Goal: Task Accomplishment & Management: Manage account settings

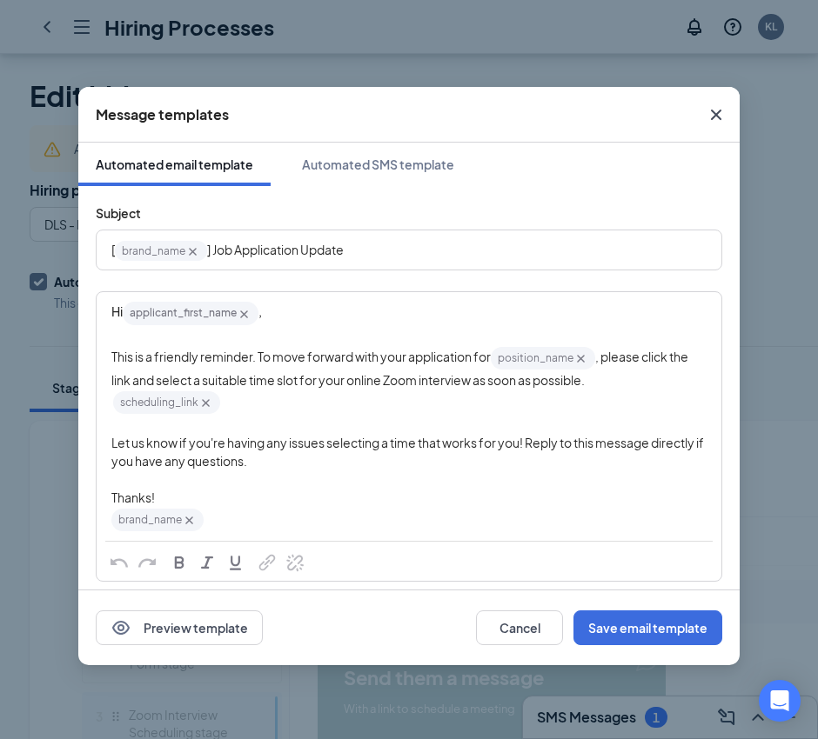
scroll to position [2175, 0]
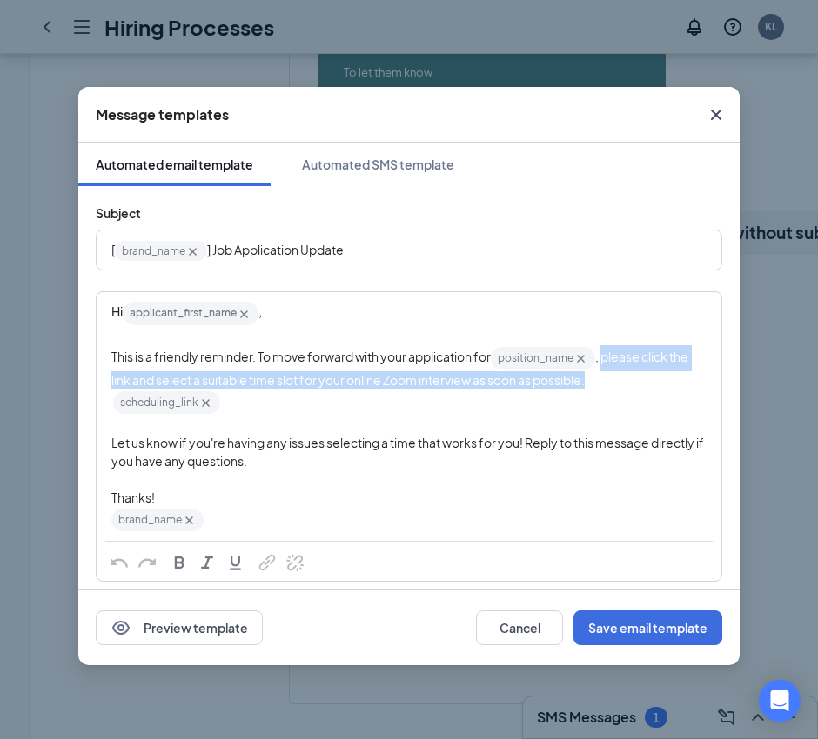
drag, startPoint x: 628, startPoint y: 382, endPoint x: 606, endPoint y: 358, distance: 32.0
click at [606, 358] on div "This is a friendly reminder. To move forward with your application for position…" at bounding box center [408, 367] width 595 height 44
copy span "please click the link and select a suitable time slot for your online Zoom inte…"
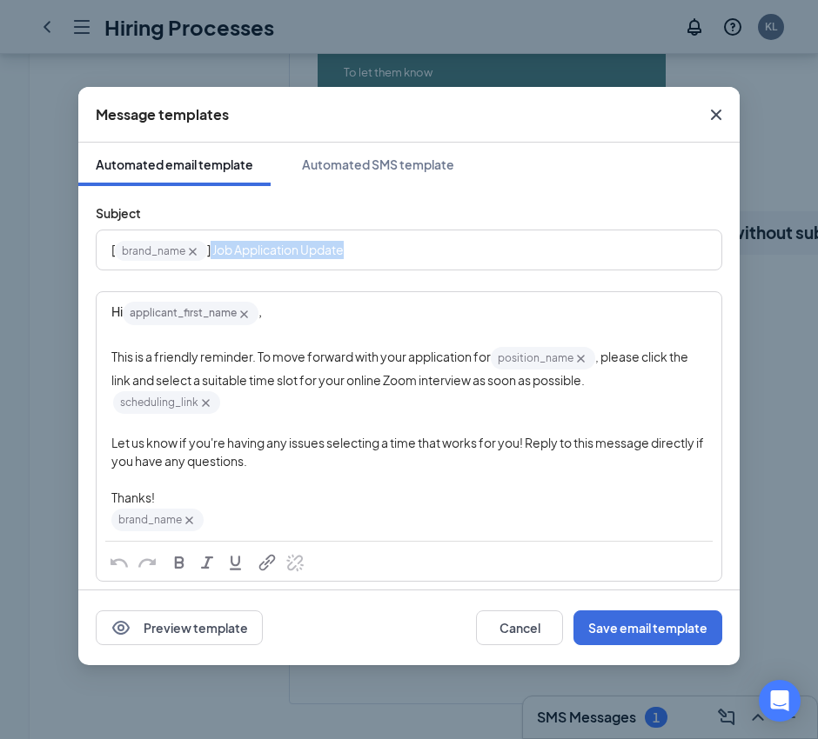
drag, startPoint x: 356, startPoint y: 241, endPoint x: 211, endPoint y: 255, distance: 145.1
click at [211, 255] on div "[ brand_name‌‌‌‌ {{brand_name}} ] Job Application Update" at bounding box center [408, 250] width 595 height 27
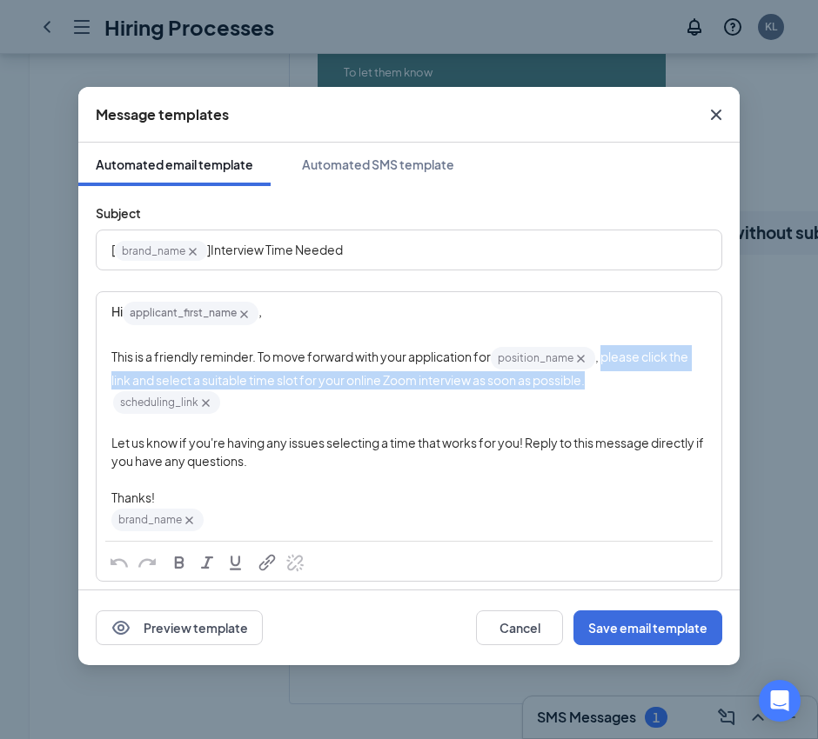
click at [499, 439] on span "Let us know if you're having any issues selecting a time that works for you! Re…" at bounding box center [408, 452] width 594 height 34
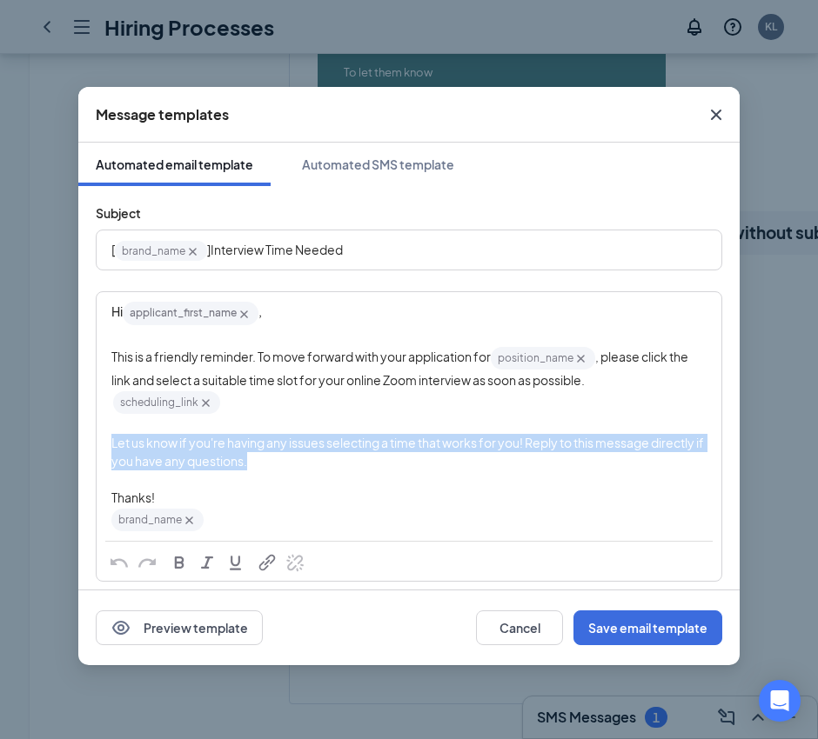
click at [499, 439] on span "Let us know if you're having any issues selecting a time that works for you! Re…" at bounding box center [408, 452] width 594 height 34
click at [658, 625] on button "Save email template" at bounding box center [647, 628] width 149 height 35
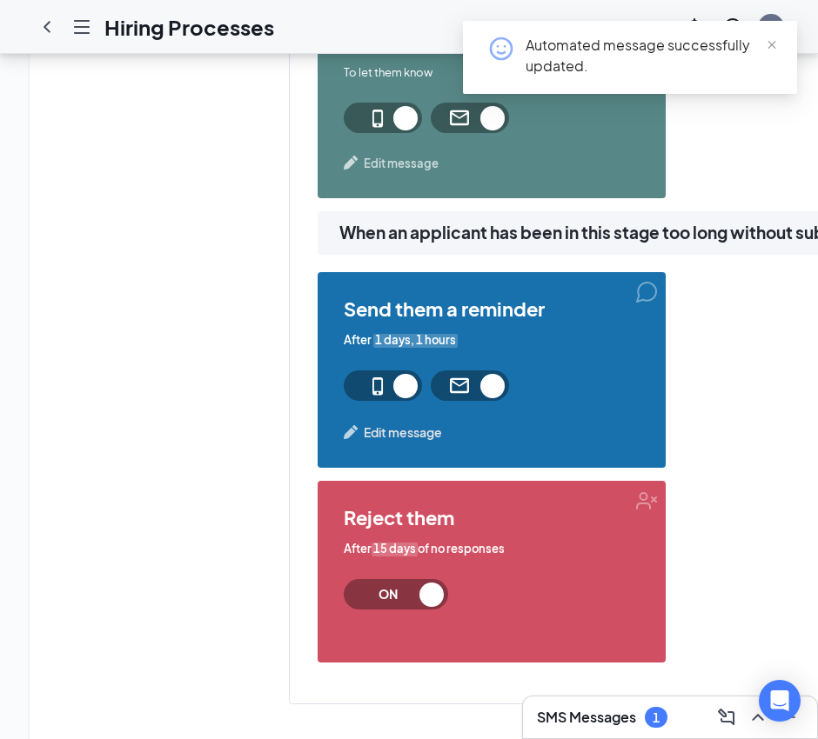
click at [419, 429] on span "Edit message" at bounding box center [403, 432] width 78 height 19
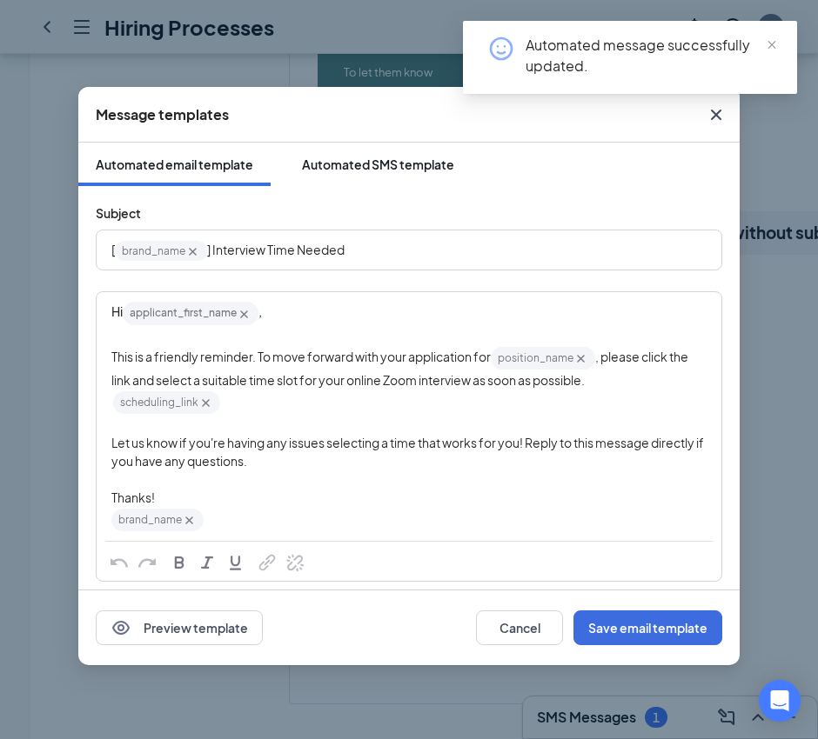
click at [403, 164] on div "Automated SMS template" at bounding box center [378, 164] width 152 height 17
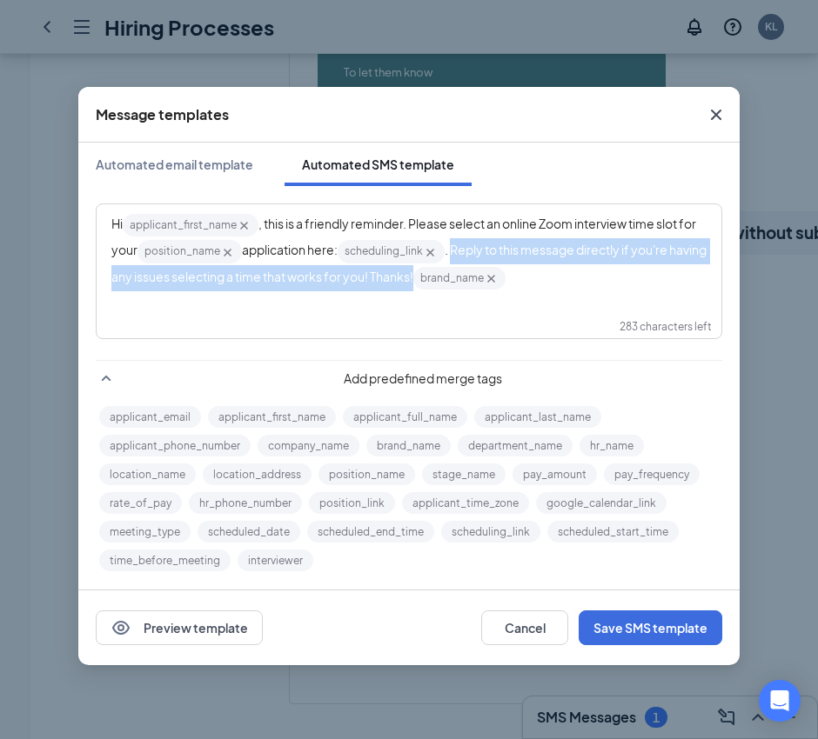
drag, startPoint x: 493, startPoint y: 273, endPoint x: 475, endPoint y: 256, distance: 25.2
click at [475, 256] on span ". Reply to this message directly if you're having any issues selecting a time t…" at bounding box center [409, 263] width 597 height 42
drag, startPoint x: 492, startPoint y: 277, endPoint x: 473, endPoint y: 257, distance: 27.1
click at [473, 257] on div "Hi applicant_first_name‌‌‌‌ {{applicant_first_name}} , this is a friendly remin…" at bounding box center [408, 251] width 595 height 79
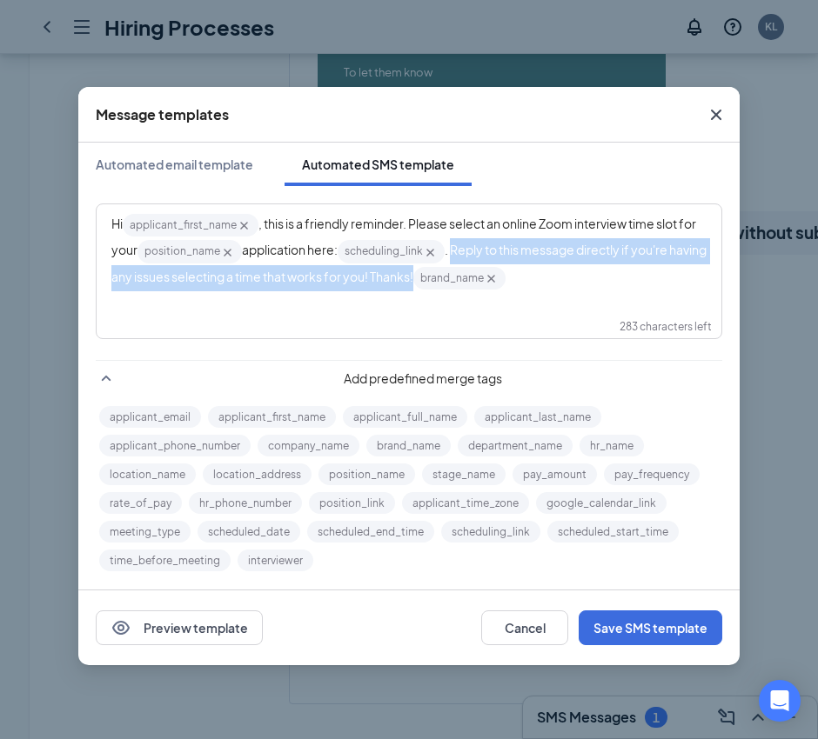
copy span "Reply to this message directly if you're having any issues selecting a time tha…"
click at [520, 632] on button "Cancel" at bounding box center [524, 628] width 87 height 35
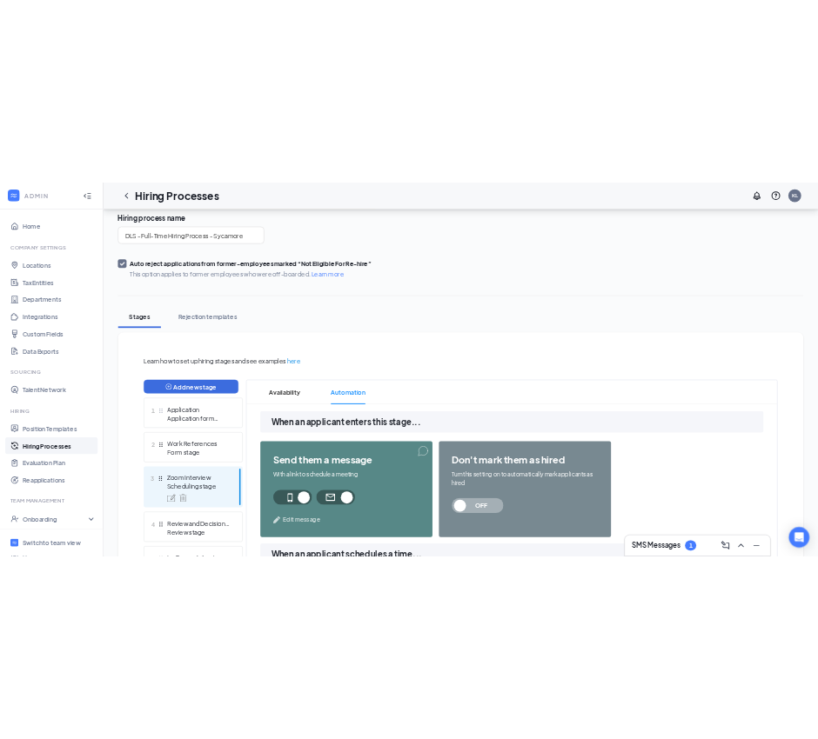
scroll to position [0, 0]
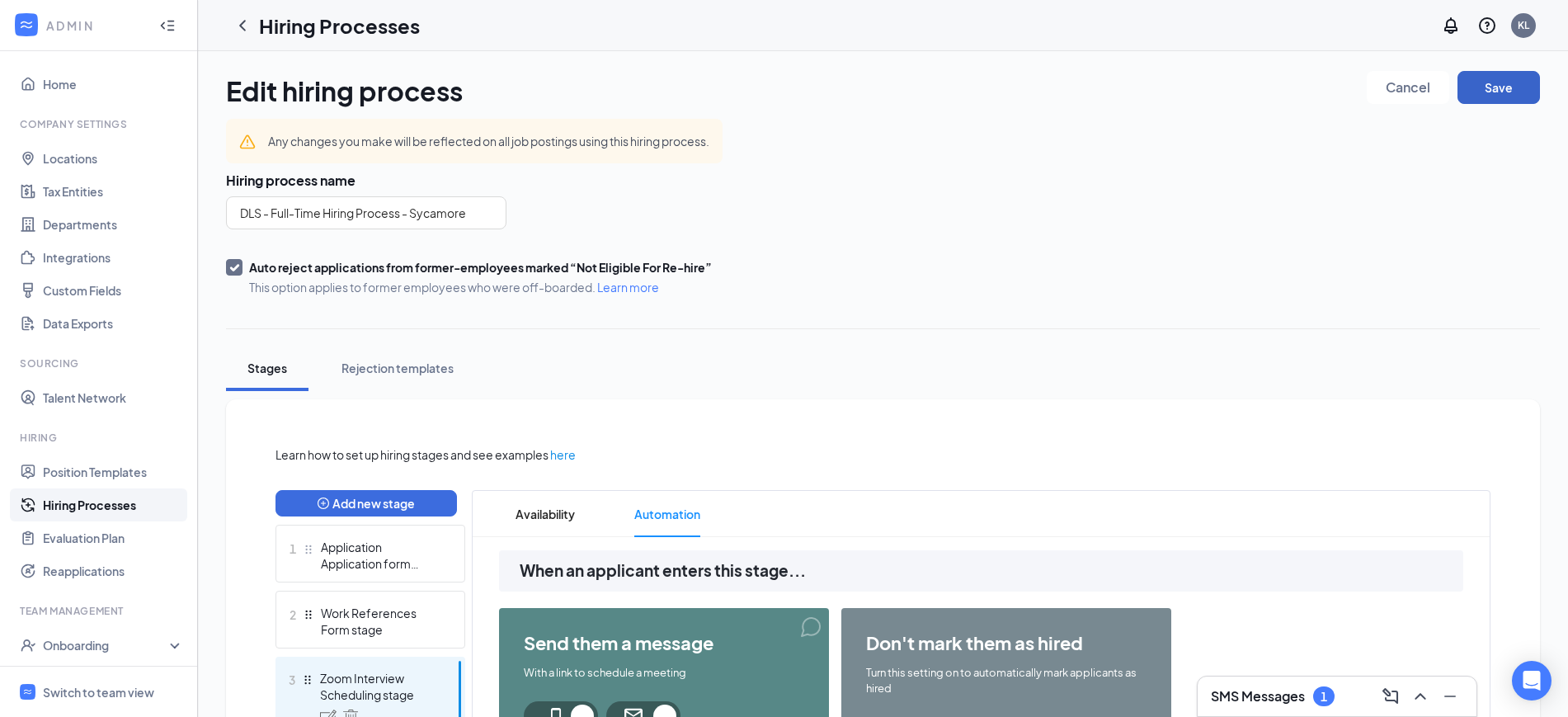
click at [775, 80] on button "Save" at bounding box center [1498, 87] width 82 height 33
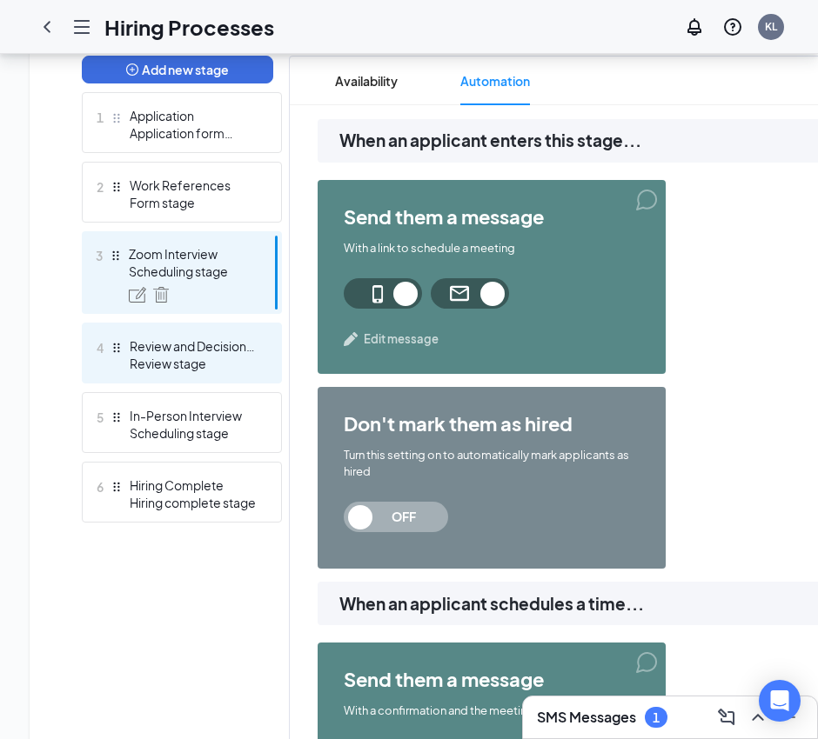
scroll to position [435, 0]
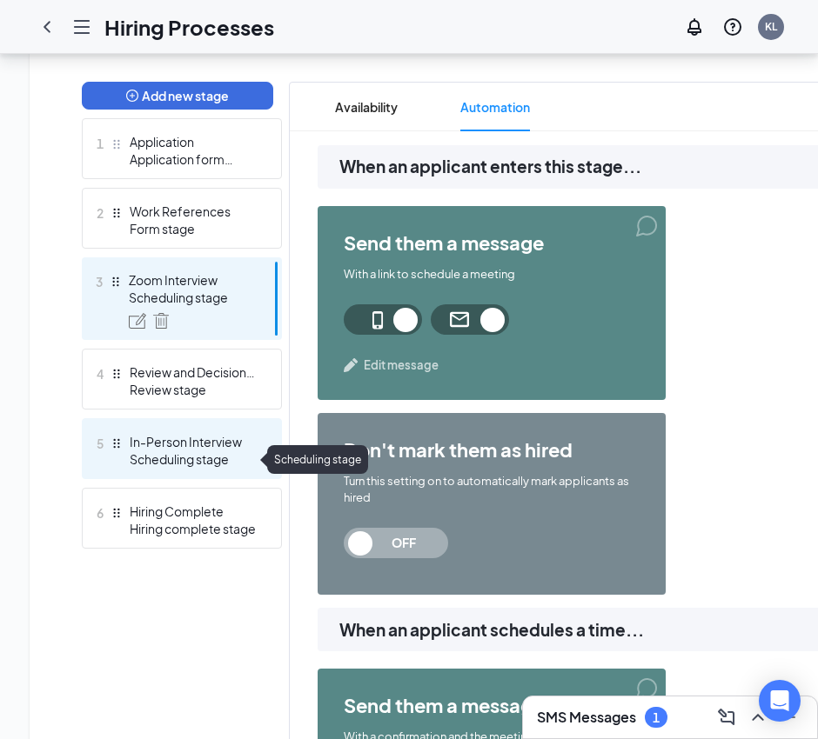
click at [180, 451] on div "Scheduling stage" at bounding box center [193, 459] width 127 height 17
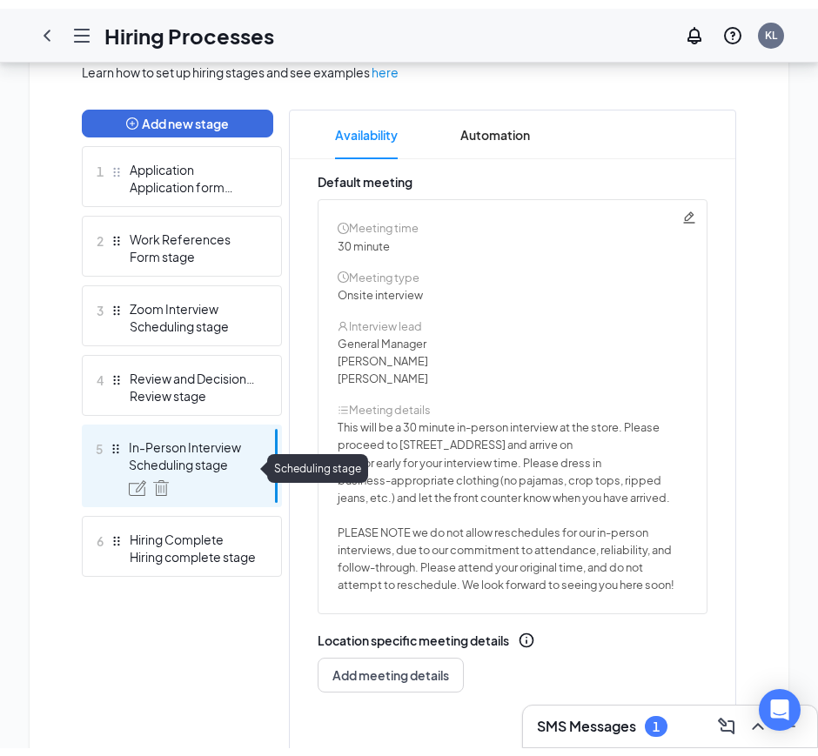
scroll to position [454, 0]
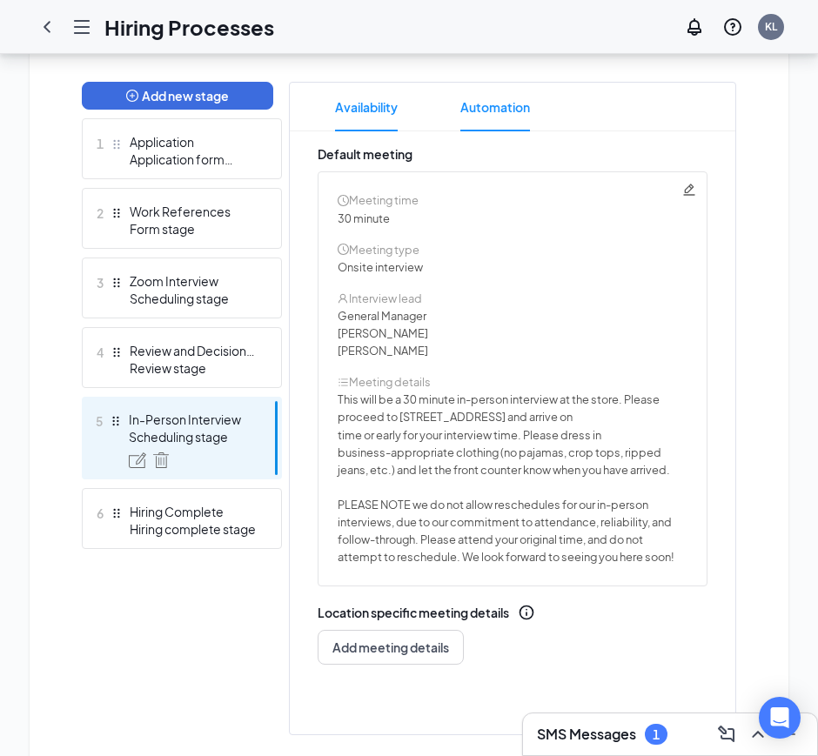
click at [496, 112] on span "Automation" at bounding box center [495, 107] width 70 height 49
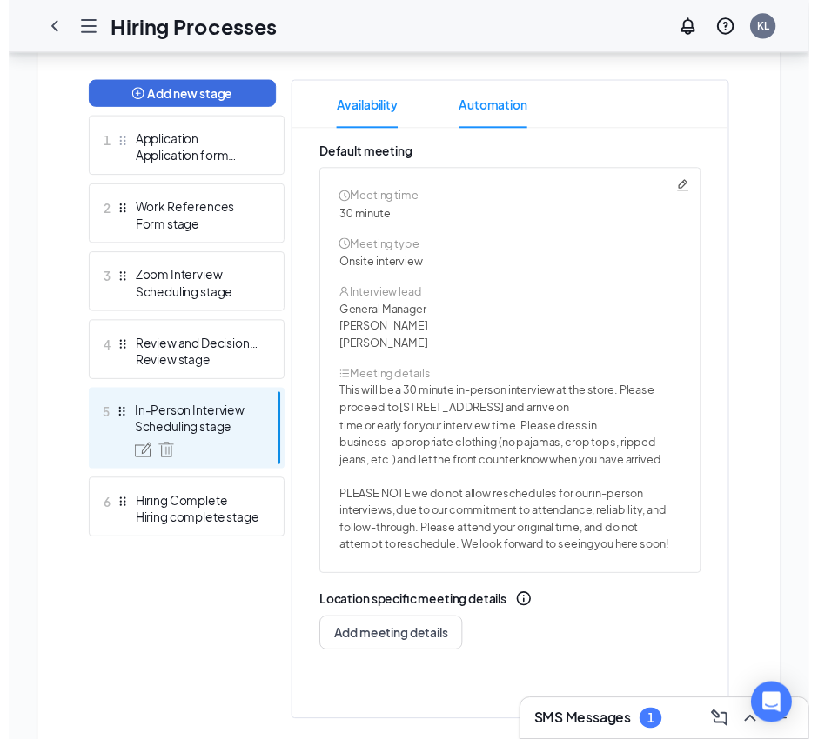
scroll to position [435, 0]
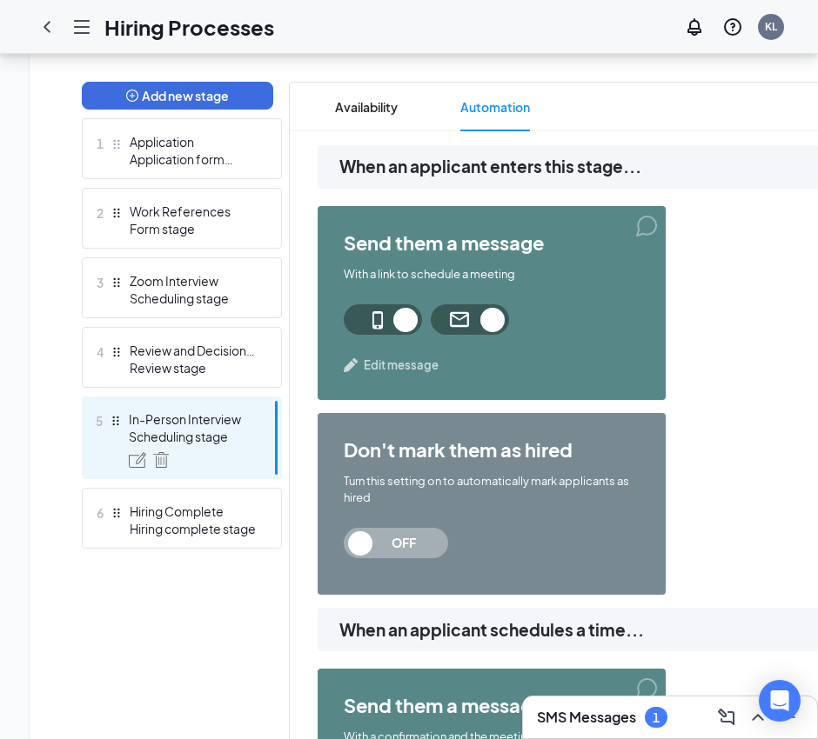
click at [394, 359] on span "Edit message" at bounding box center [401, 365] width 75 height 17
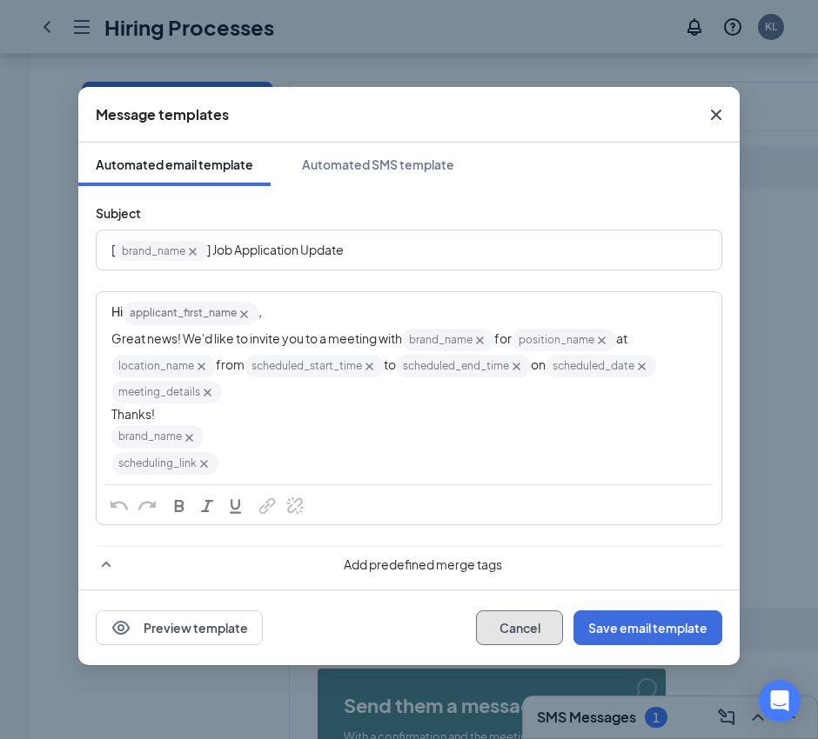
click at [511, 627] on button "Cancel" at bounding box center [519, 628] width 87 height 35
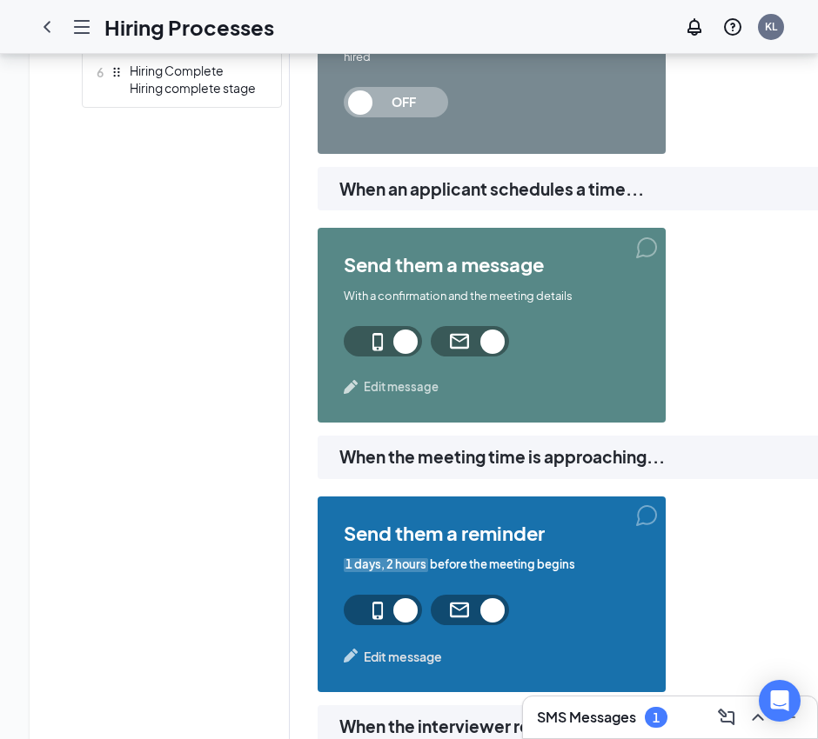
scroll to position [979, 0]
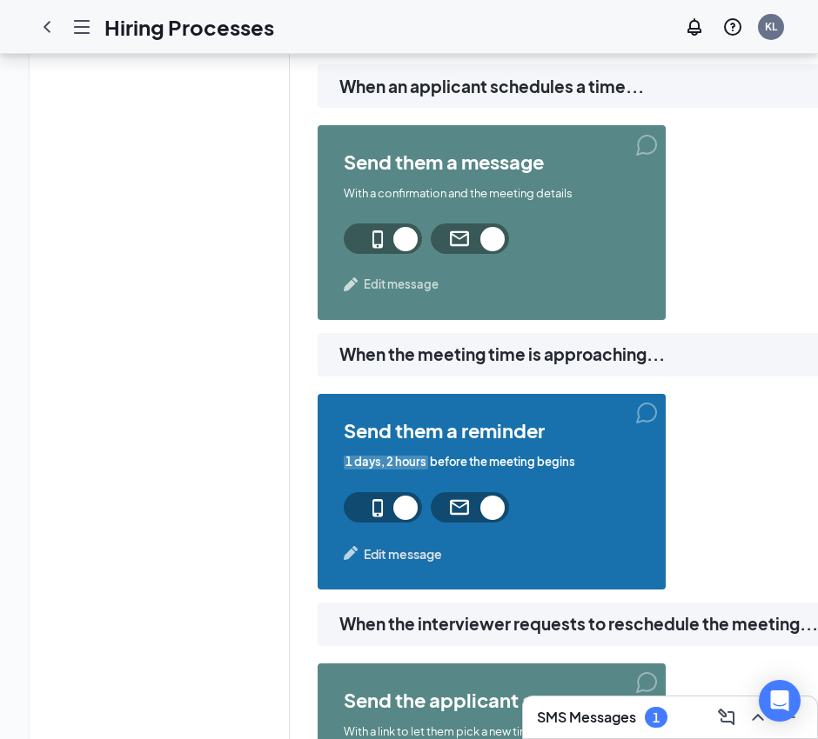
click at [397, 279] on span "Edit message" at bounding box center [401, 284] width 75 height 17
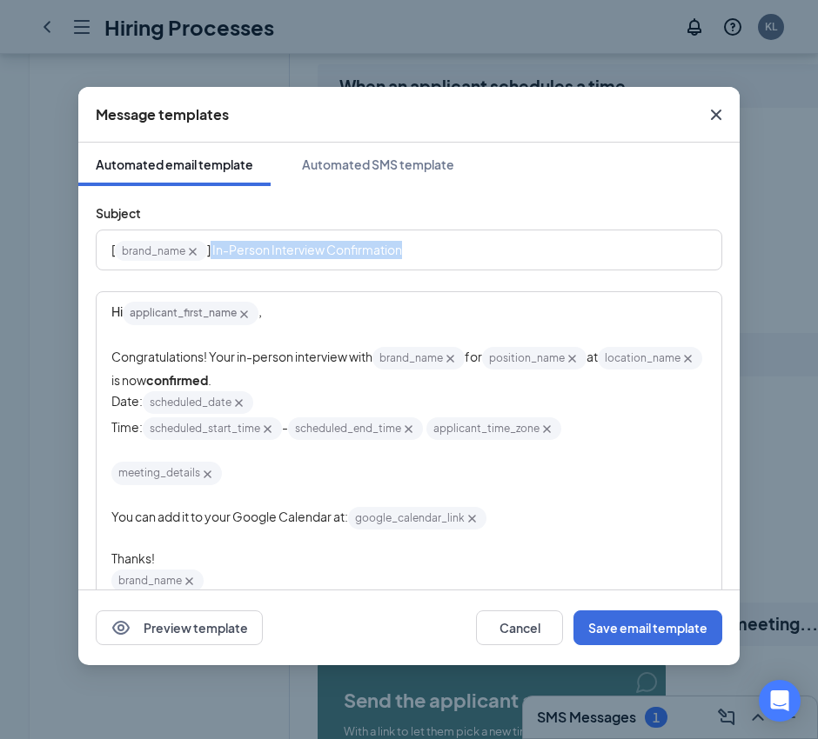
drag, startPoint x: 458, startPoint y: 252, endPoint x: 212, endPoint y: 248, distance: 245.3
click at [212, 248] on div "[ brand_name‌‌‌‌ {{brand_name}} ] In-Person Interview Confirmation" at bounding box center [408, 250] width 595 height 27
copy span "In-Person Interview Confirmation"
click at [583, 251] on div "[ brand_name‌‌‌‌ {{brand_name}} ] In-Person Interview Confirmation" at bounding box center [408, 250] width 595 height 27
click at [287, 522] on span "You can add it to your Google Calendar at:" at bounding box center [229, 517] width 237 height 16
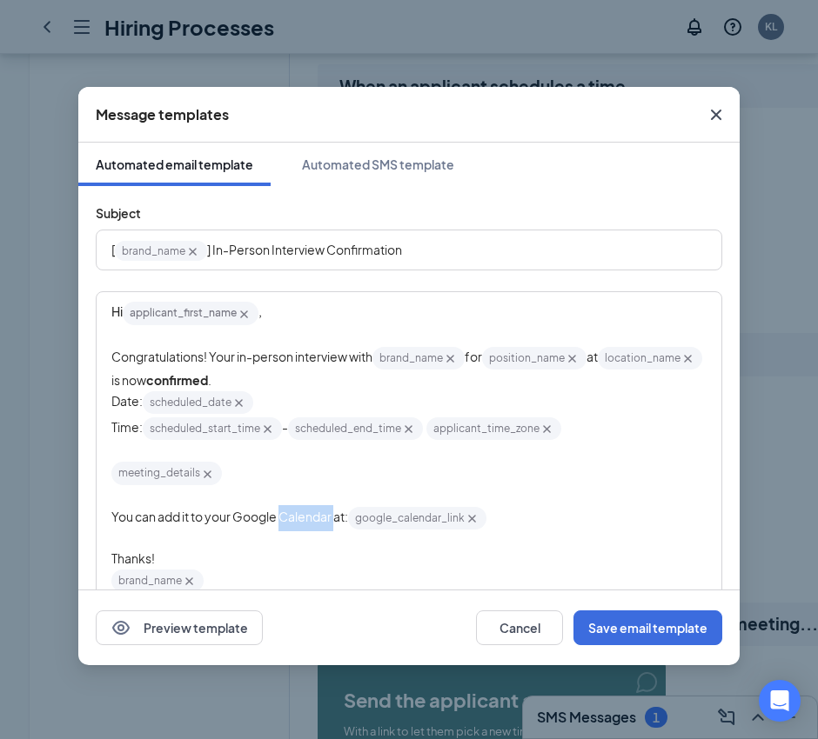
click at [287, 522] on span "You can add it to your Google Calendar at:" at bounding box center [229, 517] width 237 height 16
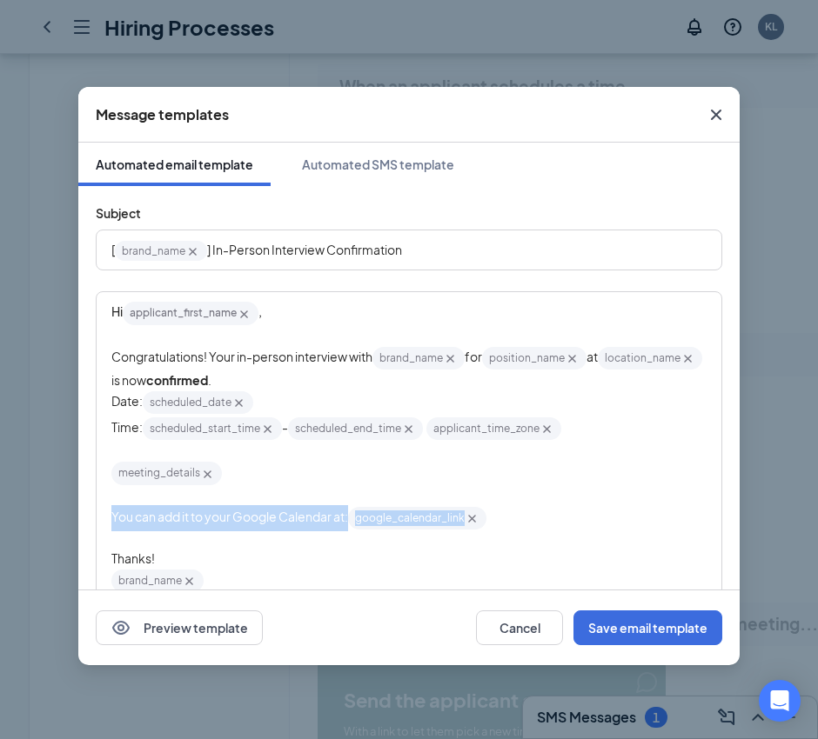
click at [287, 522] on span "You can add it to your Google Calendar at:" at bounding box center [229, 517] width 237 height 16
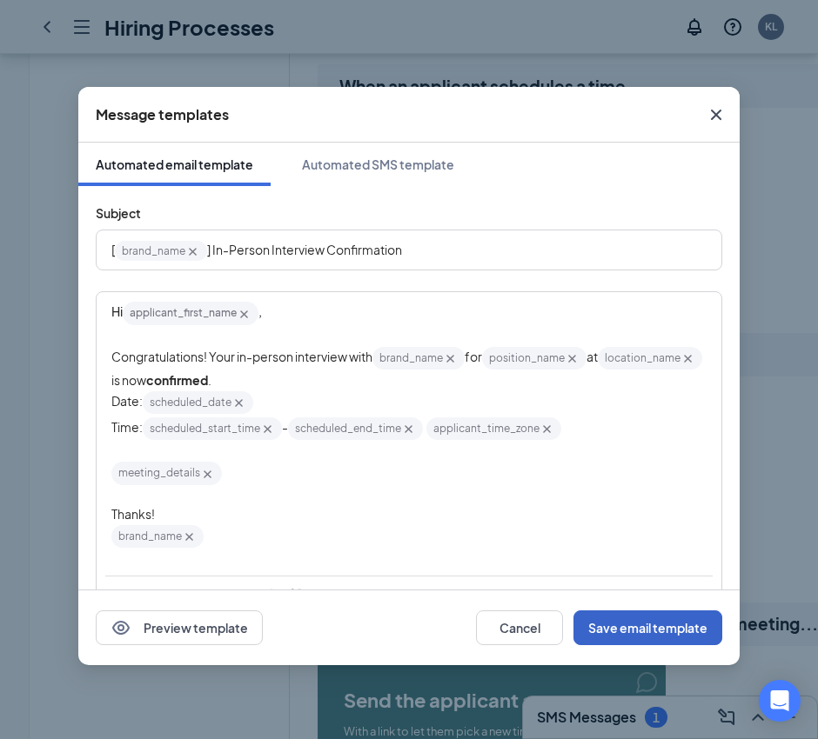
click at [650, 622] on button "Save email template" at bounding box center [647, 628] width 149 height 35
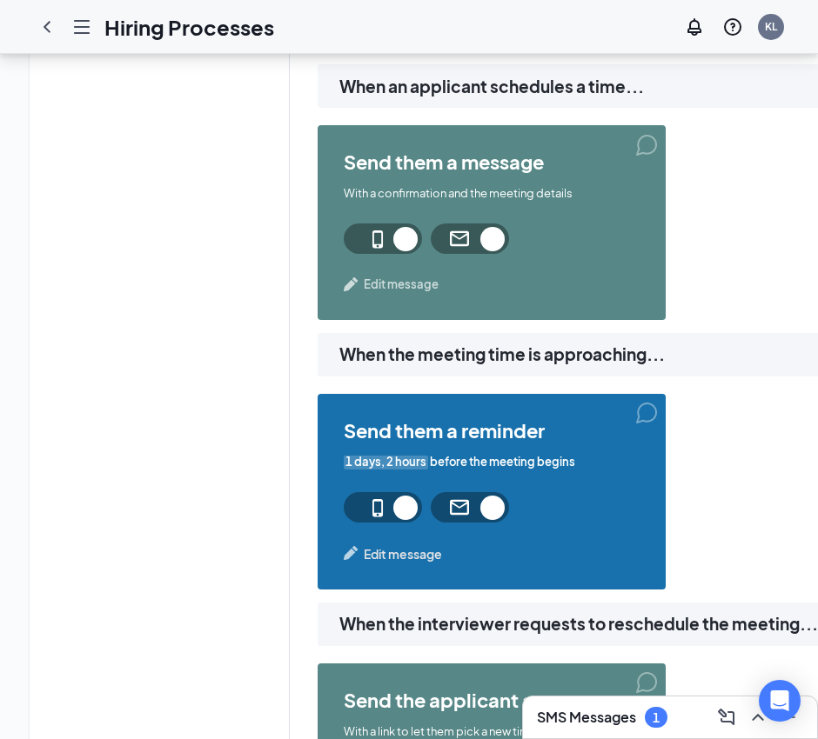
click at [397, 282] on span "Edit message" at bounding box center [401, 284] width 75 height 17
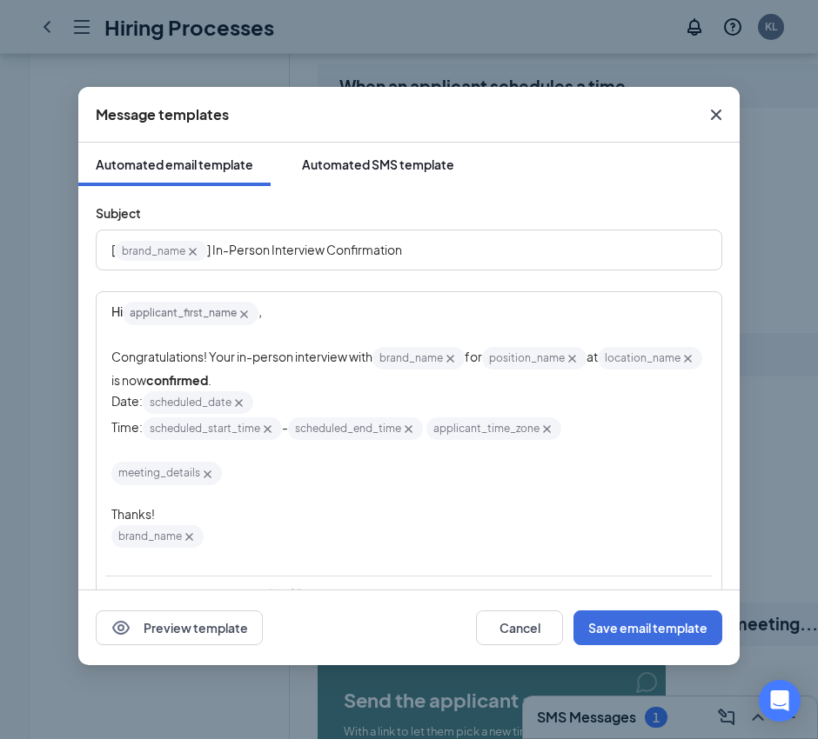
click at [394, 157] on div "Automated SMS template" at bounding box center [378, 164] width 152 height 17
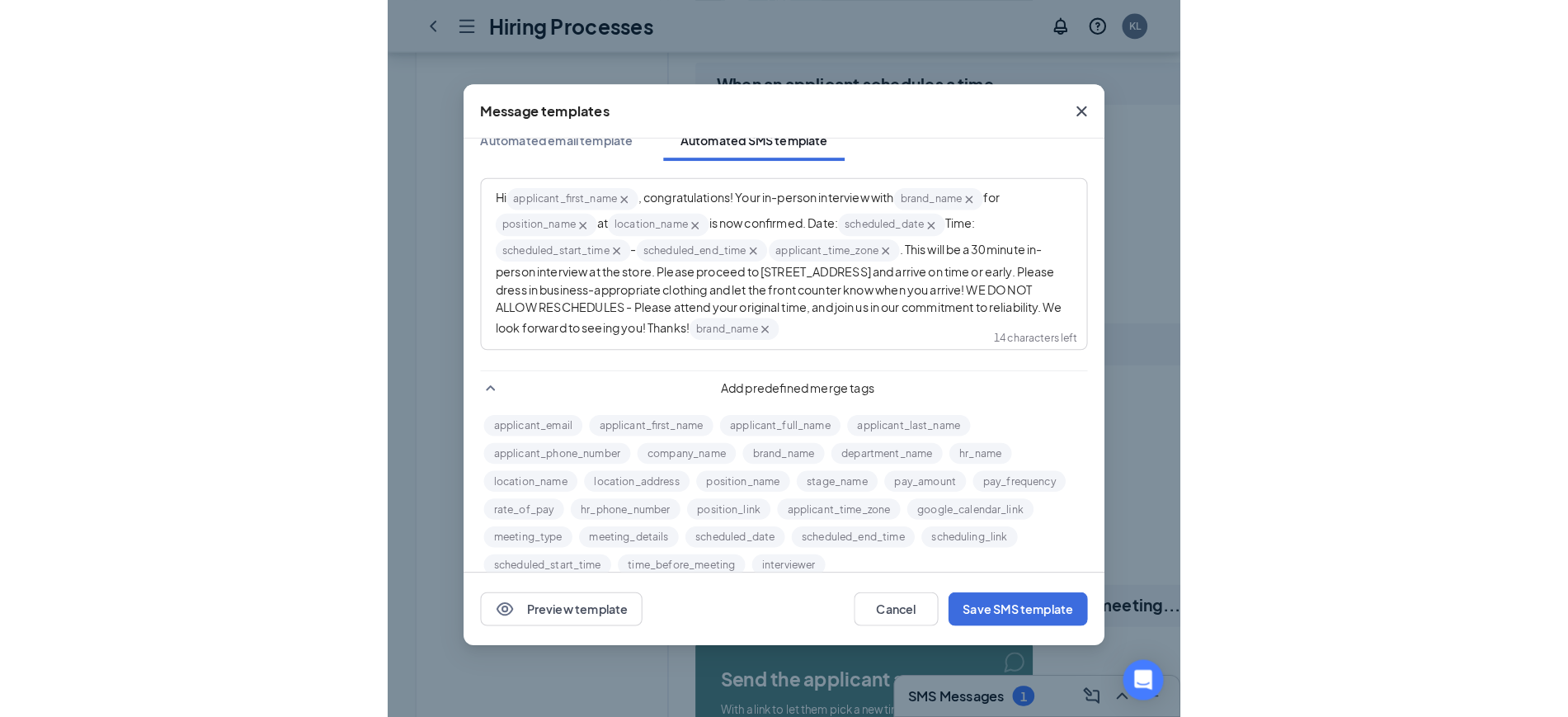
scroll to position [0, 0]
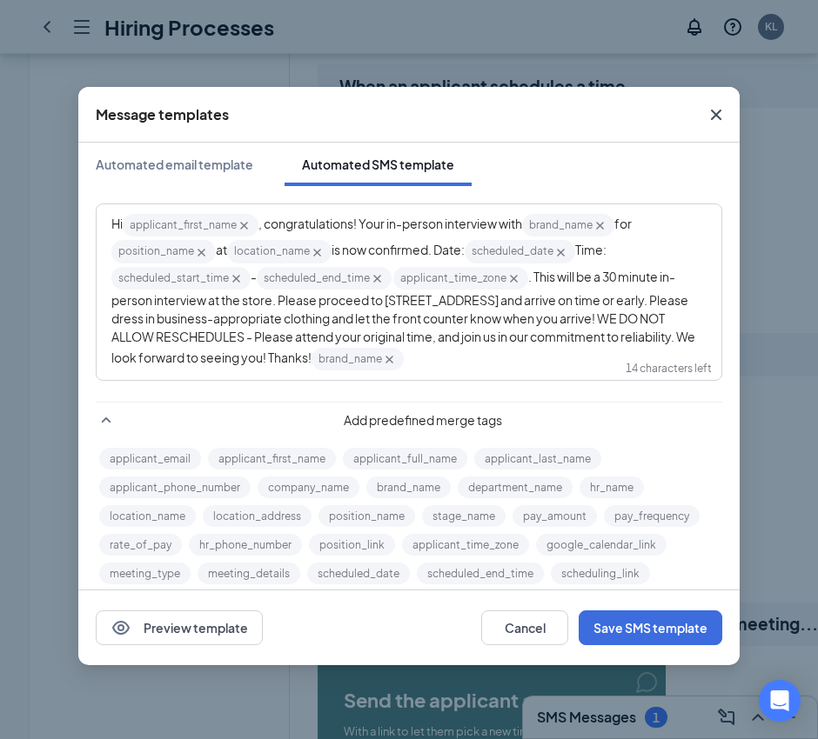
drag, startPoint x: 440, startPoint y: 356, endPoint x: 152, endPoint y: 339, distance: 288.4
click at [152, 339] on span ". This will be a 30 minute in-person interview at the store. Please proceed to …" at bounding box center [403, 317] width 585 height 97
copy span "WE DO NOT ALLOW RESCHEDULES - Please attend your original time, and join us in …"
click at [149, 168] on div "Automated email template" at bounding box center [174, 164] width 157 height 17
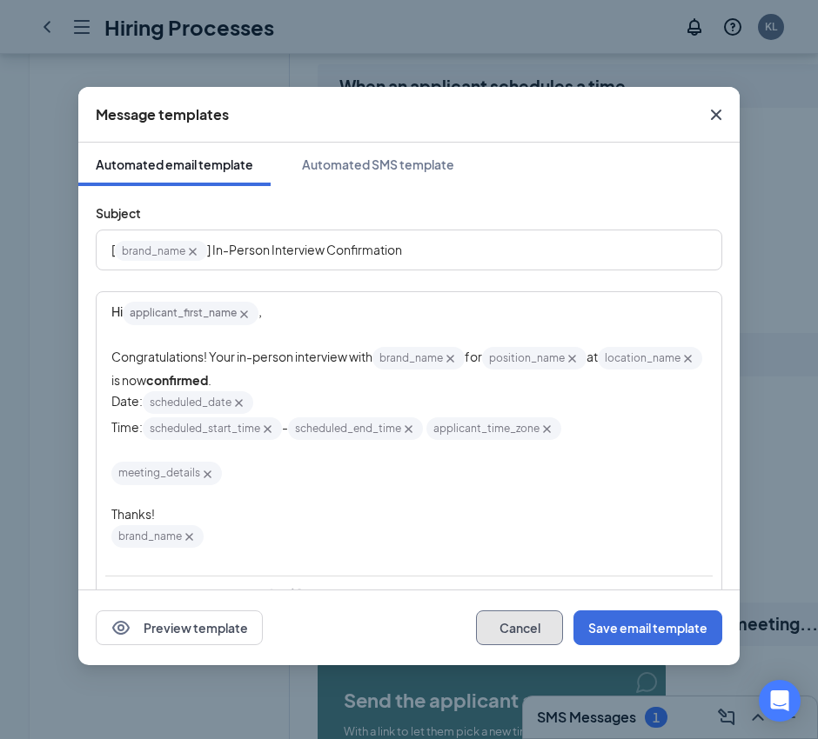
click at [519, 624] on button "Cancel" at bounding box center [519, 628] width 87 height 35
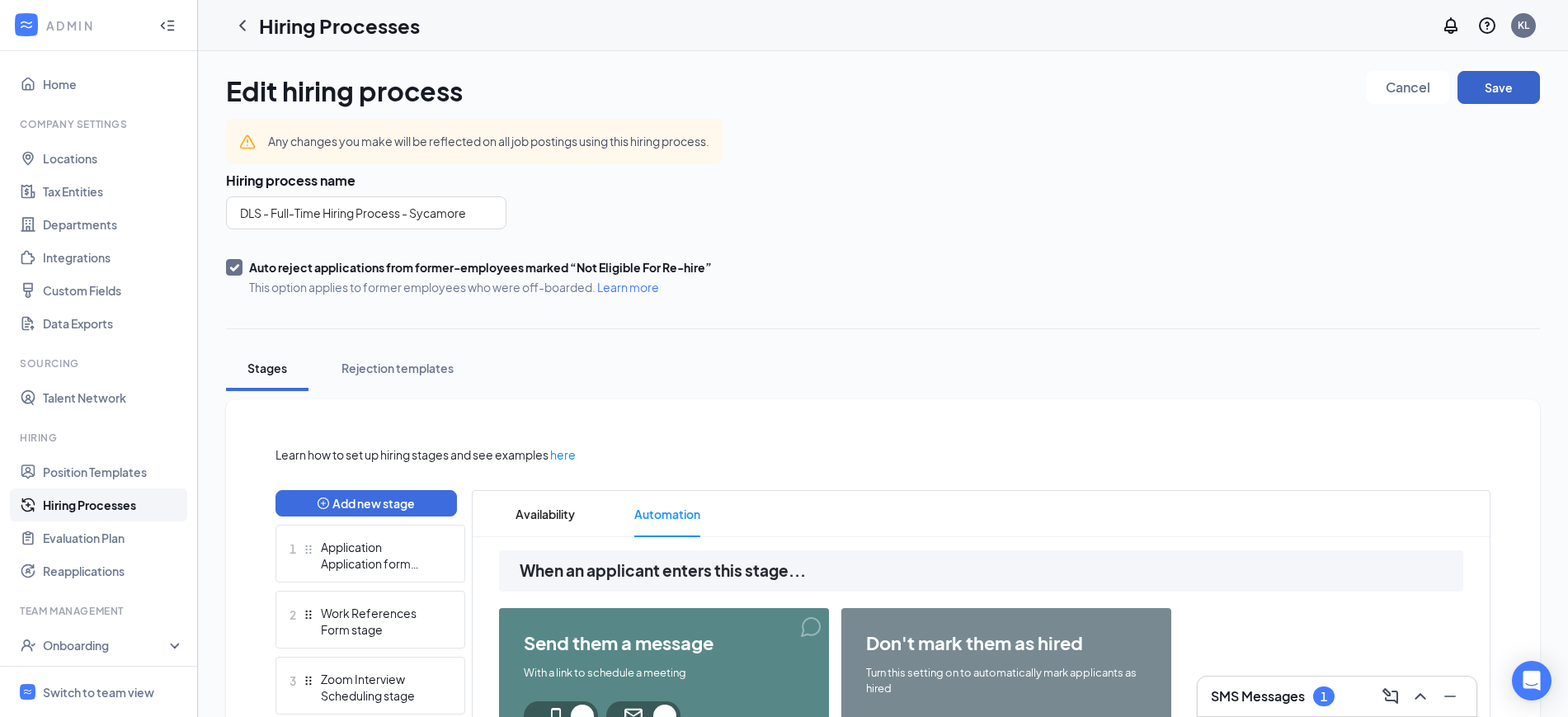
click at [775, 87] on button "Save" at bounding box center [1498, 87] width 82 height 33
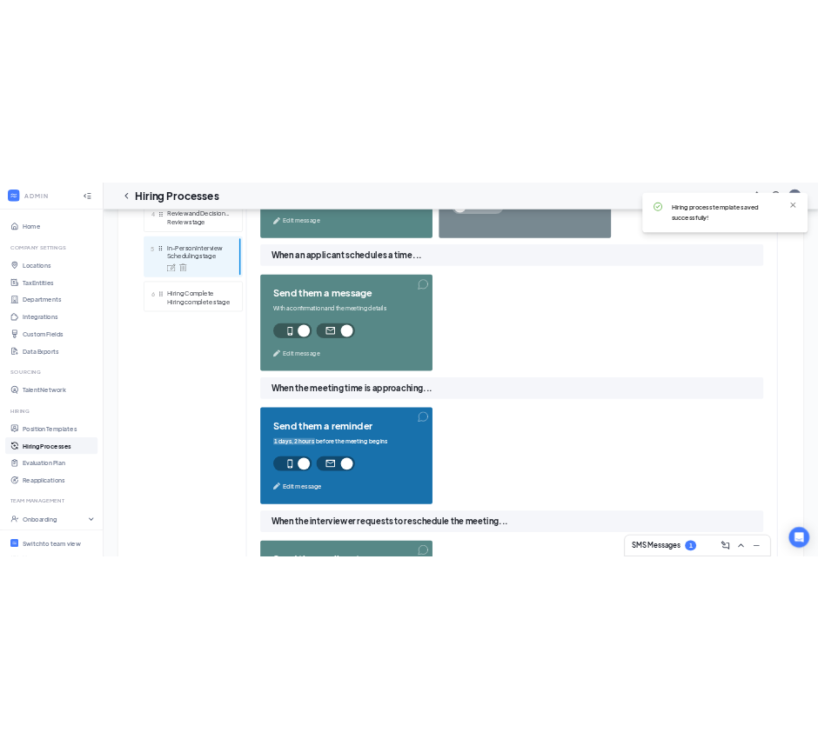
scroll to position [761, 0]
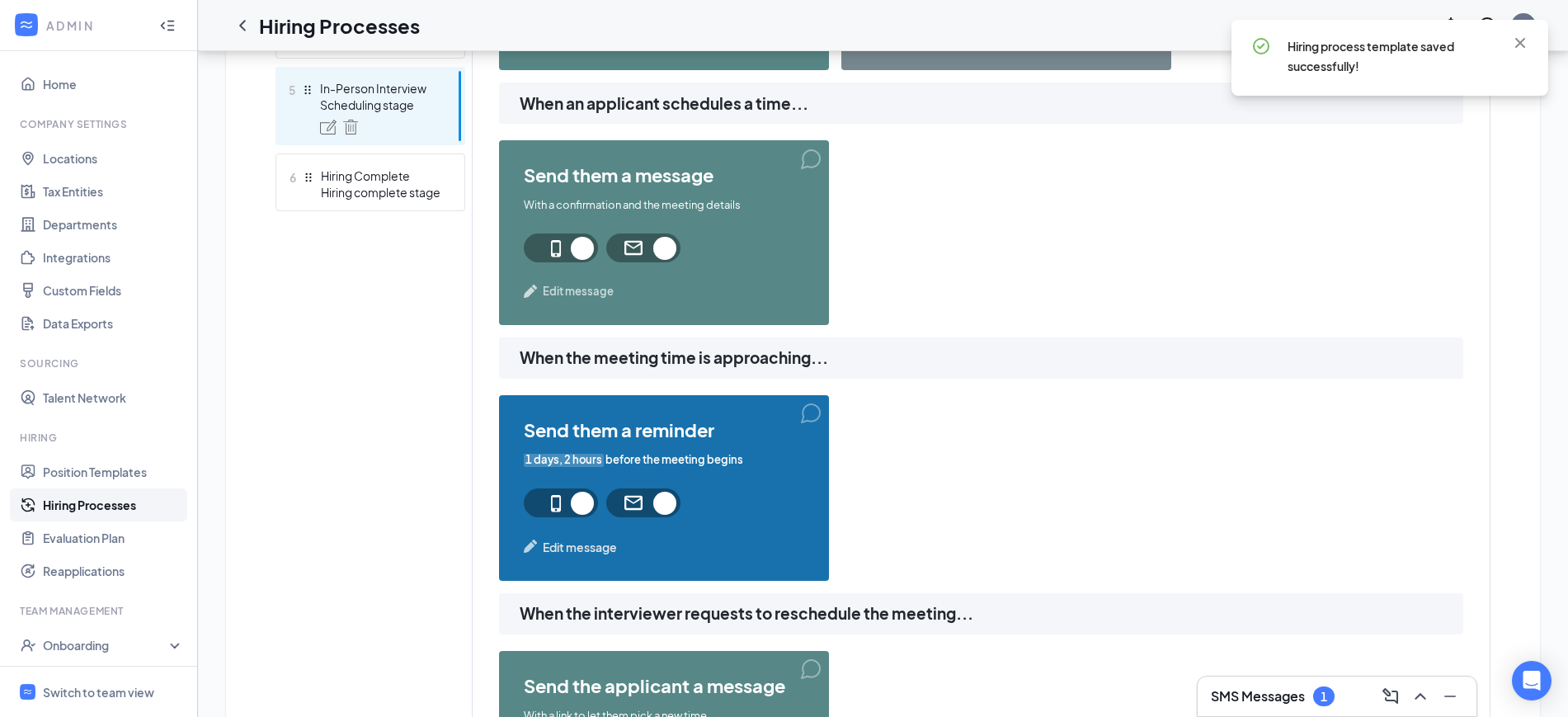
click at [566, 298] on span "Edit message" at bounding box center [577, 290] width 71 height 16
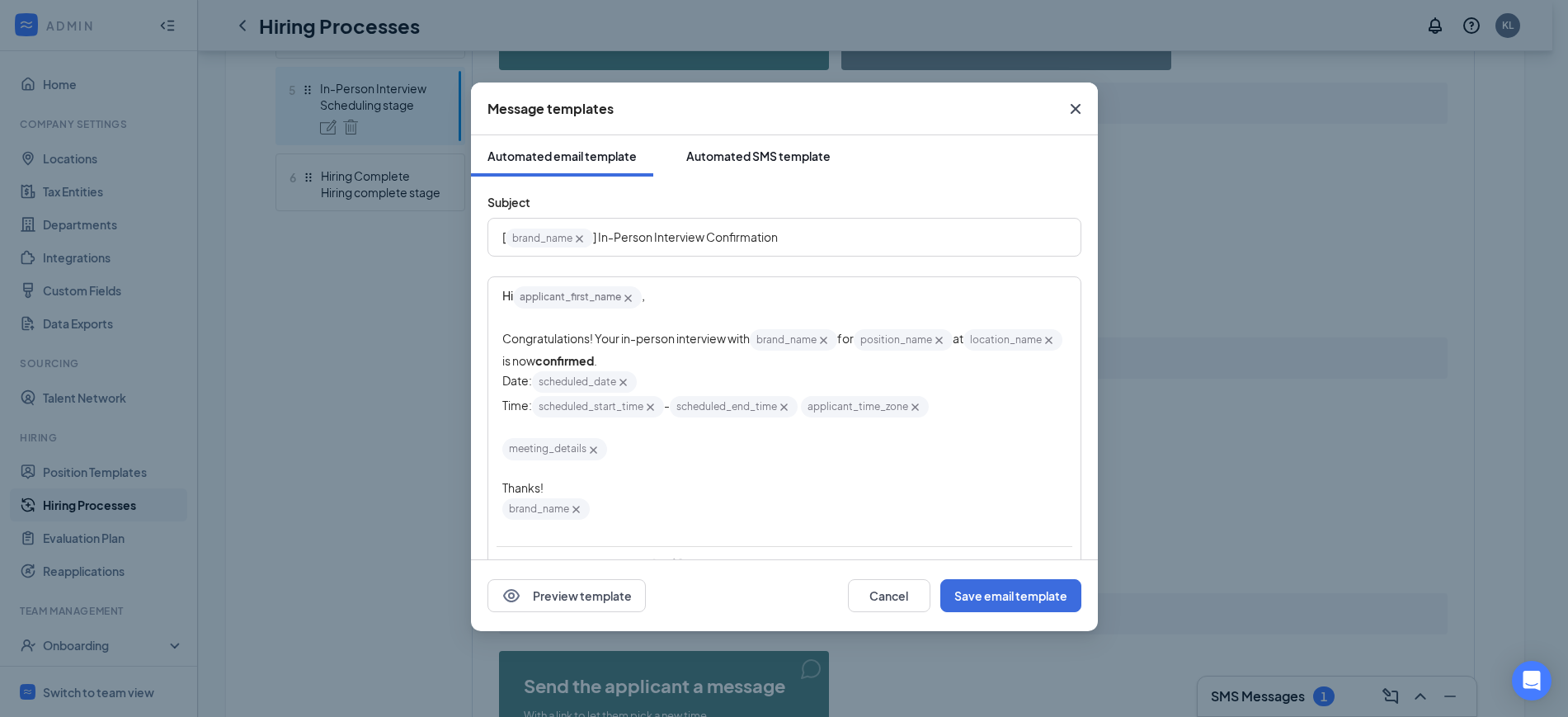
click at [770, 149] on div "Automated SMS template" at bounding box center [758, 156] width 144 height 16
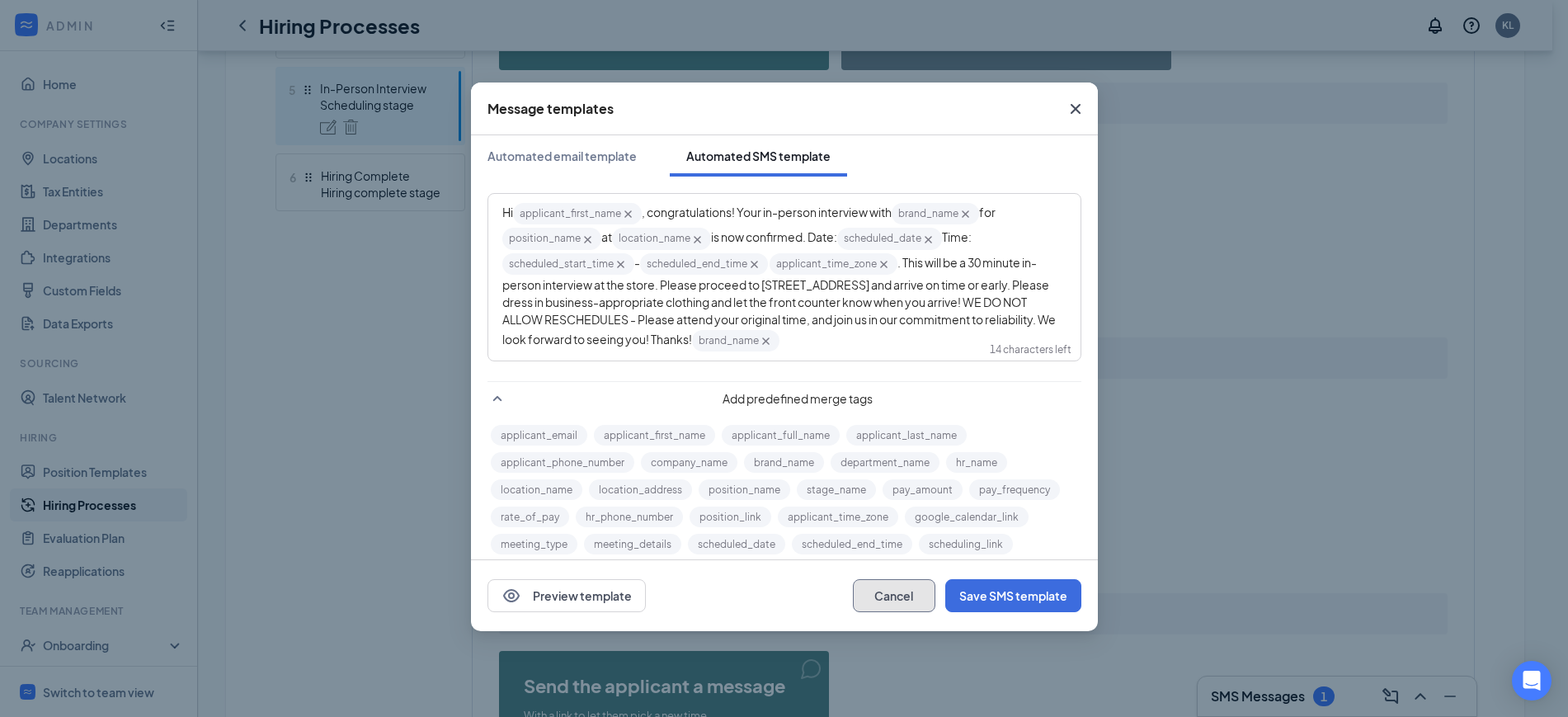
click at [775, 599] on button "Cancel" at bounding box center [893, 596] width 82 height 33
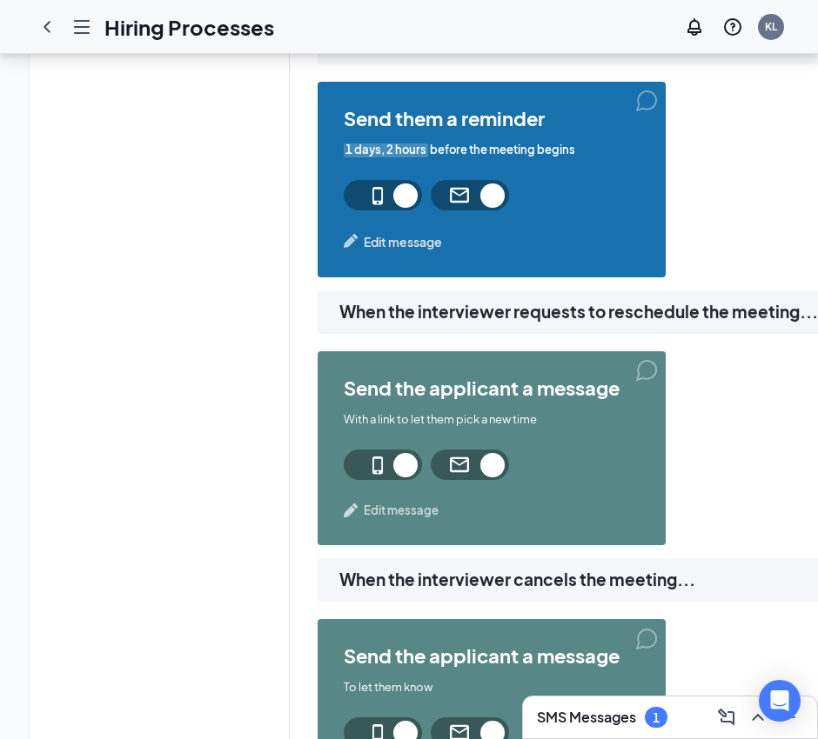
scroll to position [1305, 0]
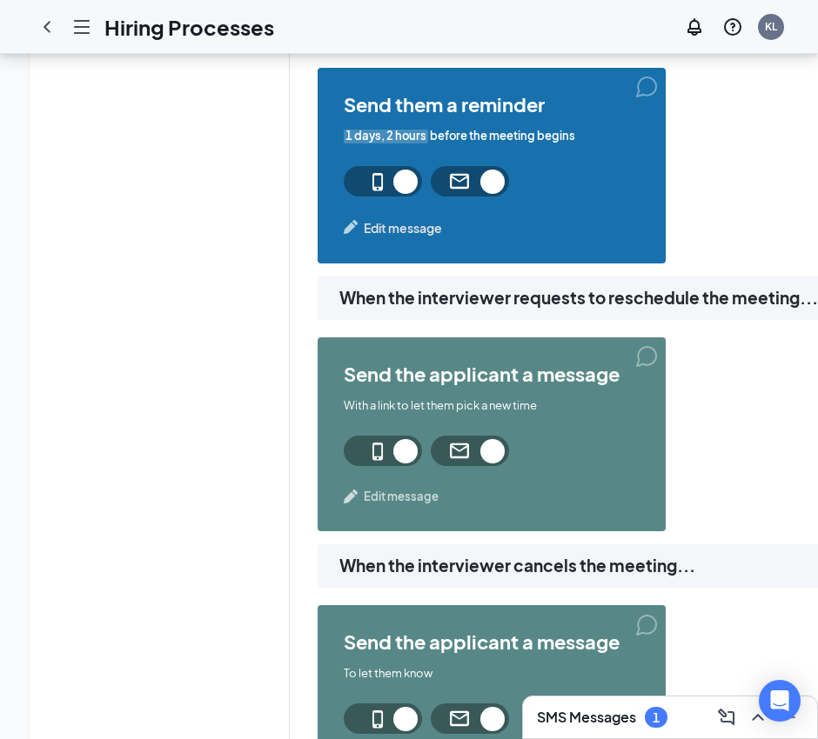
click at [383, 228] on span "Edit message" at bounding box center [403, 227] width 78 height 19
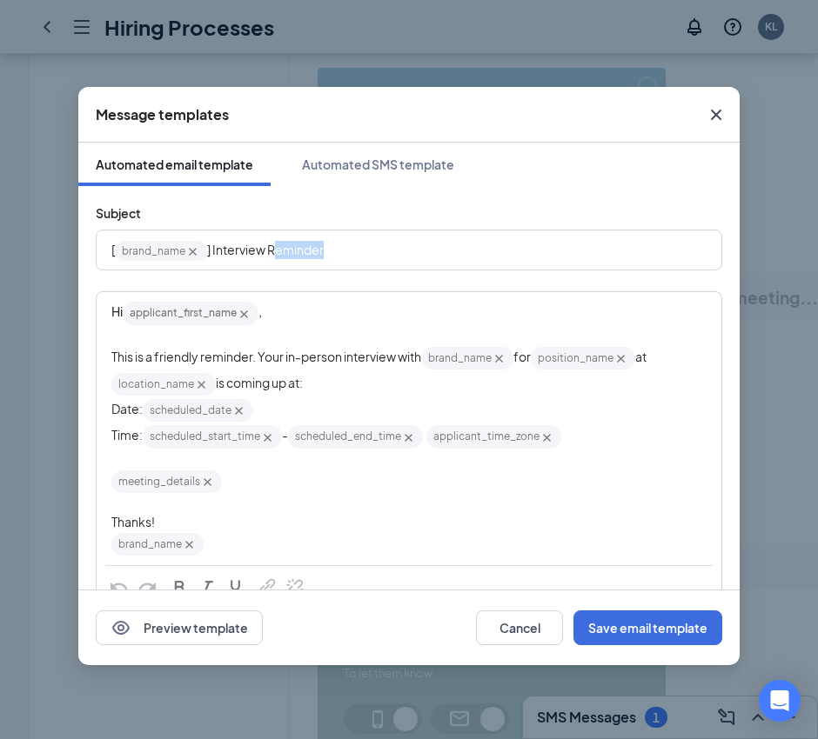
drag, startPoint x: 341, startPoint y: 244, endPoint x: 251, endPoint y: 249, distance: 90.6
click at [271, 246] on div "[ brand_name‌‌‌‌ {{brand_name}} ] Interview Reminder" at bounding box center [408, 250] width 595 height 27
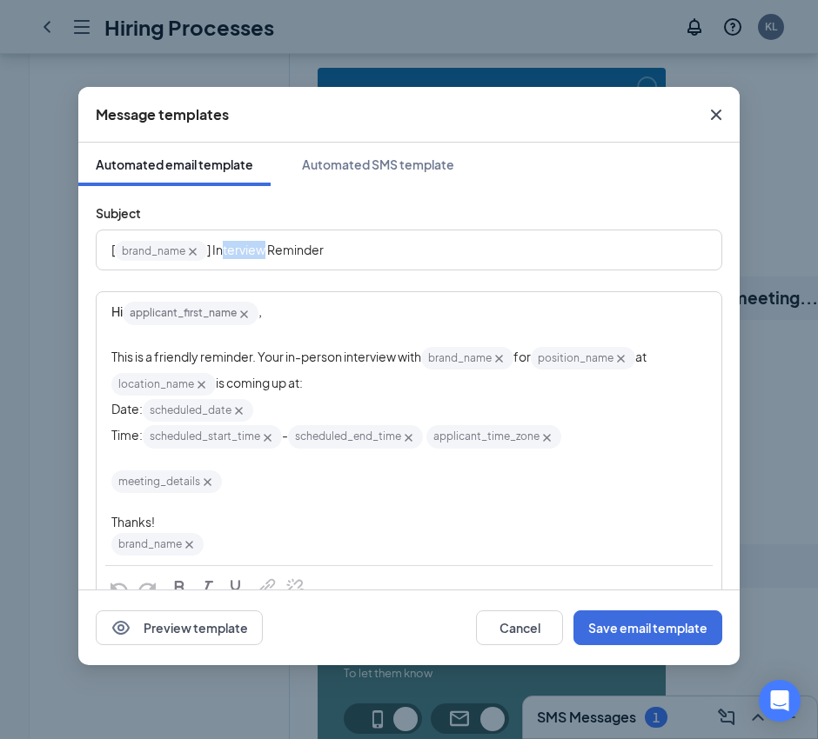
drag, startPoint x: 251, startPoint y: 249, endPoint x: 220, endPoint y: 255, distance: 31.0
click at [220, 255] on span "] Interview Reminder" at bounding box center [265, 250] width 117 height 16
click at [319, 254] on span "] Interview Reminder" at bounding box center [265, 250] width 117 height 16
drag, startPoint x: 357, startPoint y: 247, endPoint x: 313, endPoint y: 254, distance: 44.0
click at [352, 248] on div "[ brand_name‌‌‌‌ {{brand_name}} ] Interview Reminder" at bounding box center [408, 250] width 595 height 27
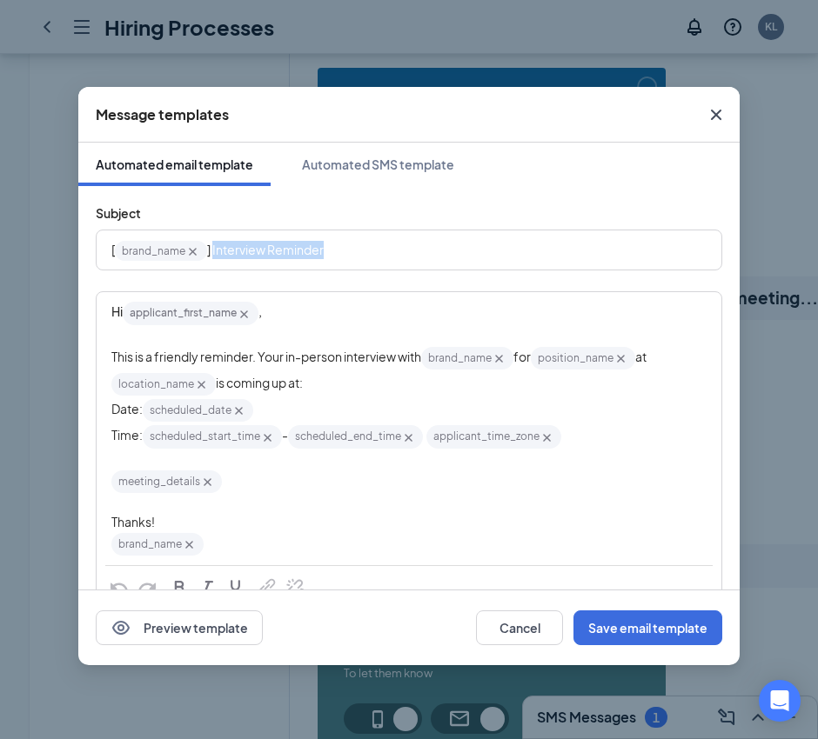
drag, startPoint x: 313, startPoint y: 254, endPoint x: 215, endPoint y: 260, distance: 98.5
click at [215, 260] on div "[ brand_name‌‌‌‌ {{brand_name}} ] Interview Reminder" at bounding box center [408, 250] width 595 height 27
copy span "Interview Reminder"
click at [398, 161] on div "Automated SMS template" at bounding box center [378, 164] width 152 height 17
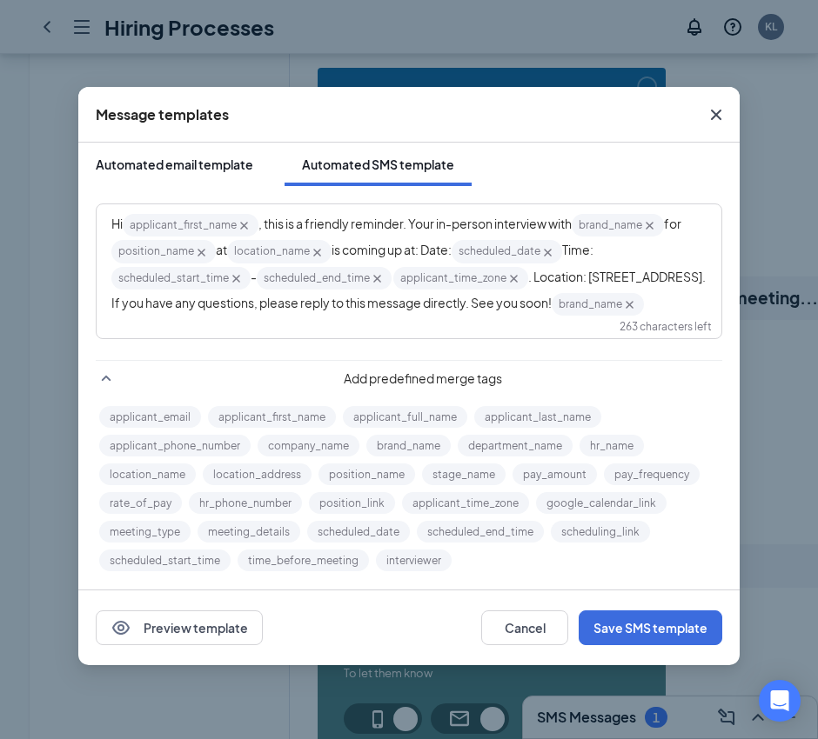
click at [211, 156] on div "Automated email template" at bounding box center [174, 164] width 157 height 17
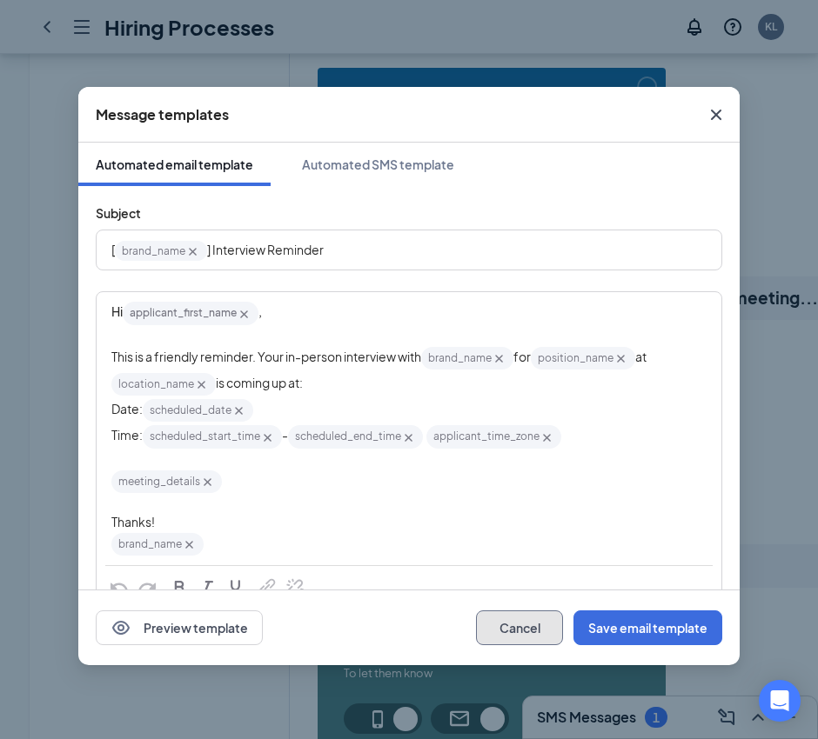
click at [518, 619] on button "Cancel" at bounding box center [519, 628] width 87 height 35
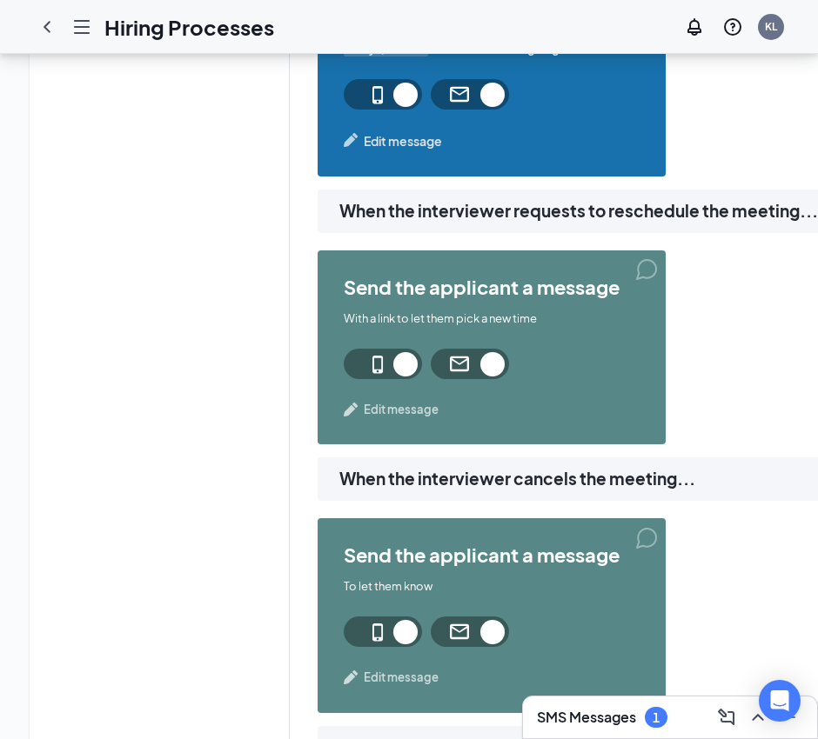
scroll to position [1522, 0]
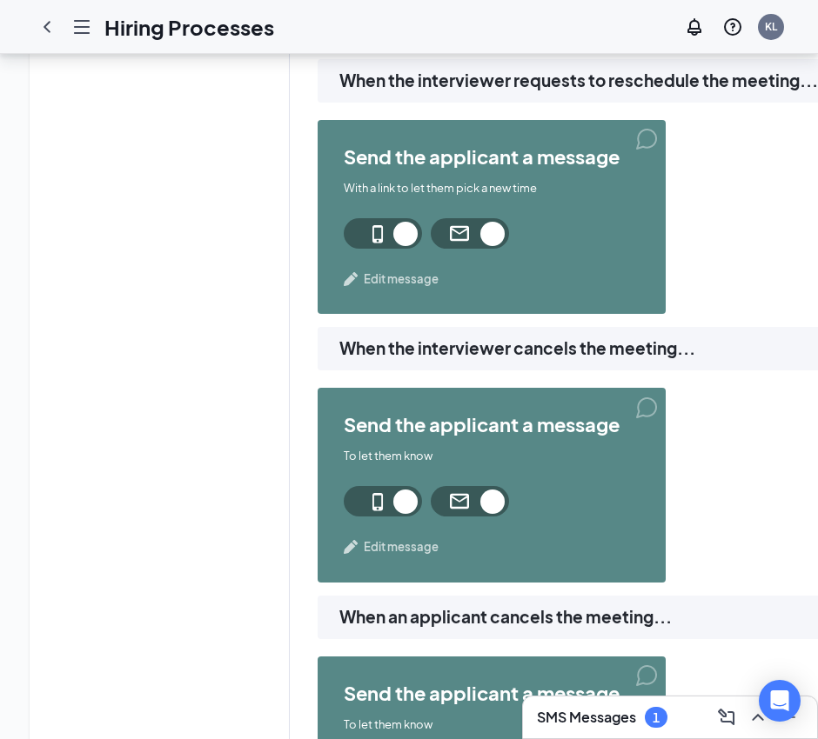
click at [391, 279] on span "Edit message" at bounding box center [401, 279] width 75 height 17
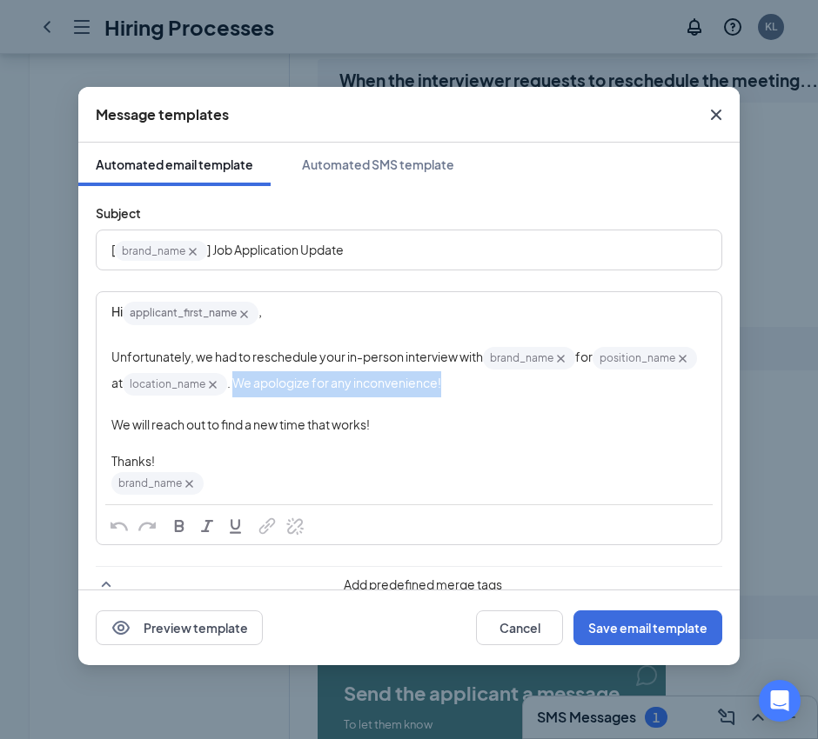
drag, startPoint x: 544, startPoint y: 382, endPoint x: 342, endPoint y: 393, distance: 202.1
click at [342, 393] on div "Unfortunately, we had to reschedule your in-person interview with brand_name‌‌‌…" at bounding box center [408, 371] width 595 height 53
copy span "We apologize for any inconvenience!"
click at [365, 268] on div "[ brand_name‌‌‌‌ {{brand_name}} ] Job Application Update" at bounding box center [409, 250] width 625 height 39
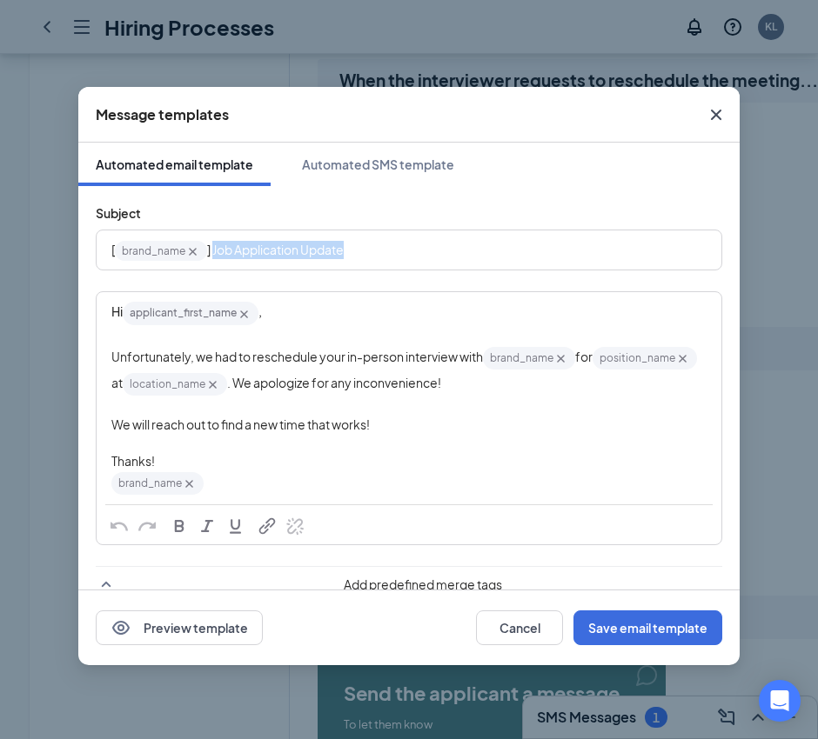
drag, startPoint x: 407, startPoint y: 251, endPoint x: 215, endPoint y: 271, distance: 193.3
click at [215, 271] on form "Subject [ brand_name‌‌‌‌ {{brand_name}} ] Job Application Update Hi applicant_f…" at bounding box center [409, 493] width 626 height 578
drag, startPoint x: 455, startPoint y: 244, endPoint x: 211, endPoint y: 244, distance: 243.6
click at [211, 244] on div "[ brand_name‌‌‌‌ {{brand_name}} ] Interview Reschedule Request" at bounding box center [408, 250] width 595 height 27
click at [211, 244] on span "] Interview Reschedule Request" at bounding box center [296, 250] width 179 height 16
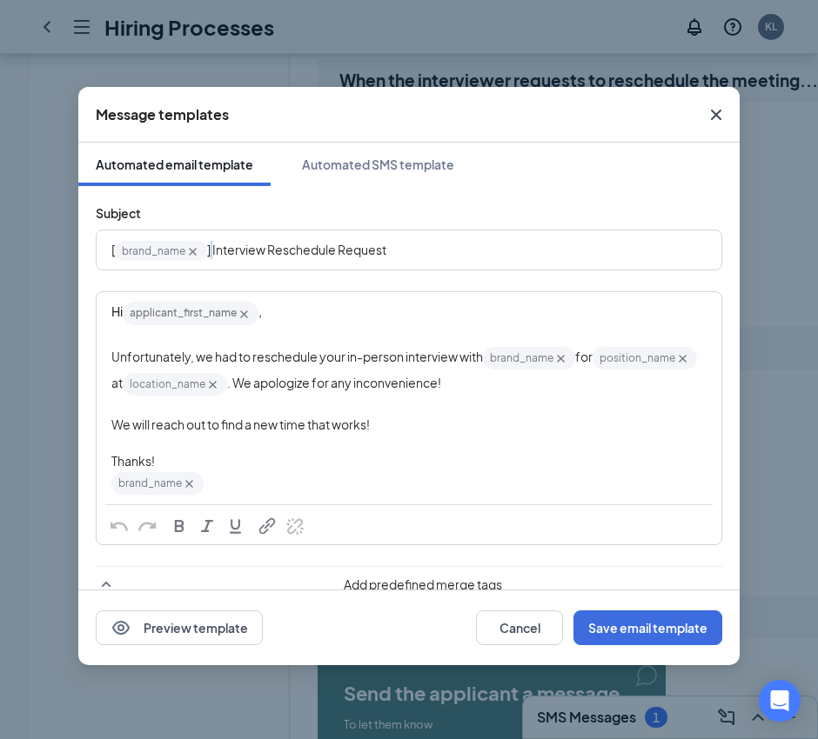
click at [211, 244] on span "] Interview Reschedule Request" at bounding box center [296, 250] width 179 height 16
drag, startPoint x: 448, startPoint y: 253, endPoint x: 218, endPoint y: 237, distance: 230.2
click at [218, 237] on div "[ brand_name‌‌‌‌ {{brand_name}} ] Interview Reschedule Request" at bounding box center [408, 250] width 595 height 27
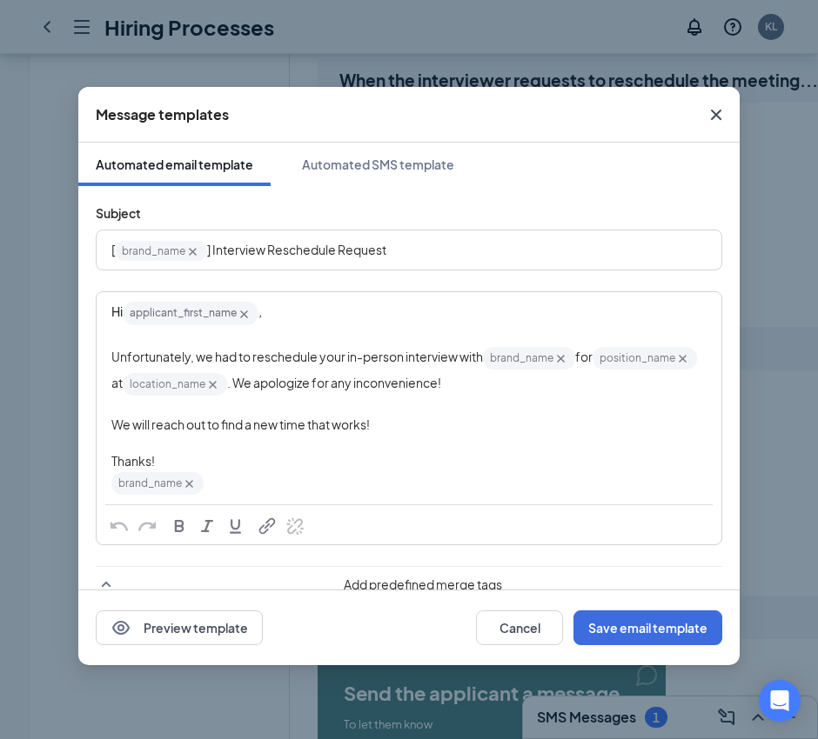
click at [418, 253] on div "[ brand_name‌‌‌‌ {{brand_name}} ] Interview Reschedule Request" at bounding box center [408, 250] width 595 height 27
drag, startPoint x: 470, startPoint y: 264, endPoint x: 210, endPoint y: 270, distance: 260.2
click at [210, 270] on div "[ brand_name‌‌‌‌ {{brand_name}} ] Interview Reschedule Request" at bounding box center [409, 250] width 626 height 41
copy span "Interview Reschedule Request"
click at [553, 454] on div "Thanks!" at bounding box center [408, 461] width 595 height 18
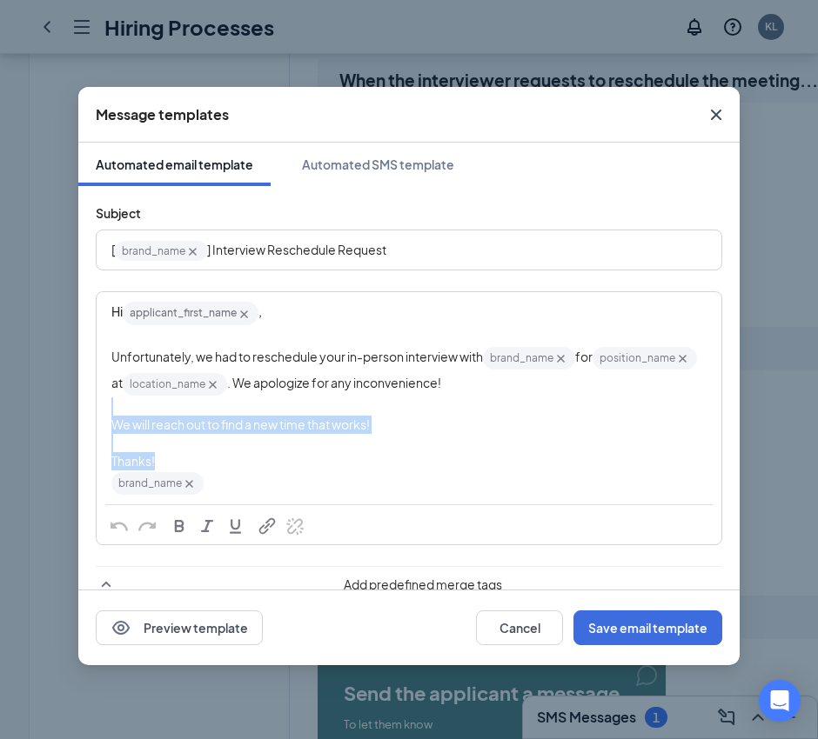
click at [544, 428] on div "We will reach out to find a new time that works!" at bounding box center [408, 425] width 595 height 18
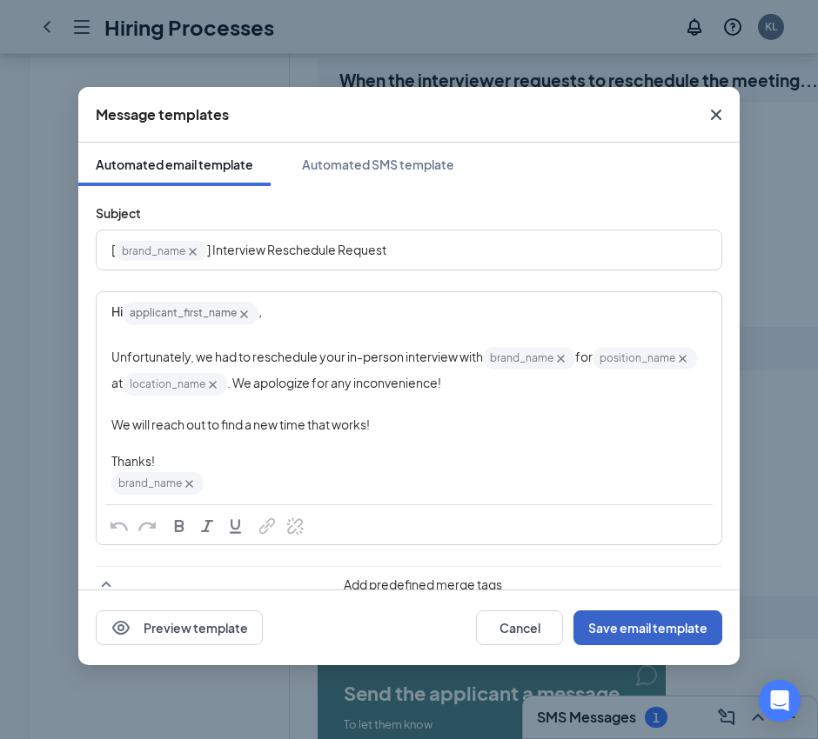
click at [651, 627] on button "Save email template" at bounding box center [647, 628] width 149 height 35
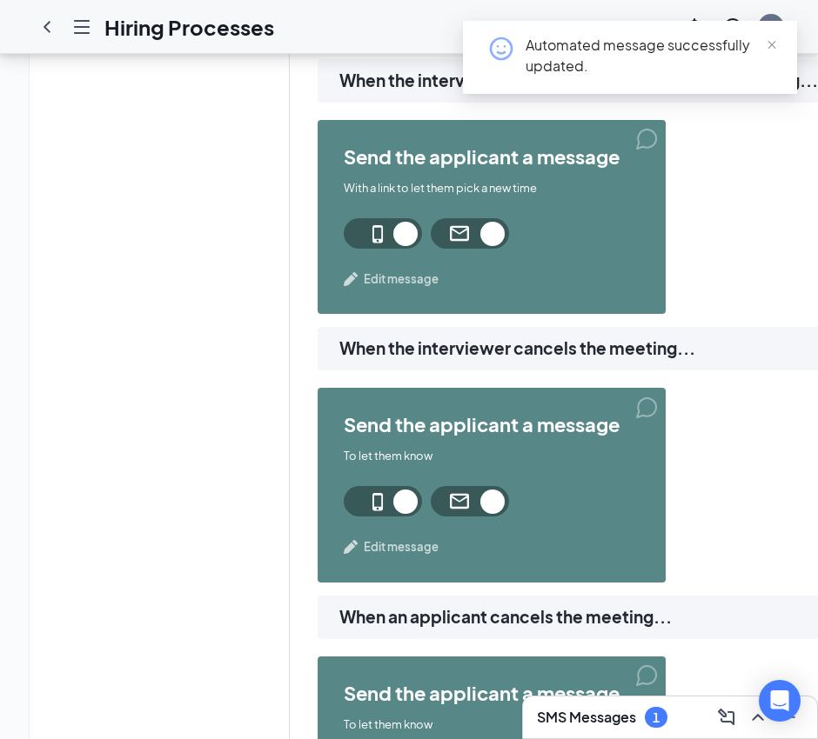
click at [395, 276] on span "Edit message" at bounding box center [401, 279] width 75 height 17
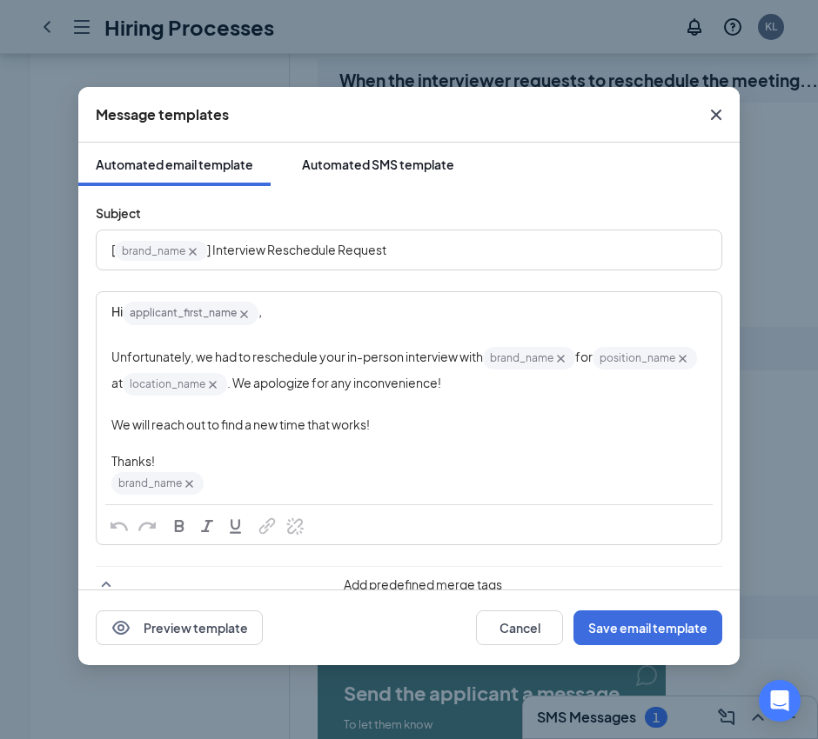
click at [406, 156] on div "Automated SMS template" at bounding box center [378, 164] width 152 height 17
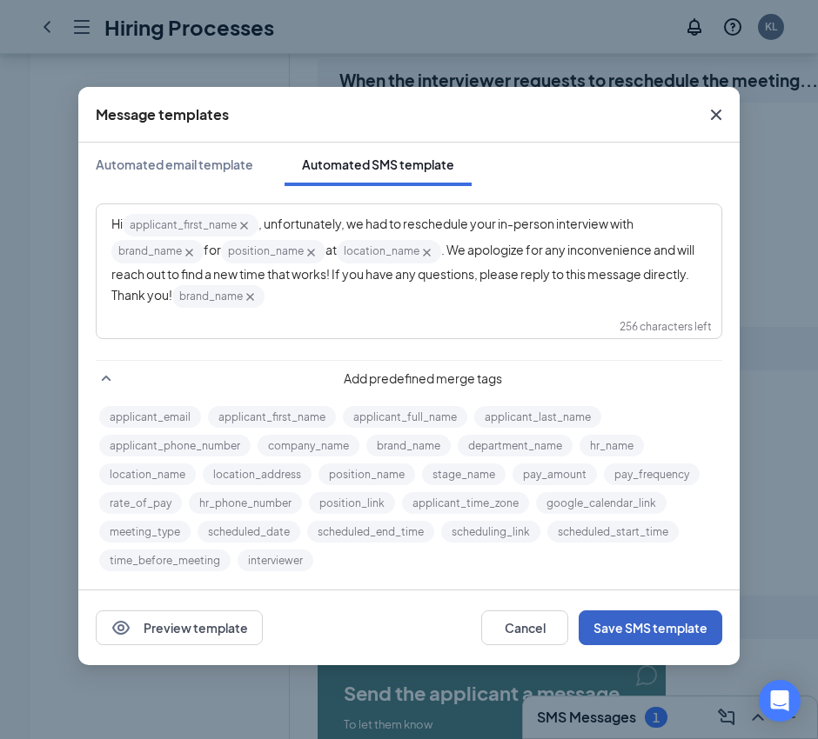
click at [634, 631] on button "Save SMS template" at bounding box center [650, 628] width 144 height 35
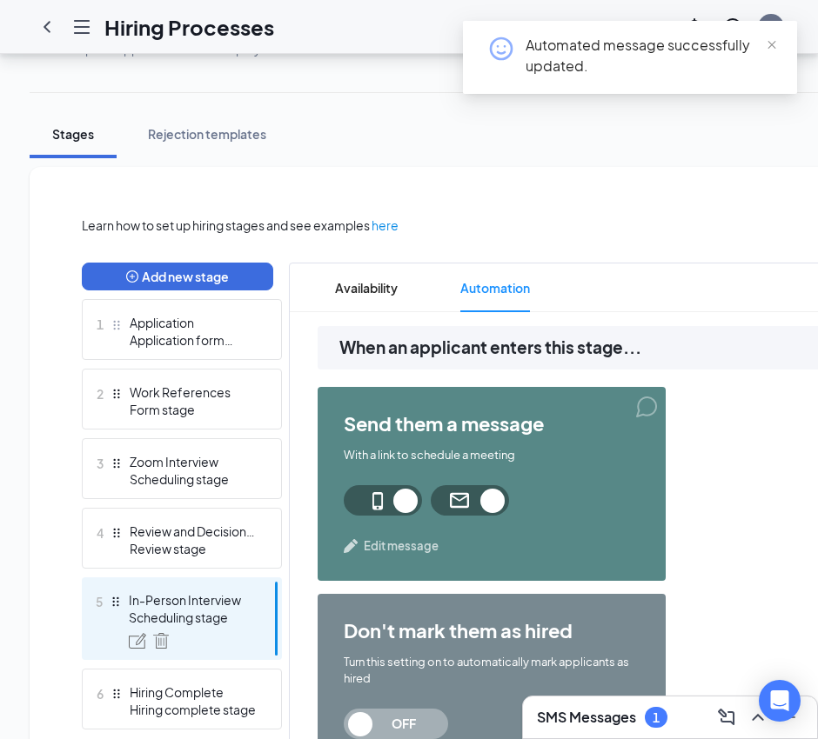
scroll to position [0, 0]
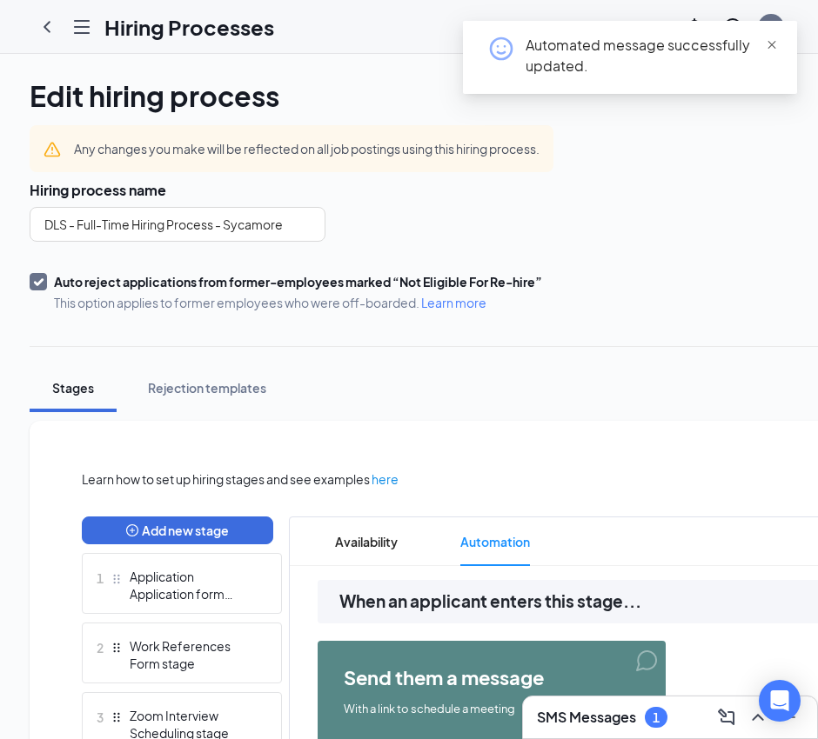
click at [770, 48] on span "close" at bounding box center [771, 45] width 12 height 12
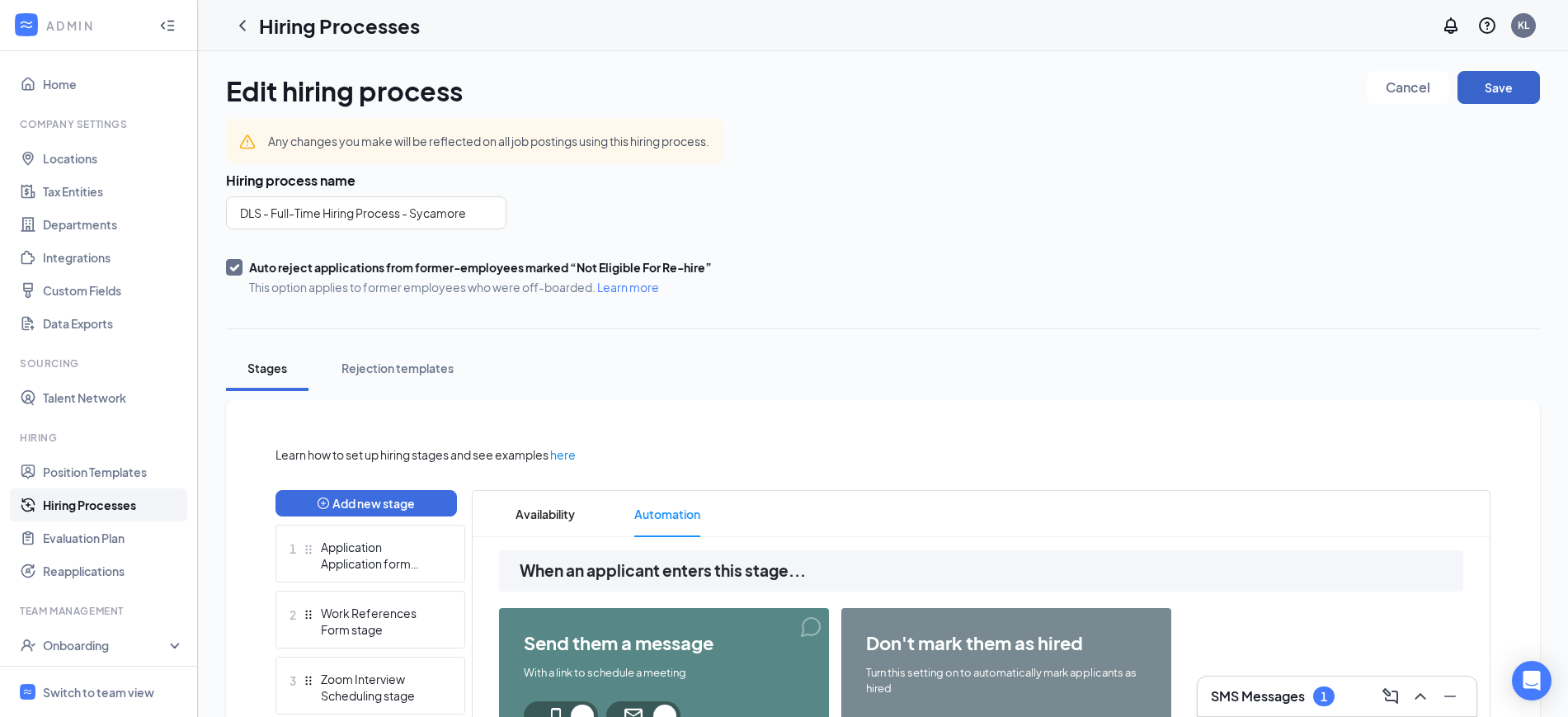
click at [775, 83] on button "Save" at bounding box center [1498, 87] width 82 height 33
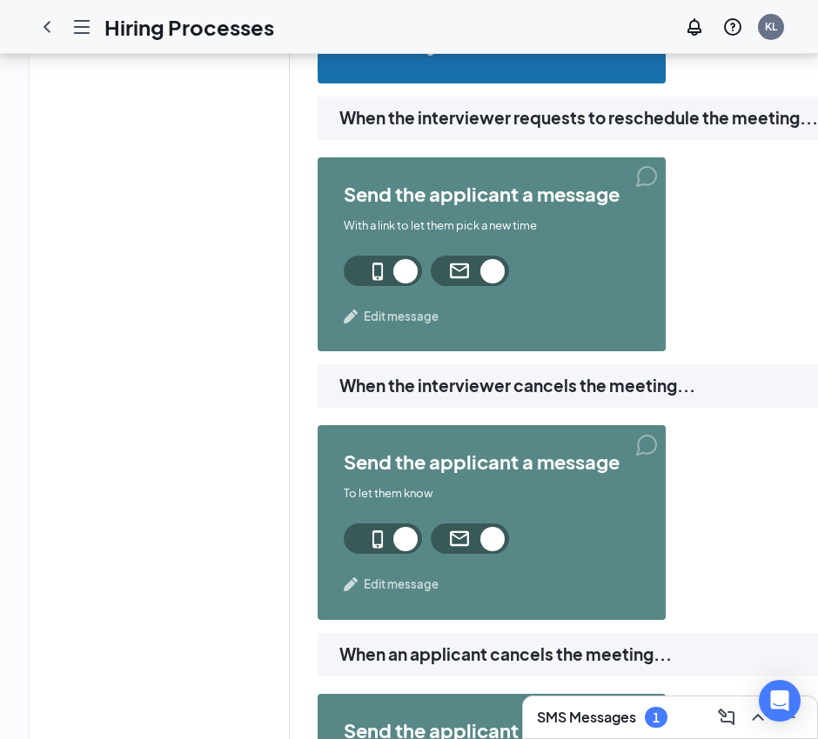
scroll to position [1522, 0]
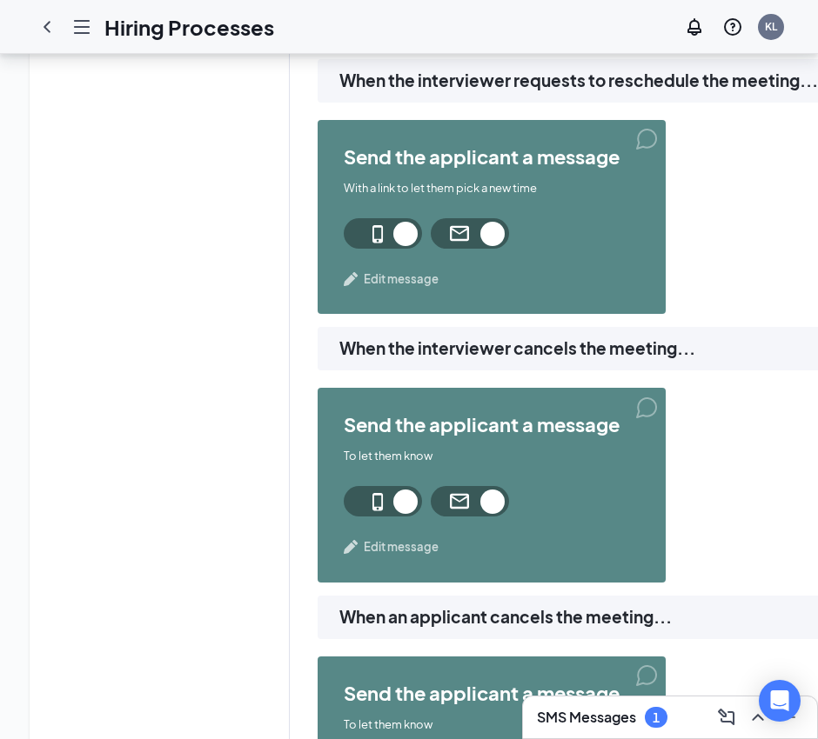
click at [389, 548] on span "Edit message" at bounding box center [401, 546] width 75 height 17
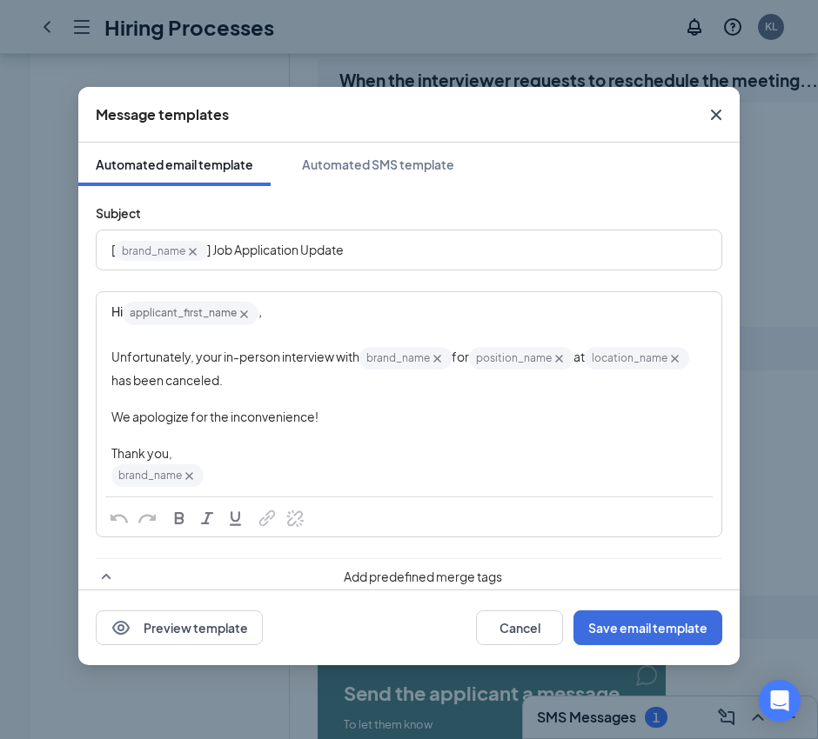
click at [505, 317] on div "Hi applicant_first_name‌‌‌‌ {{applicant_first_name}} ," at bounding box center [408, 313] width 595 height 26
click at [362, 166] on div "Automated SMS template" at bounding box center [378, 164] width 152 height 17
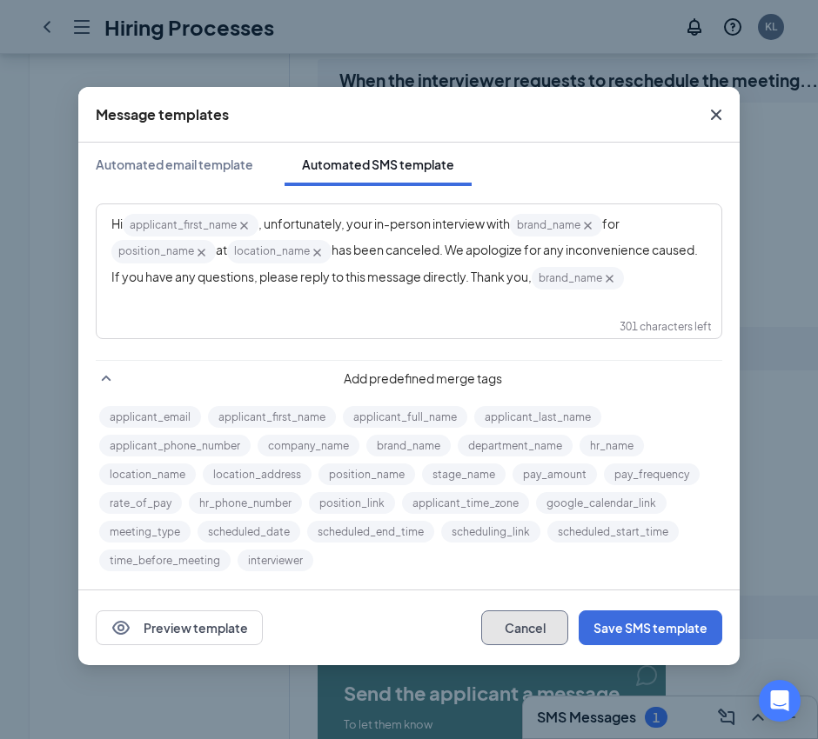
click at [514, 621] on button "Cancel" at bounding box center [524, 628] width 87 height 35
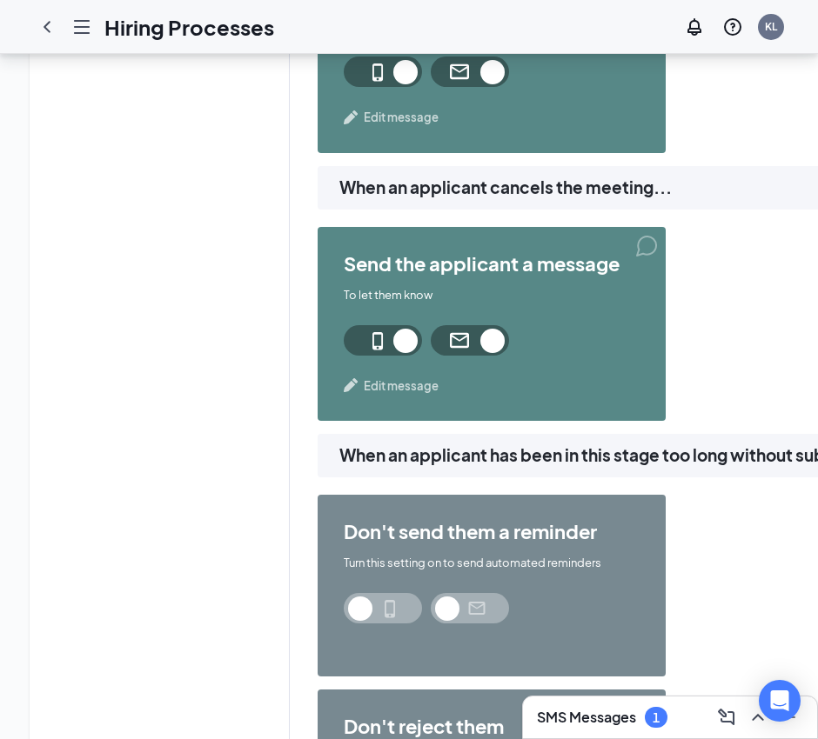
scroll to position [1957, 0]
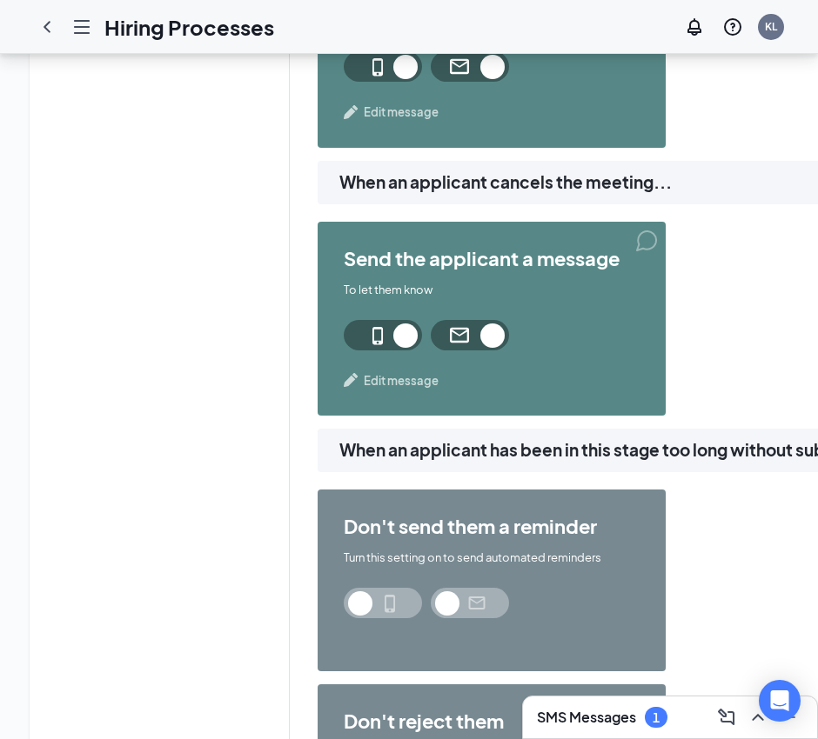
click at [403, 377] on span "Edit message" at bounding box center [401, 380] width 75 height 17
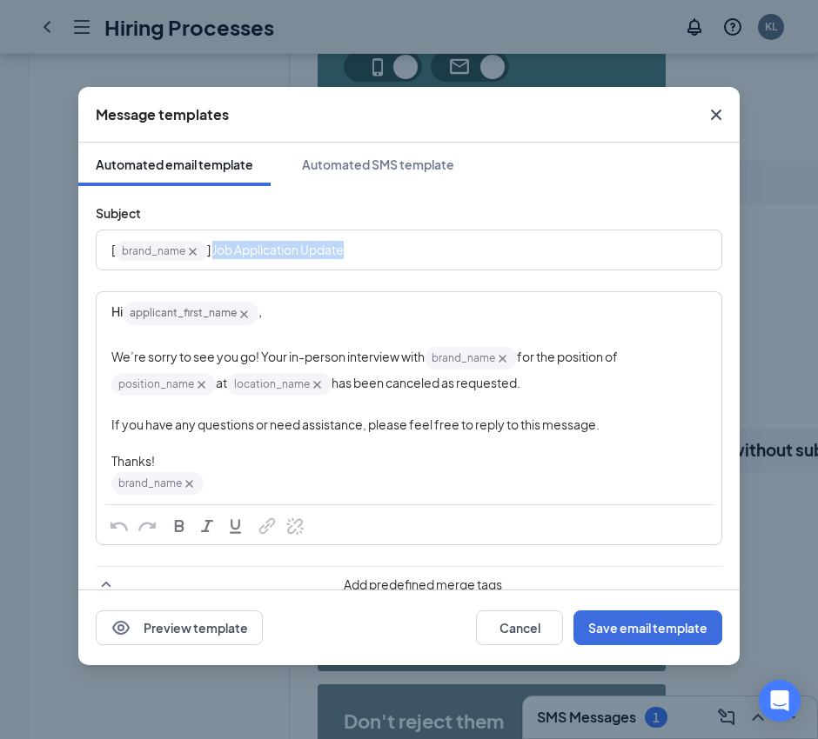
drag, startPoint x: 380, startPoint y: 249, endPoint x: 214, endPoint y: 252, distance: 166.2
click at [214, 252] on div "[ brand_name‌‌‌‌ {{brand_name}} ] Job Application Update" at bounding box center [408, 250] width 595 height 27
drag, startPoint x: 343, startPoint y: 244, endPoint x: 214, endPoint y: 244, distance: 128.7
click at [214, 244] on div "[ brand_name‌‌‌‌ {{brand_name}} ] Interview Cancelled" at bounding box center [408, 250] width 595 height 27
copy span "Interview Cancelled"
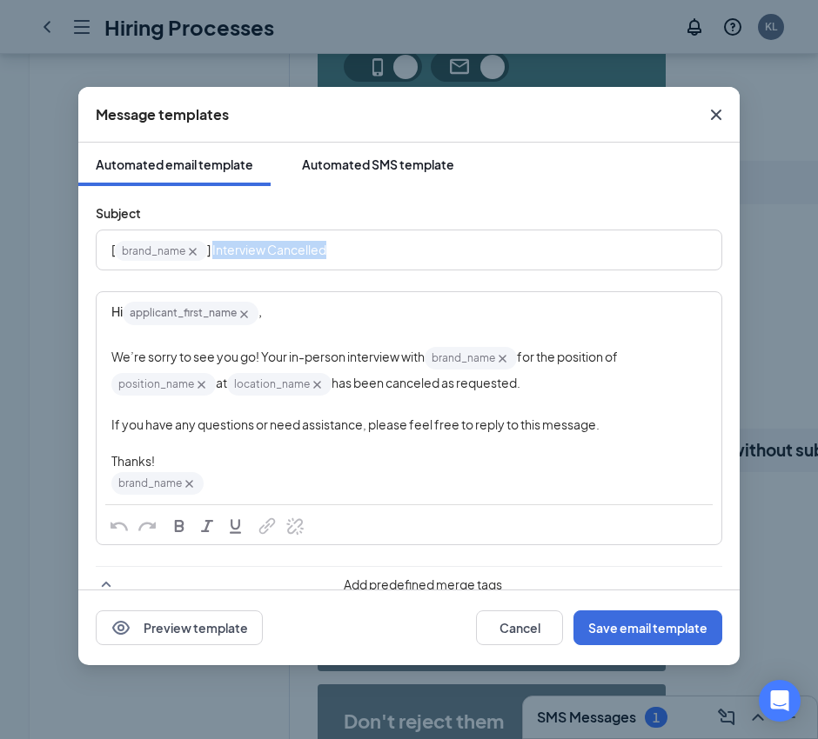
click at [398, 157] on div "Automated SMS template" at bounding box center [378, 164] width 152 height 17
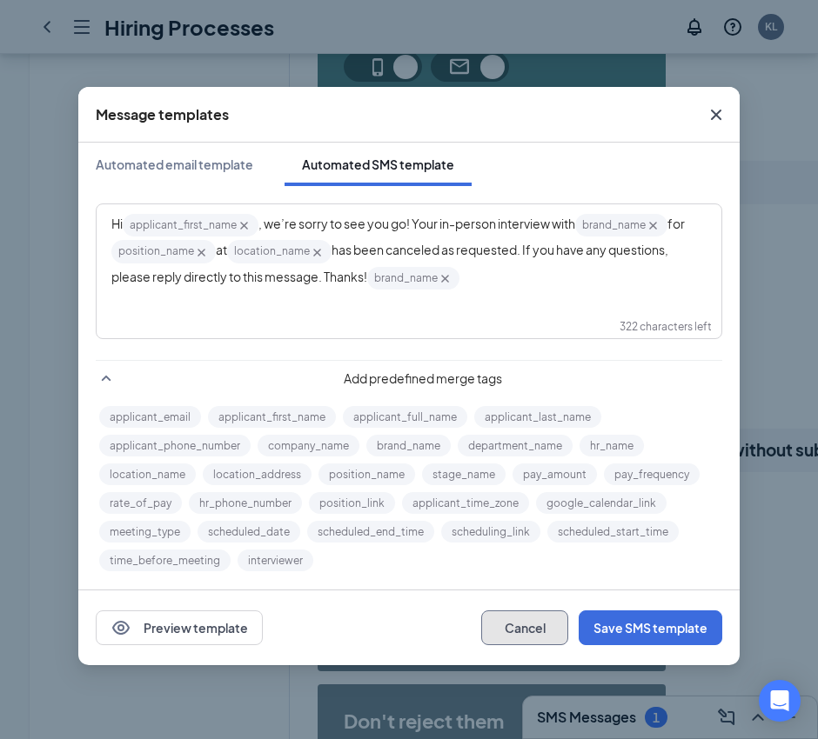
click at [529, 627] on button "Cancel" at bounding box center [524, 628] width 87 height 35
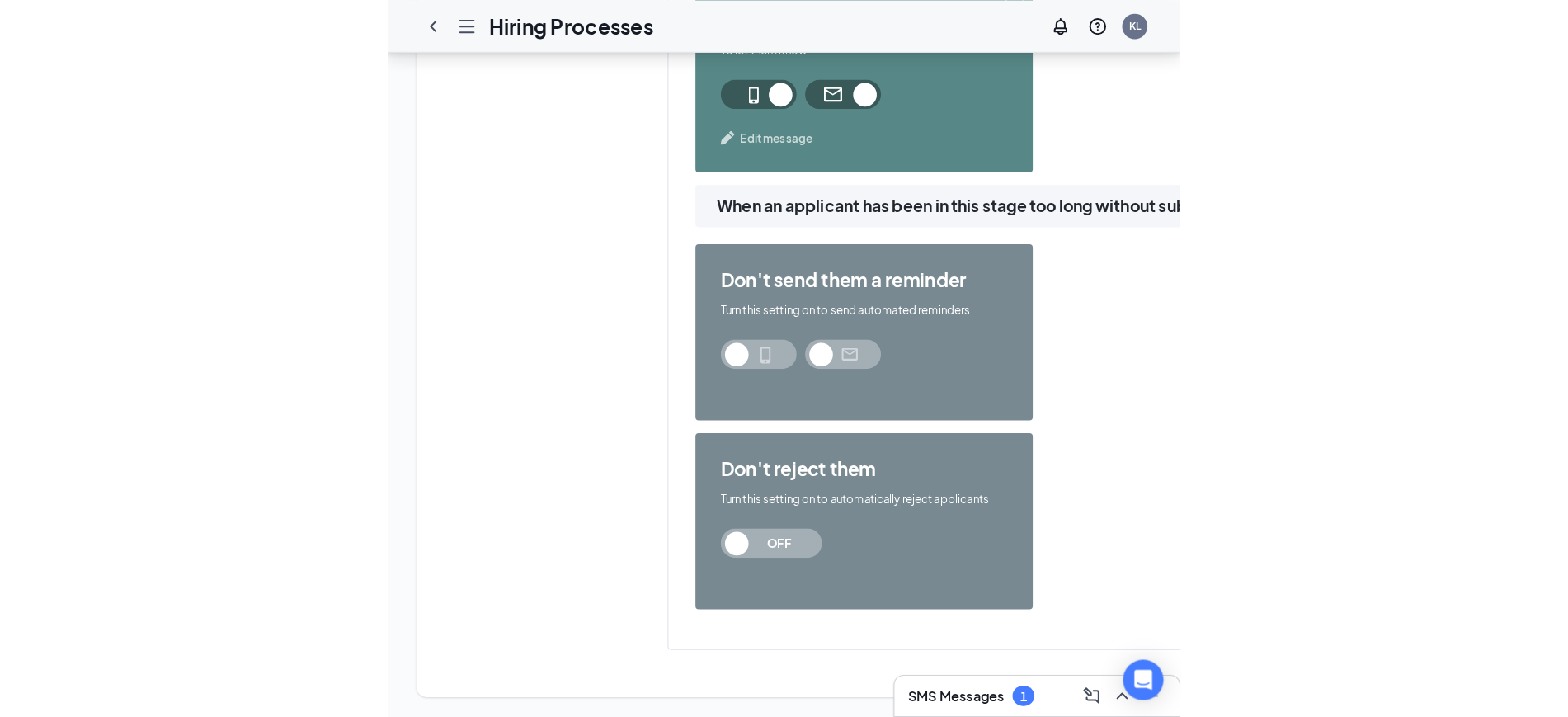
scroll to position [1697, 0]
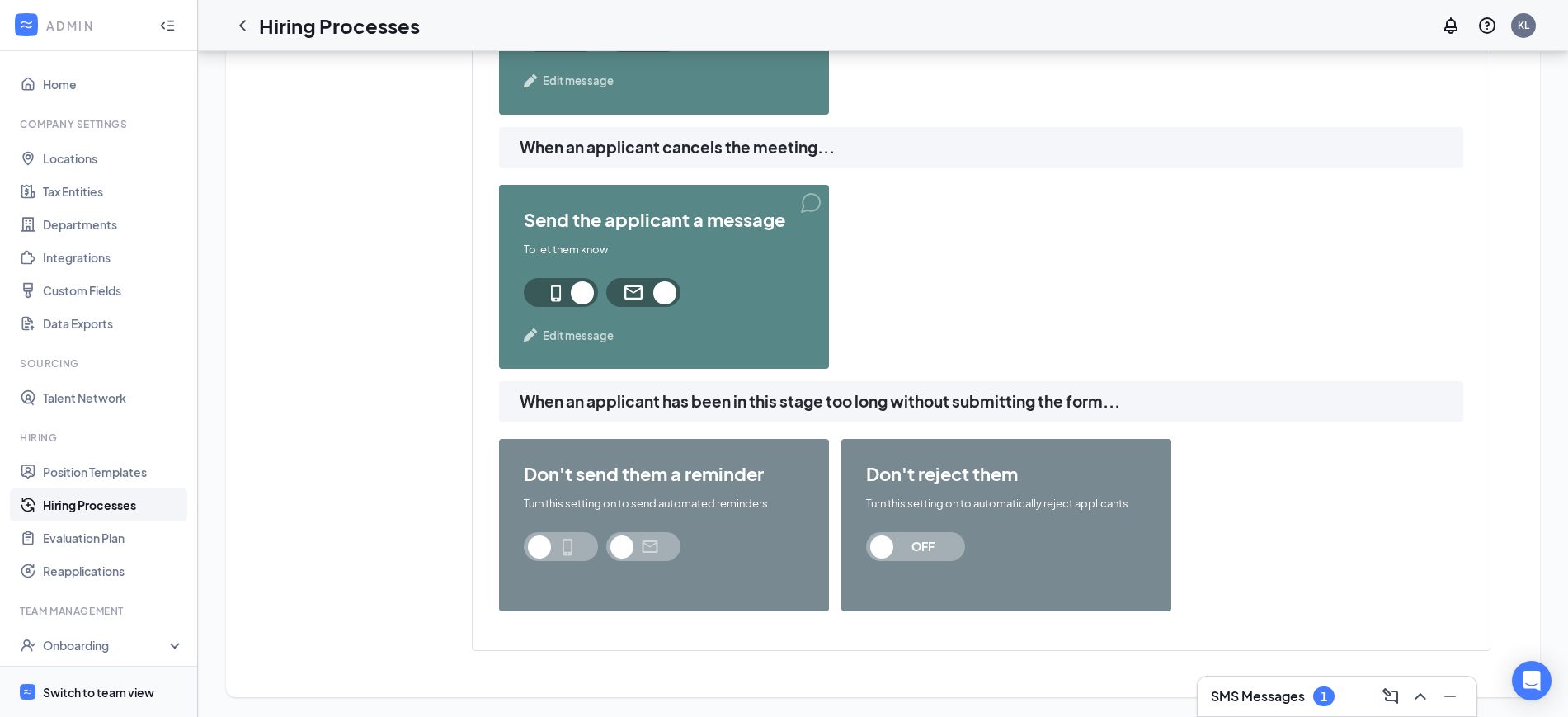
click at [93, 690] on div "Switch to team view" at bounding box center [98, 691] width 111 height 16
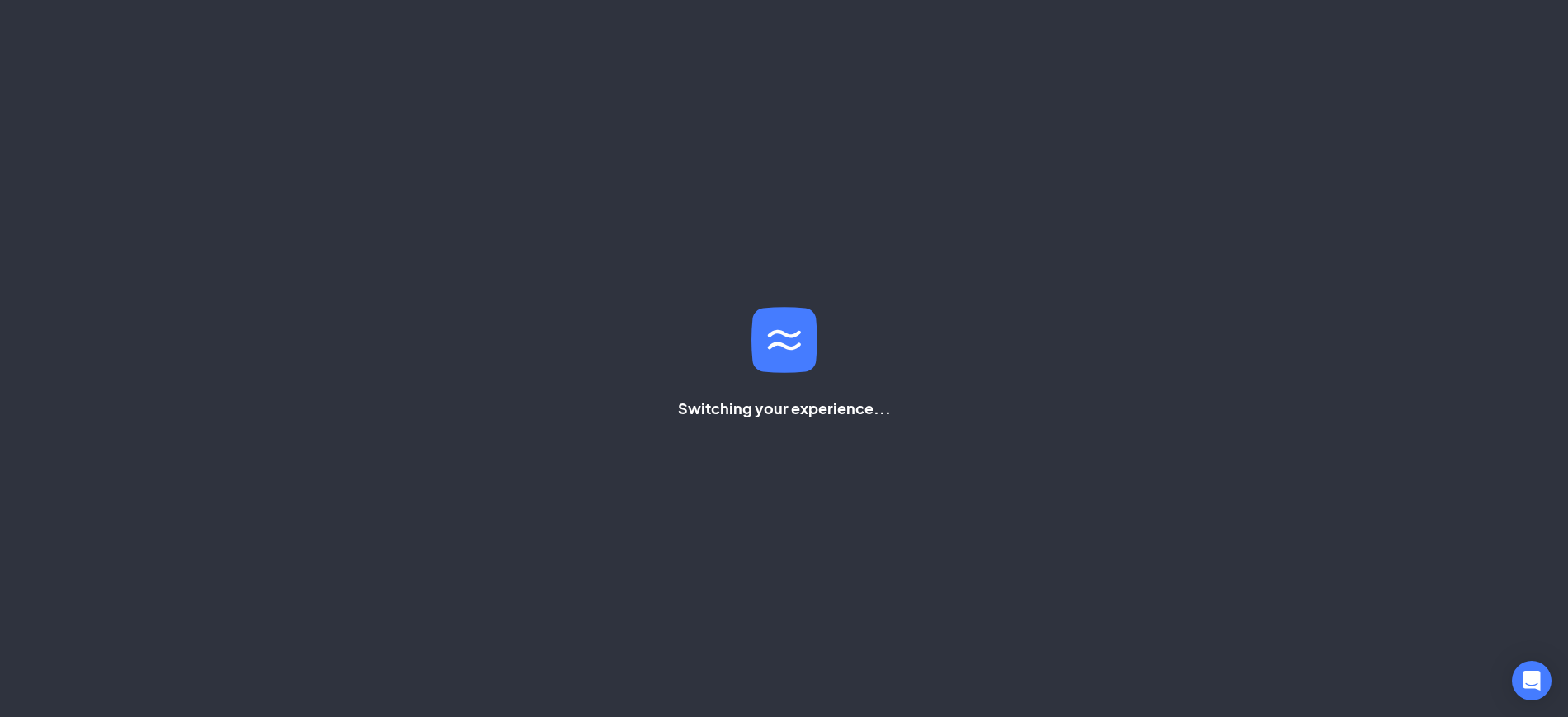
scroll to position [350, 0]
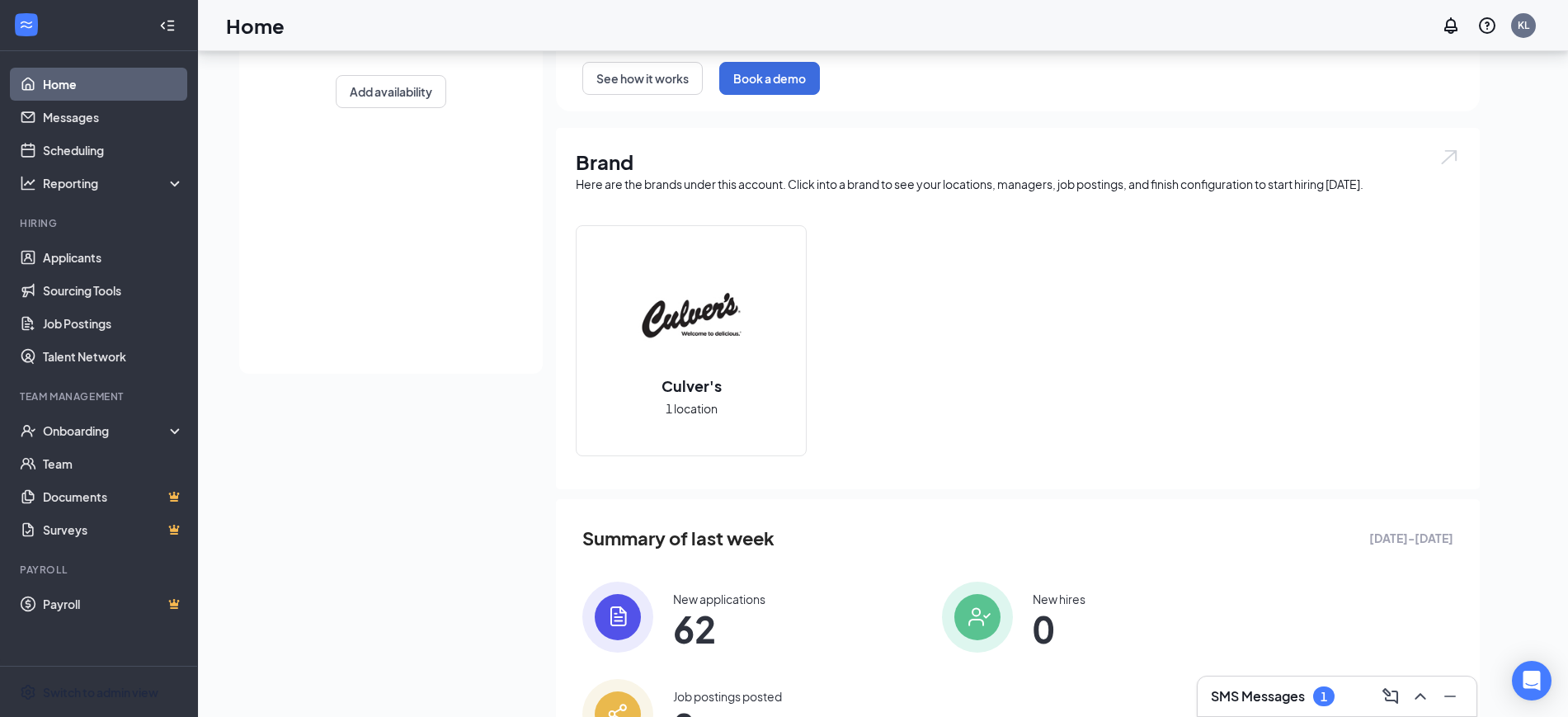
click at [775, 695] on div "SMS Messages 1" at bounding box center [1337, 696] width 252 height 27
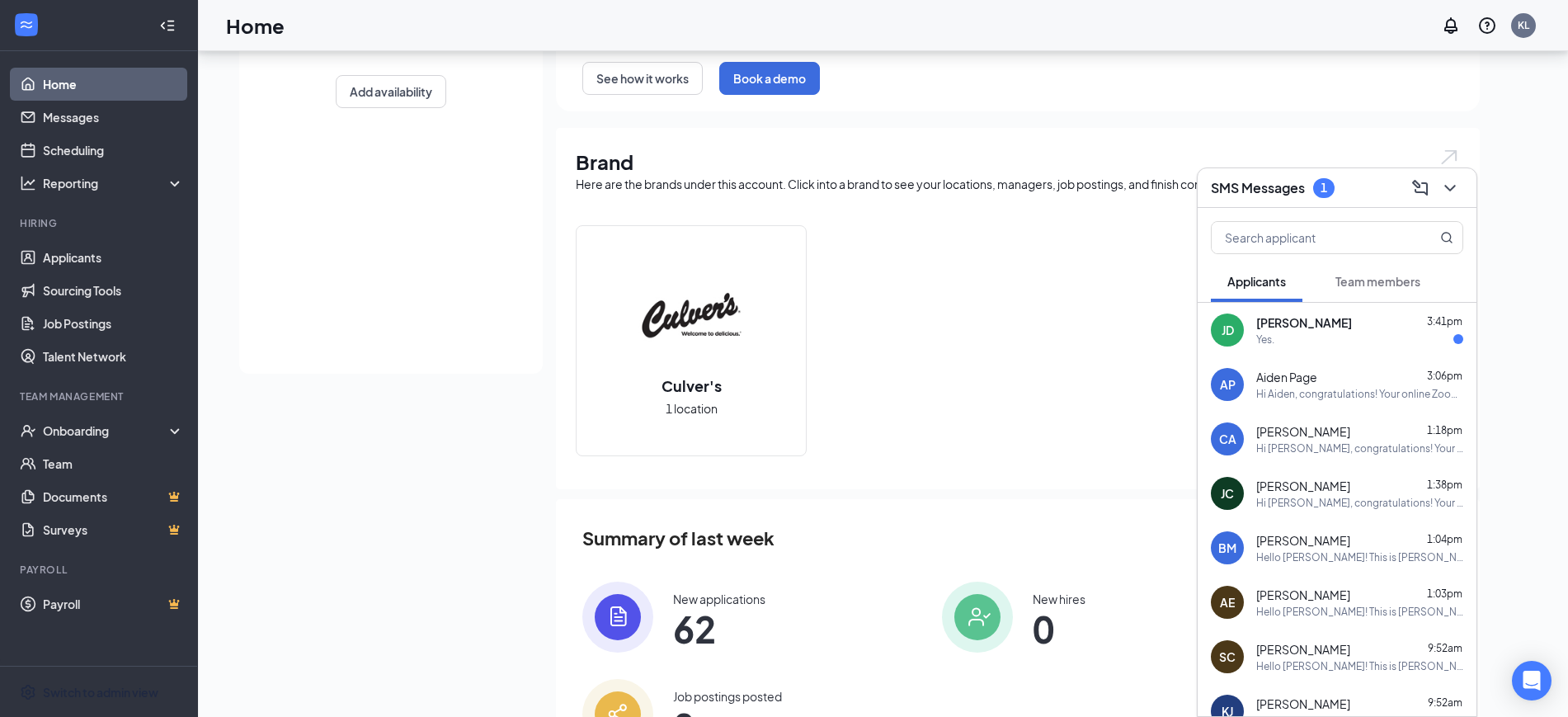
click at [775, 327] on div "[PERSON_NAME] 3:41pm" at bounding box center [1359, 322] width 207 height 16
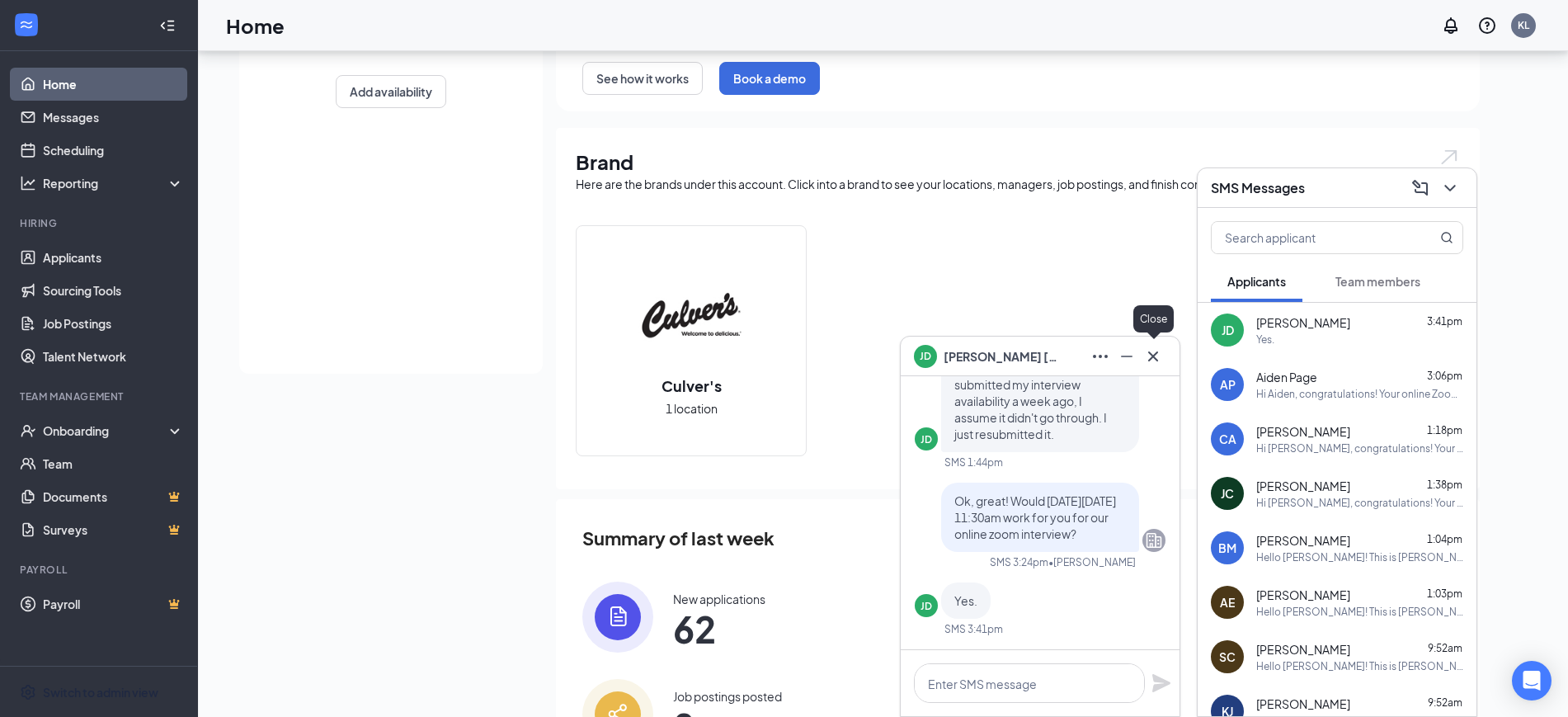
click at [775, 352] on button at bounding box center [1153, 357] width 27 height 27
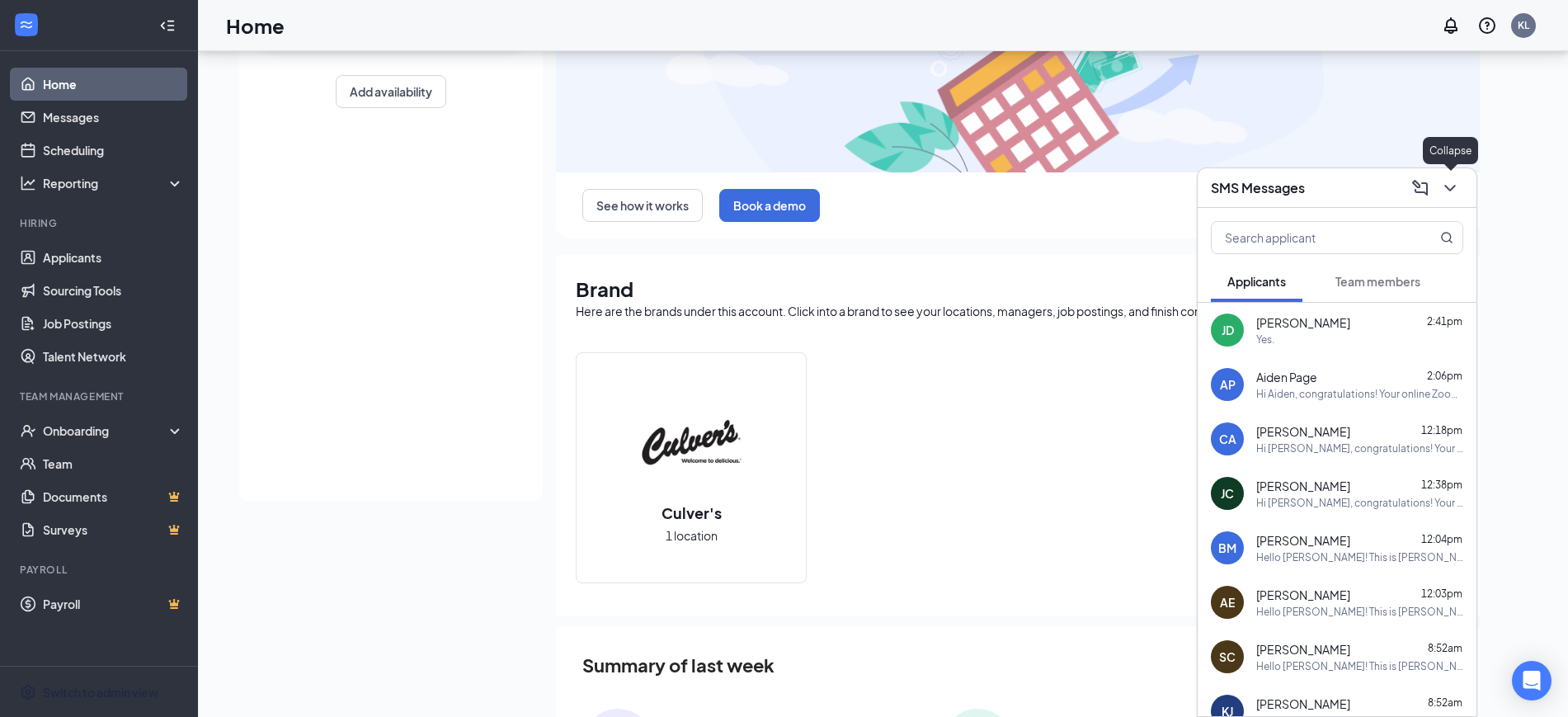
click at [775, 186] on icon "ChevronDown" at bounding box center [1449, 188] width 20 height 20
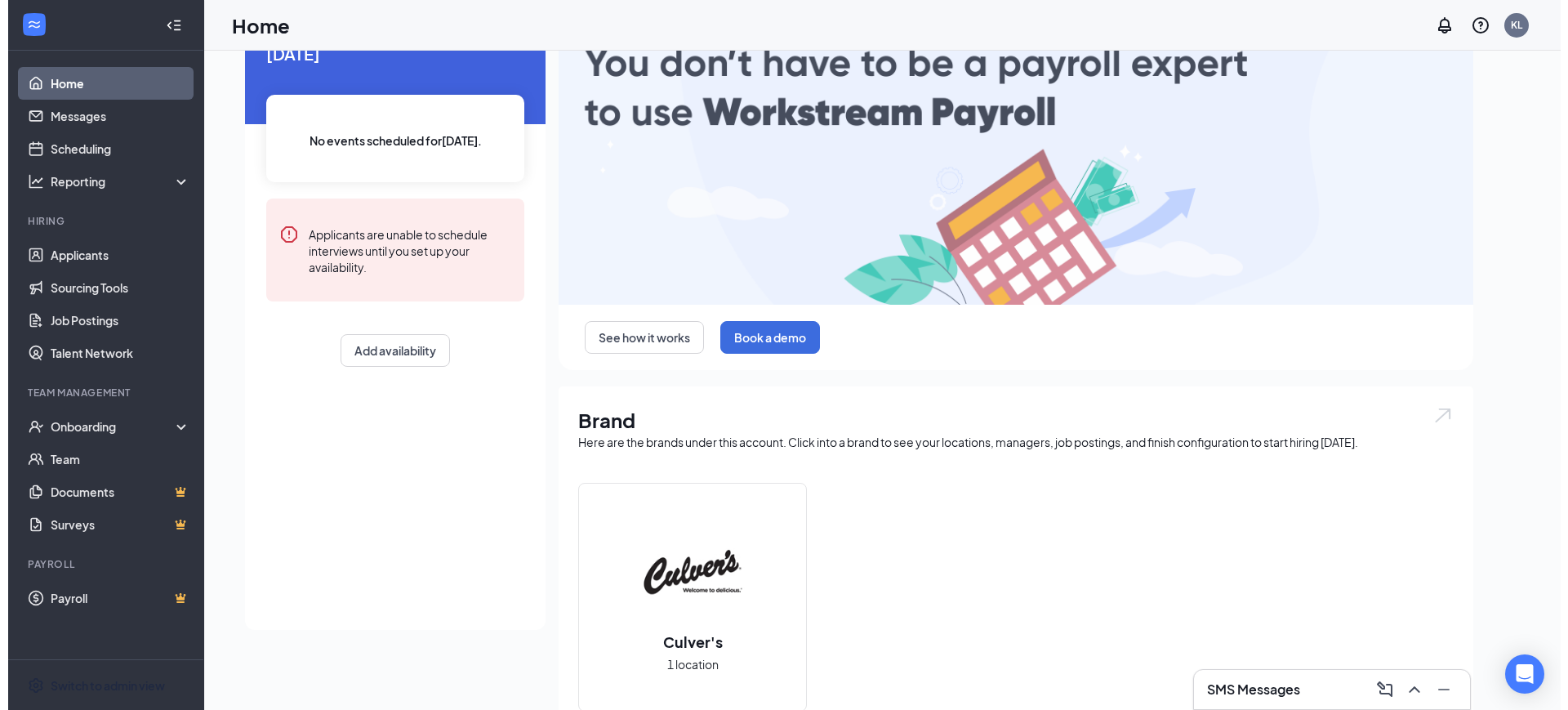
scroll to position [0, 0]
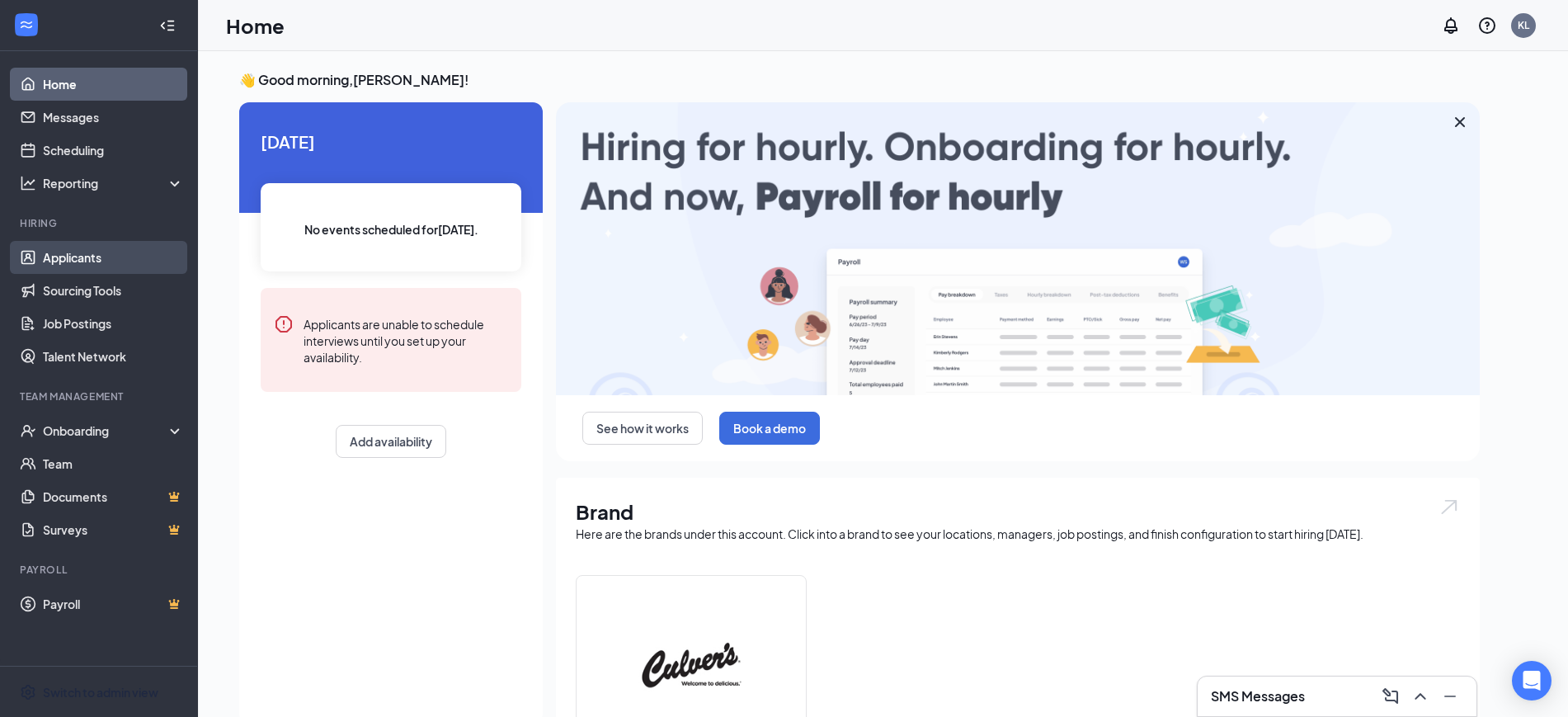
click at [74, 251] on link "Applicants" at bounding box center [113, 257] width 141 height 33
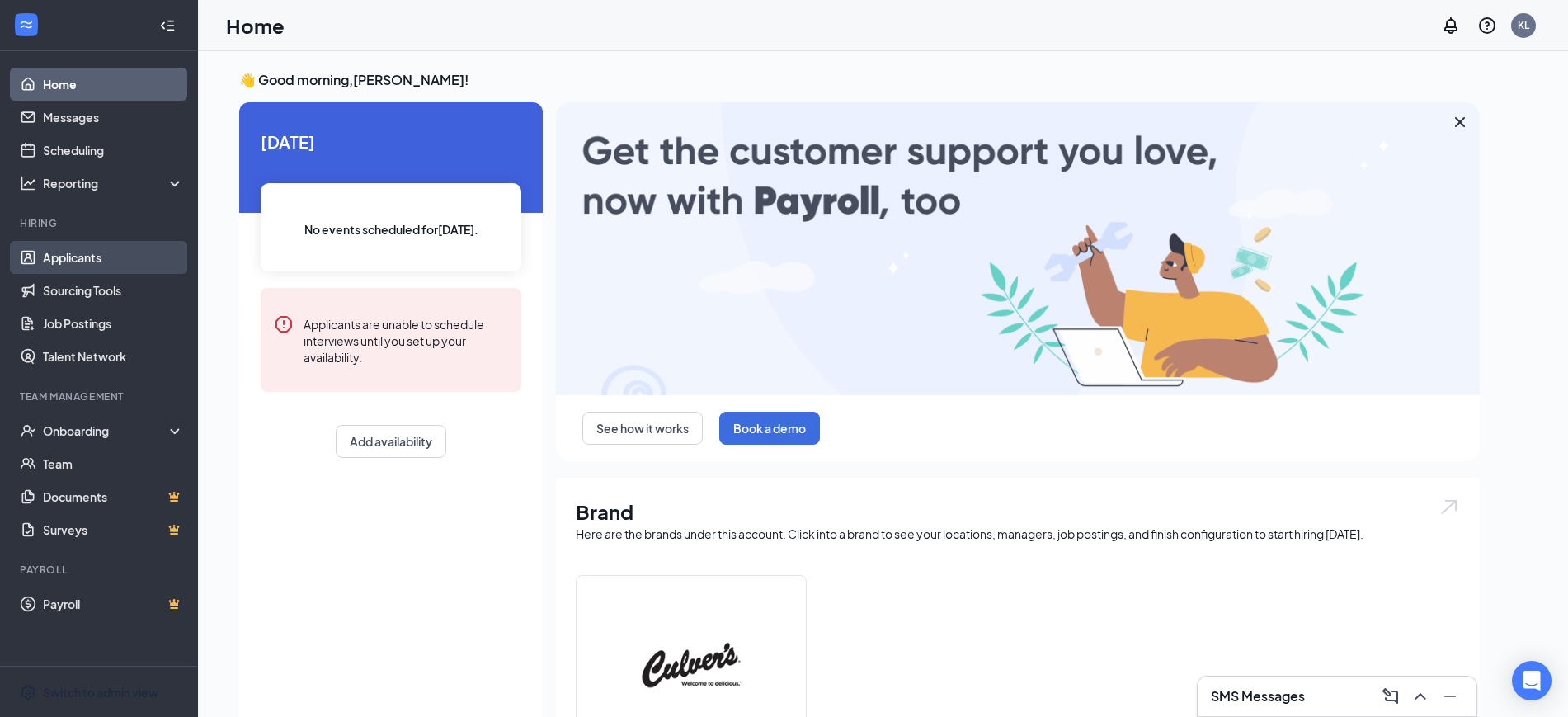
click at [74, 251] on link "Applicants" at bounding box center [113, 257] width 141 height 33
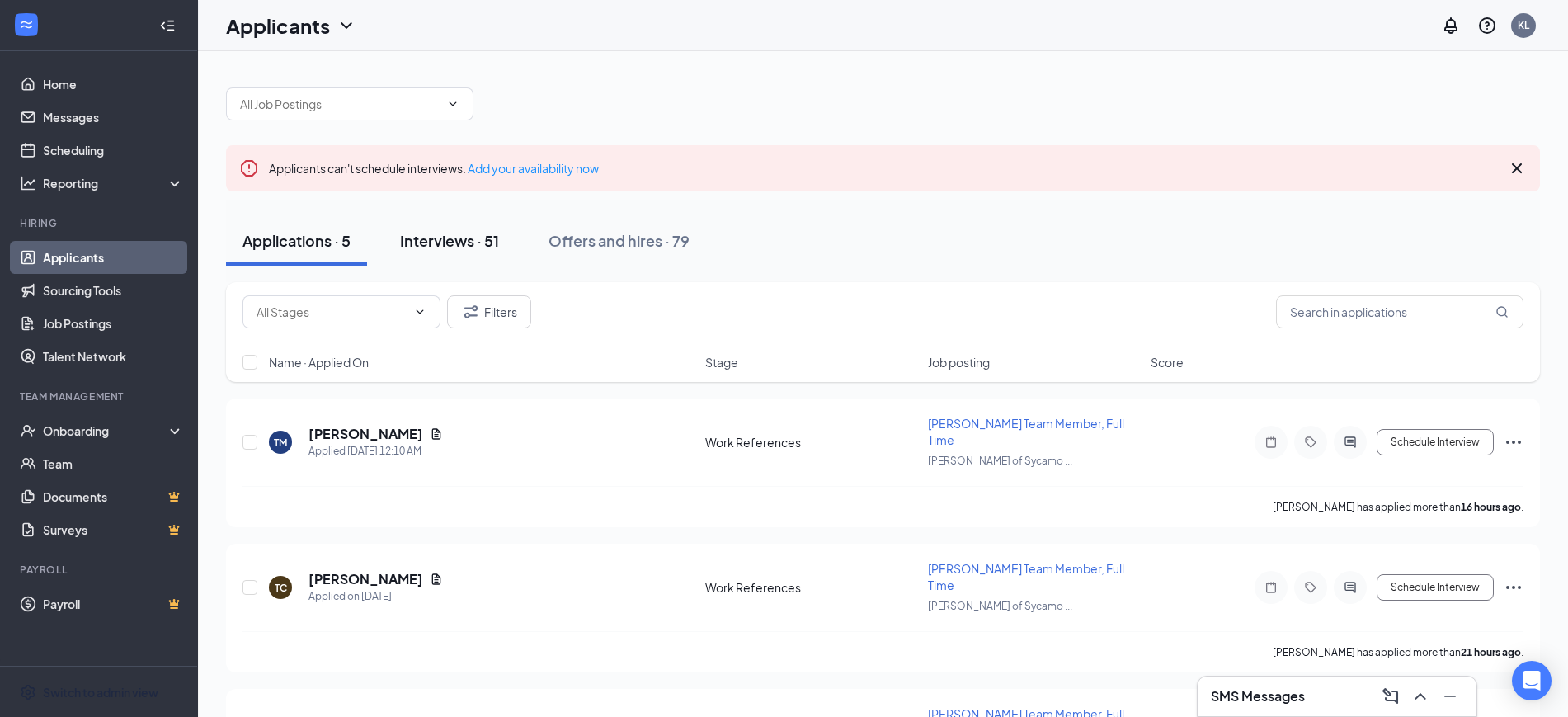
click at [441, 232] on div "Interviews · 51" at bounding box center [449, 241] width 99 height 21
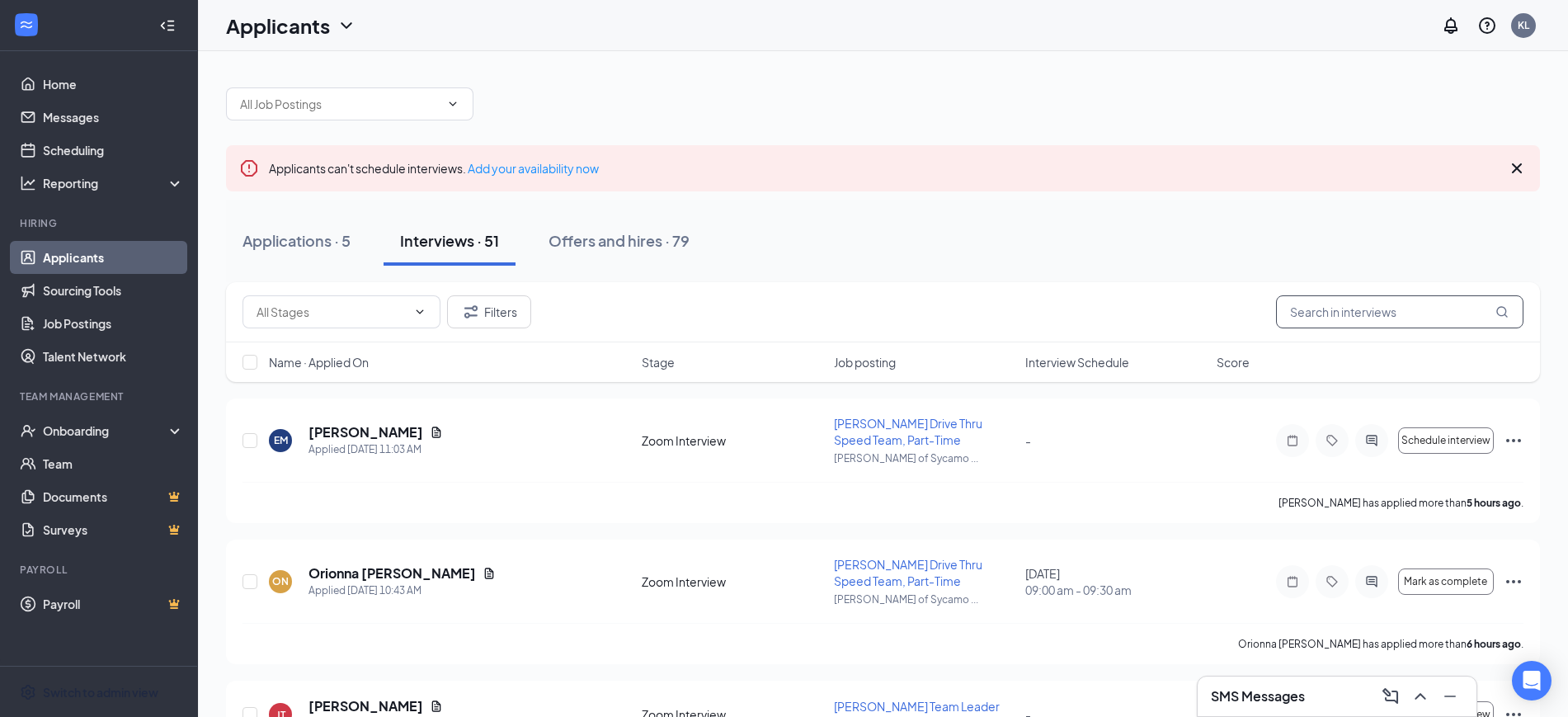
click at [775, 321] on input "text" at bounding box center [1399, 311] width 247 height 33
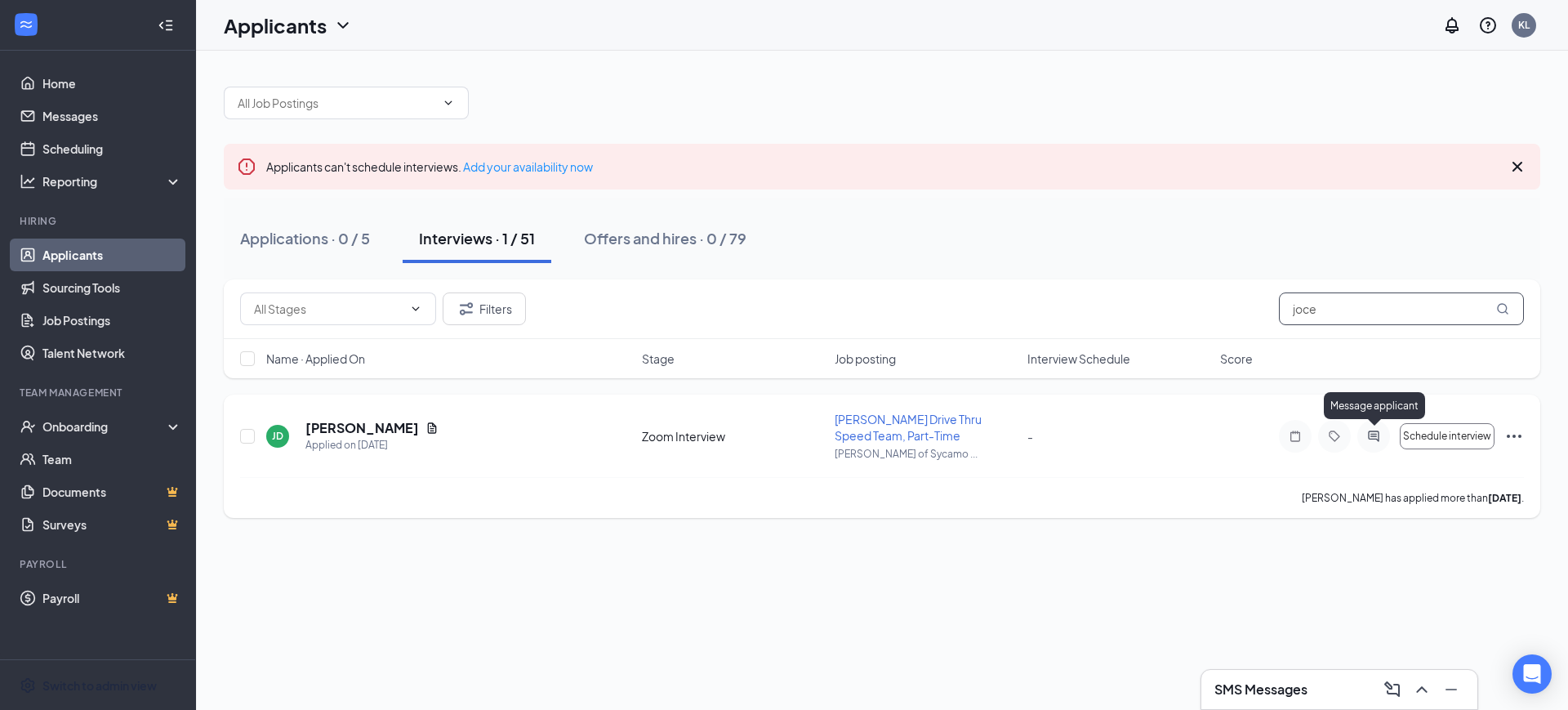
type input "joce"
click at [767, 434] on icon "ActiveChat" at bounding box center [1374, 437] width 20 height 13
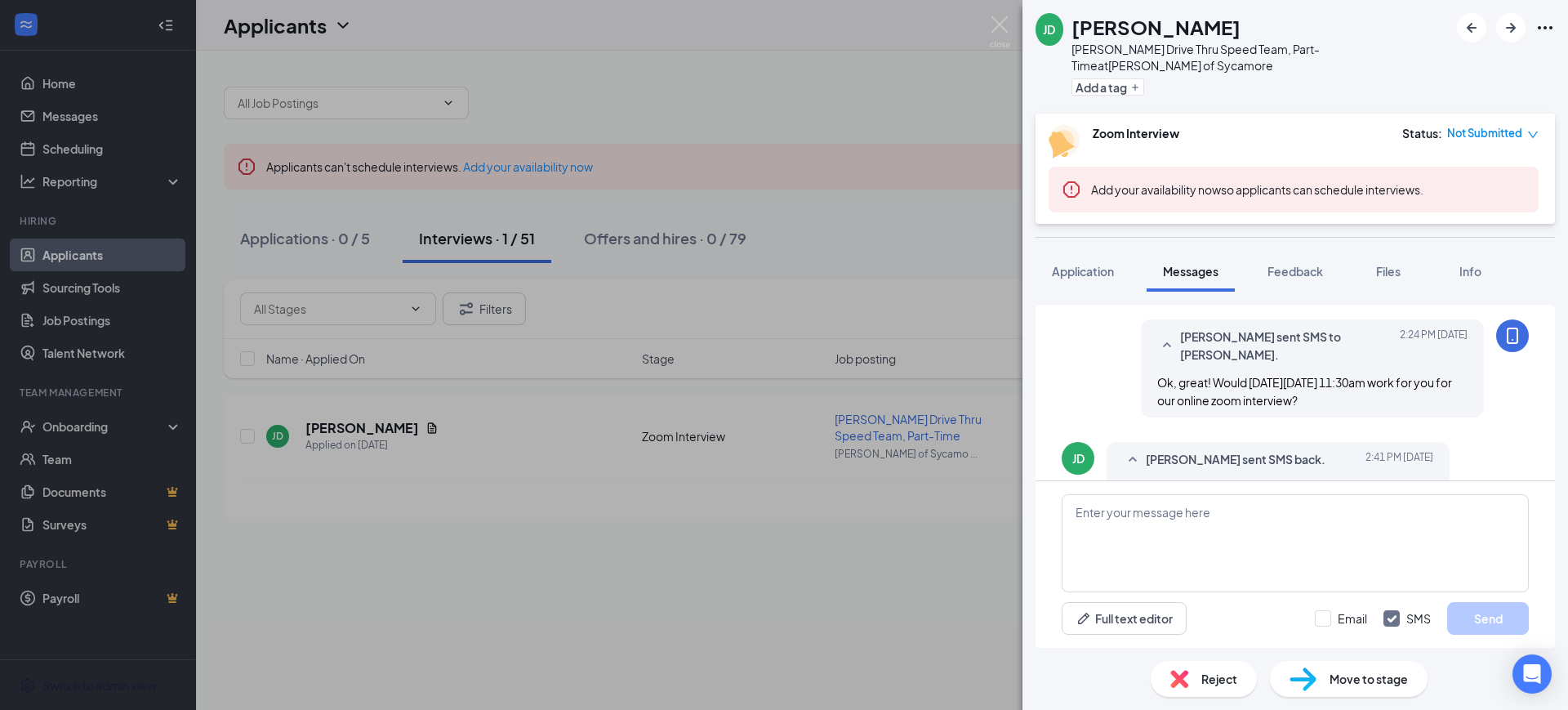
scroll to position [889, 0]
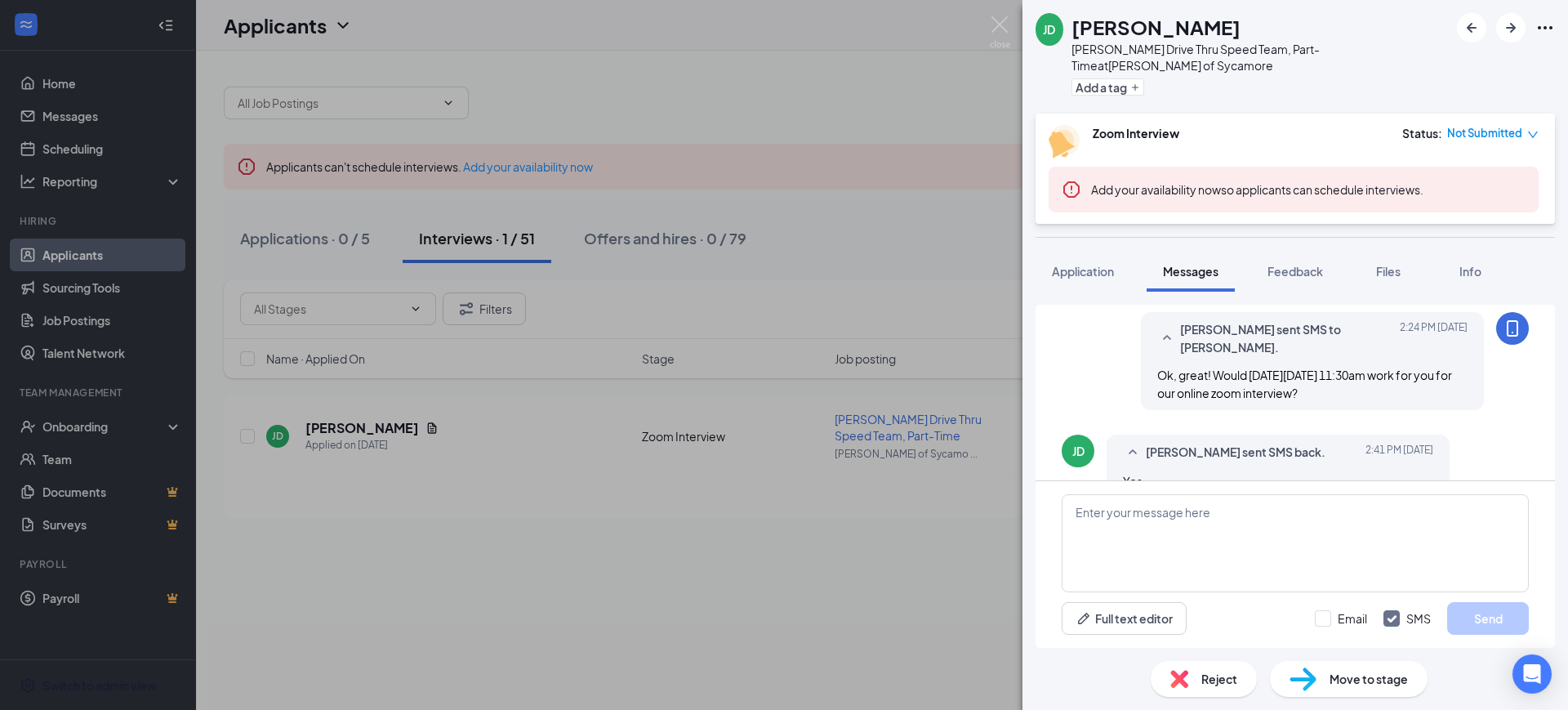
click at [767, 125] on span "Not Submitted" at bounding box center [1484, 132] width 75 height 16
click at [767, 163] on span "Assign Time" at bounding box center [1465, 163] width 63 height 18
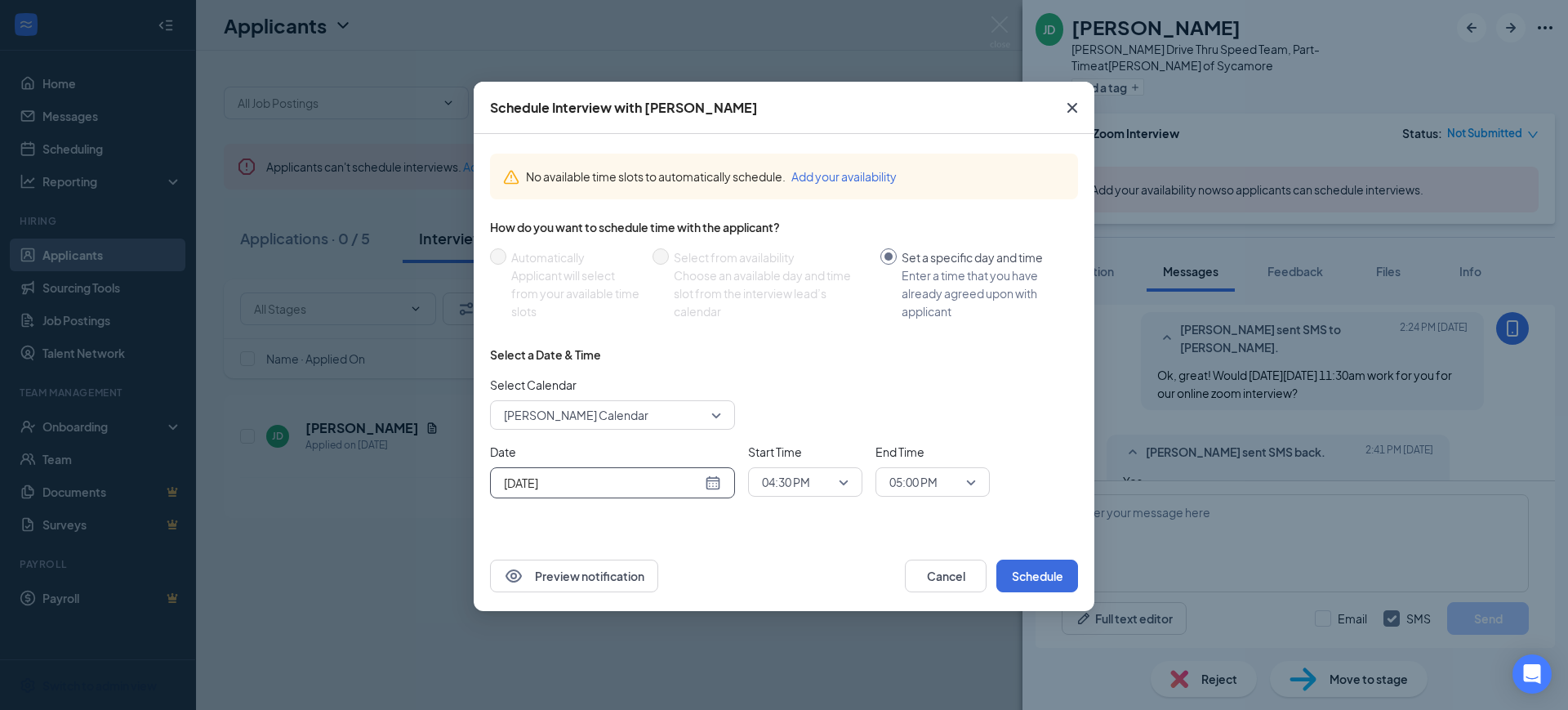
click at [706, 490] on div "[DATE]" at bounding box center [612, 483] width 217 height 18
type input "[DATE]"
click at [661, 372] on div "19" at bounding box center [661, 370] width 20 height 20
click at [767, 479] on span "04:30 PM" at bounding box center [786, 482] width 48 height 24
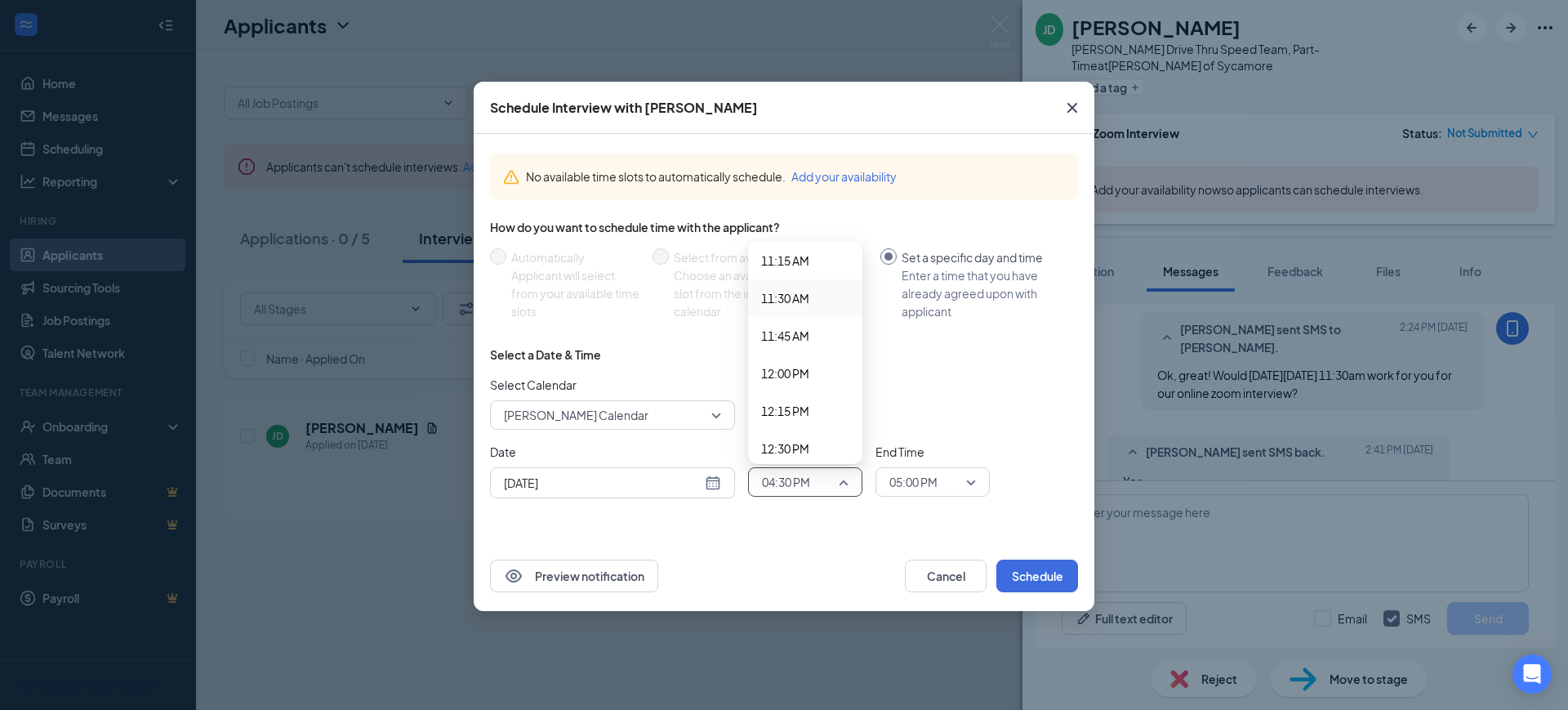
click at [767, 292] on span "11:30 AM" at bounding box center [785, 298] width 48 height 18
click at [767, 477] on span "05:00 PM" at bounding box center [913, 482] width 48 height 24
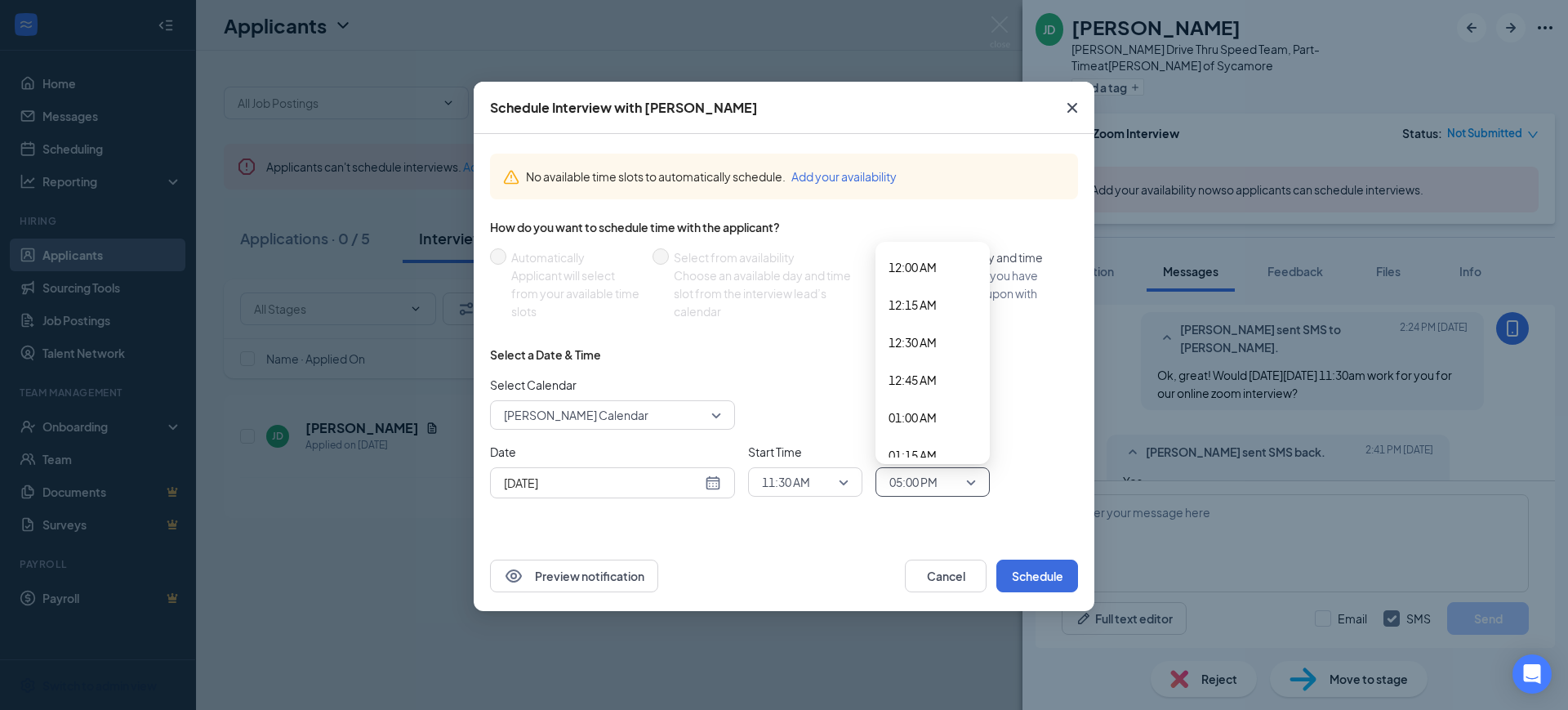
scroll to position [2385, 0]
click at [767, 480] on span "05:00 PM" at bounding box center [932, 482] width 86 height 24
click at [767, 298] on span "12:00 PM" at bounding box center [912, 298] width 48 height 18
click at [767, 371] on div "Select a Date & Time Select Calendar [PERSON_NAME] Calendar Date [DATE] [DATE] …" at bounding box center [784, 429] width 588 height 165
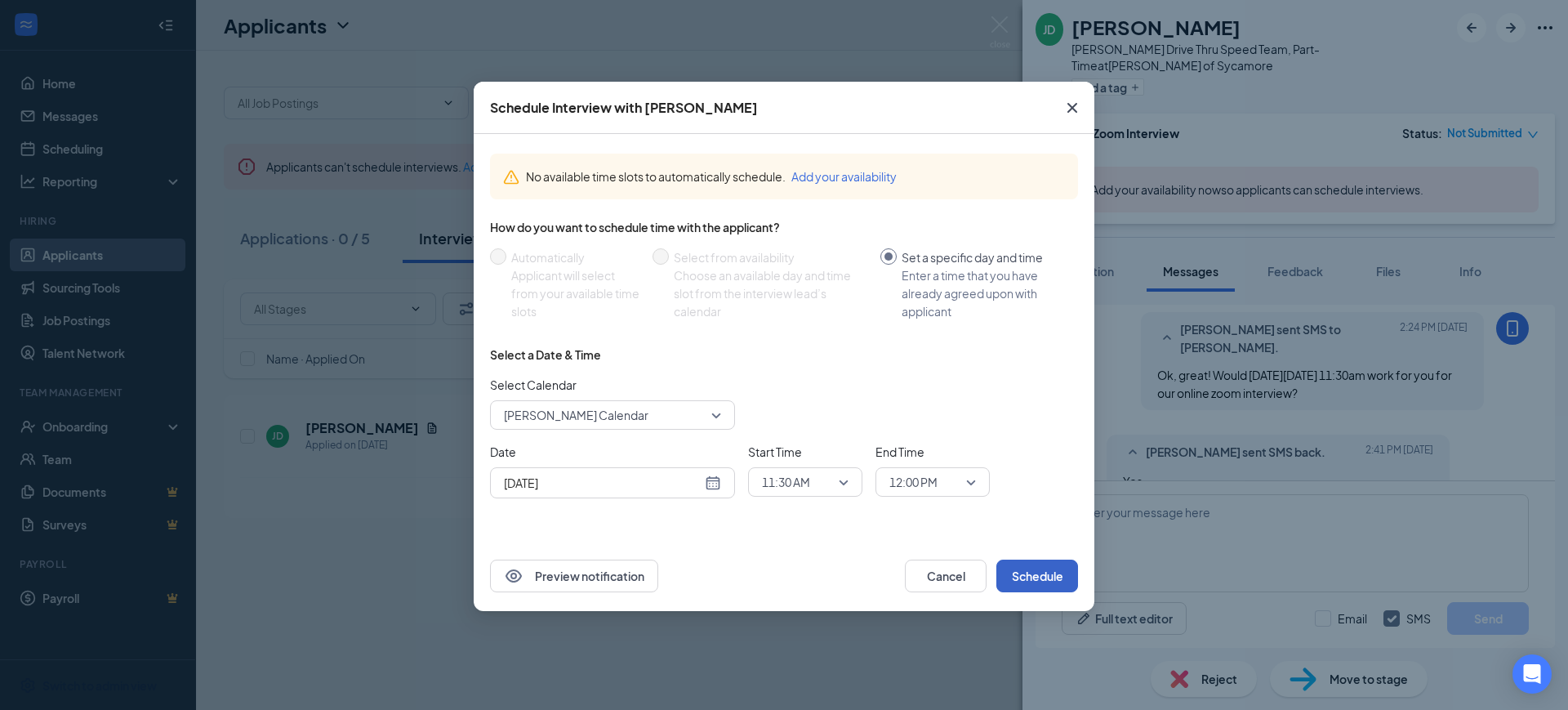
click at [767, 575] on button "Schedule" at bounding box center [1037, 576] width 82 height 33
click at [767, 575] on button "button" at bounding box center [1037, 576] width 82 height 33
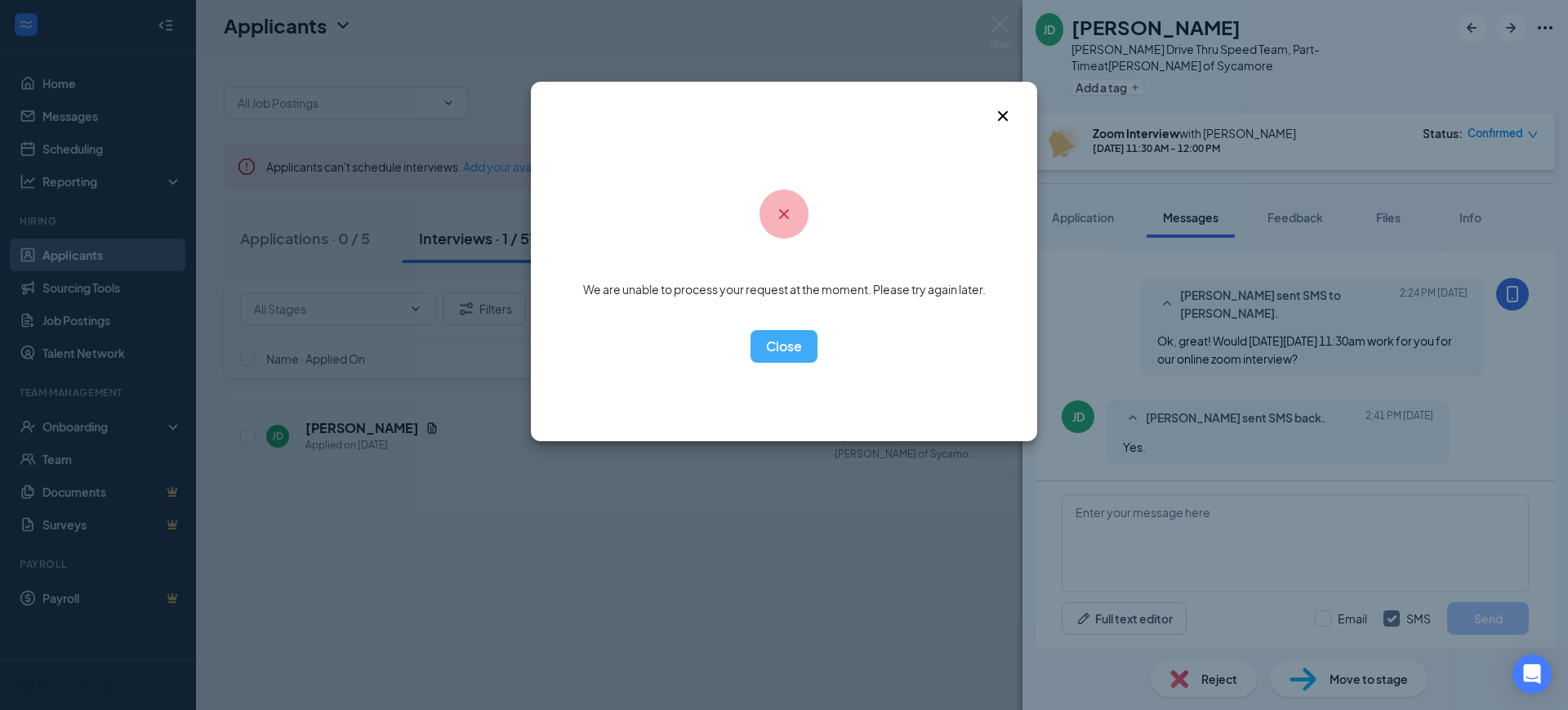
scroll to position [836, 0]
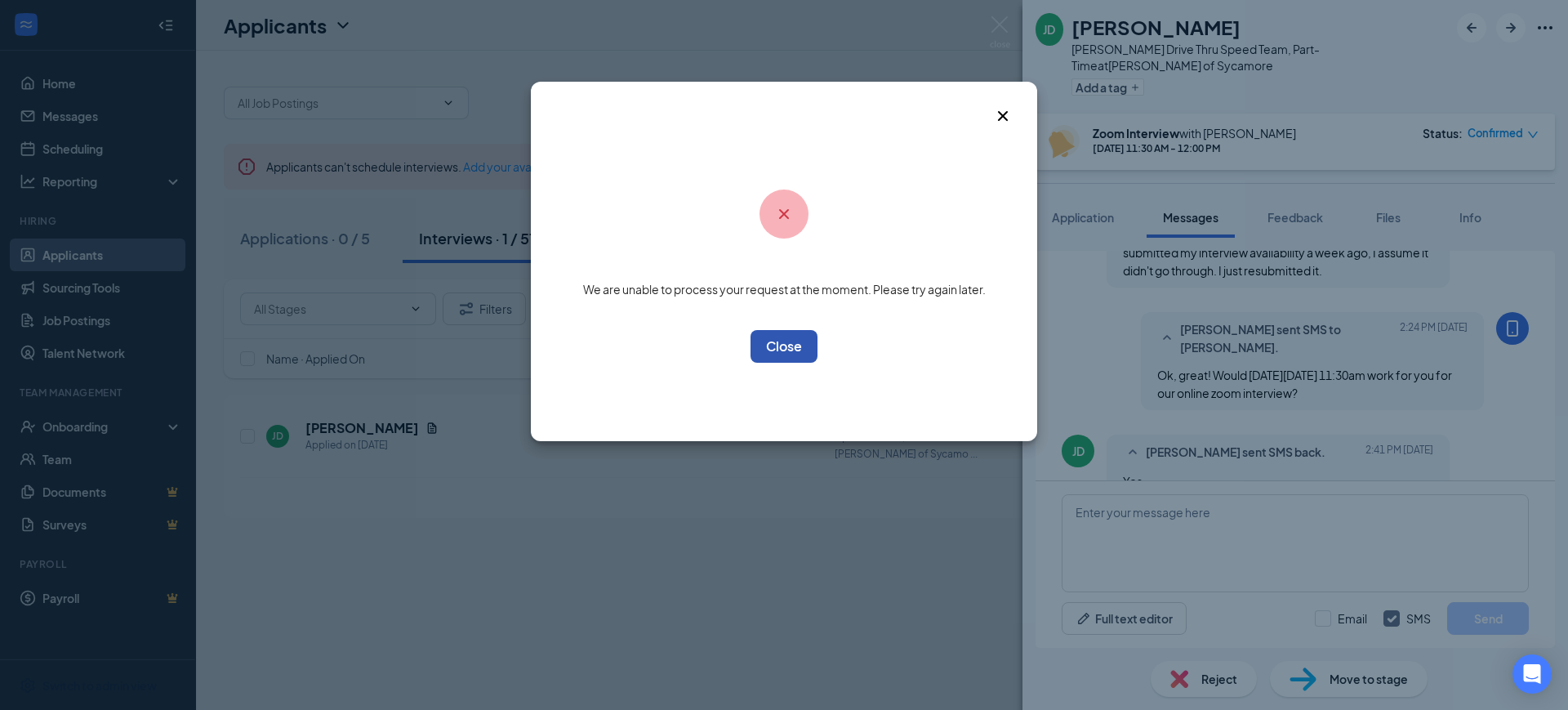
click at [767, 347] on button "OK" at bounding box center [783, 346] width 67 height 33
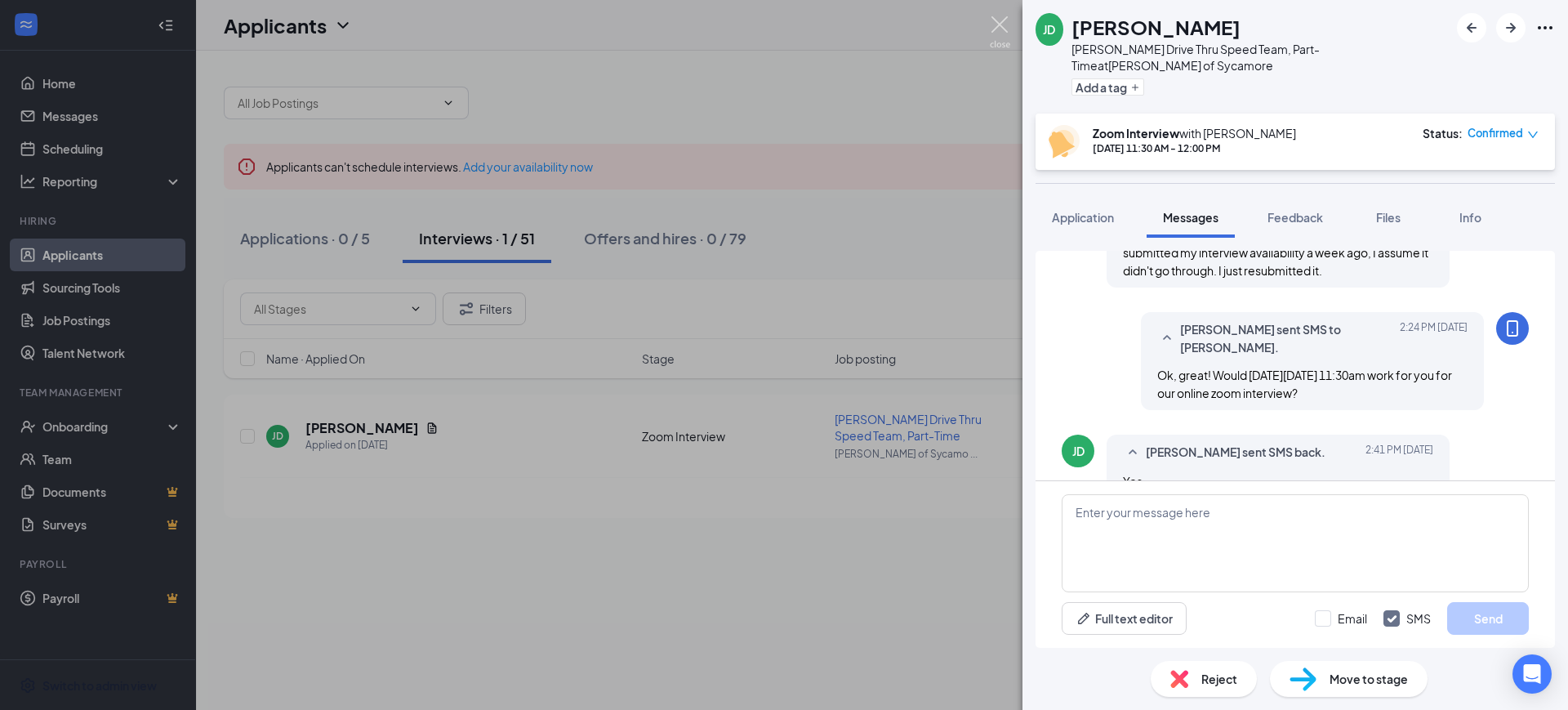
click at [767, 26] on img at bounding box center [1000, 32] width 21 height 32
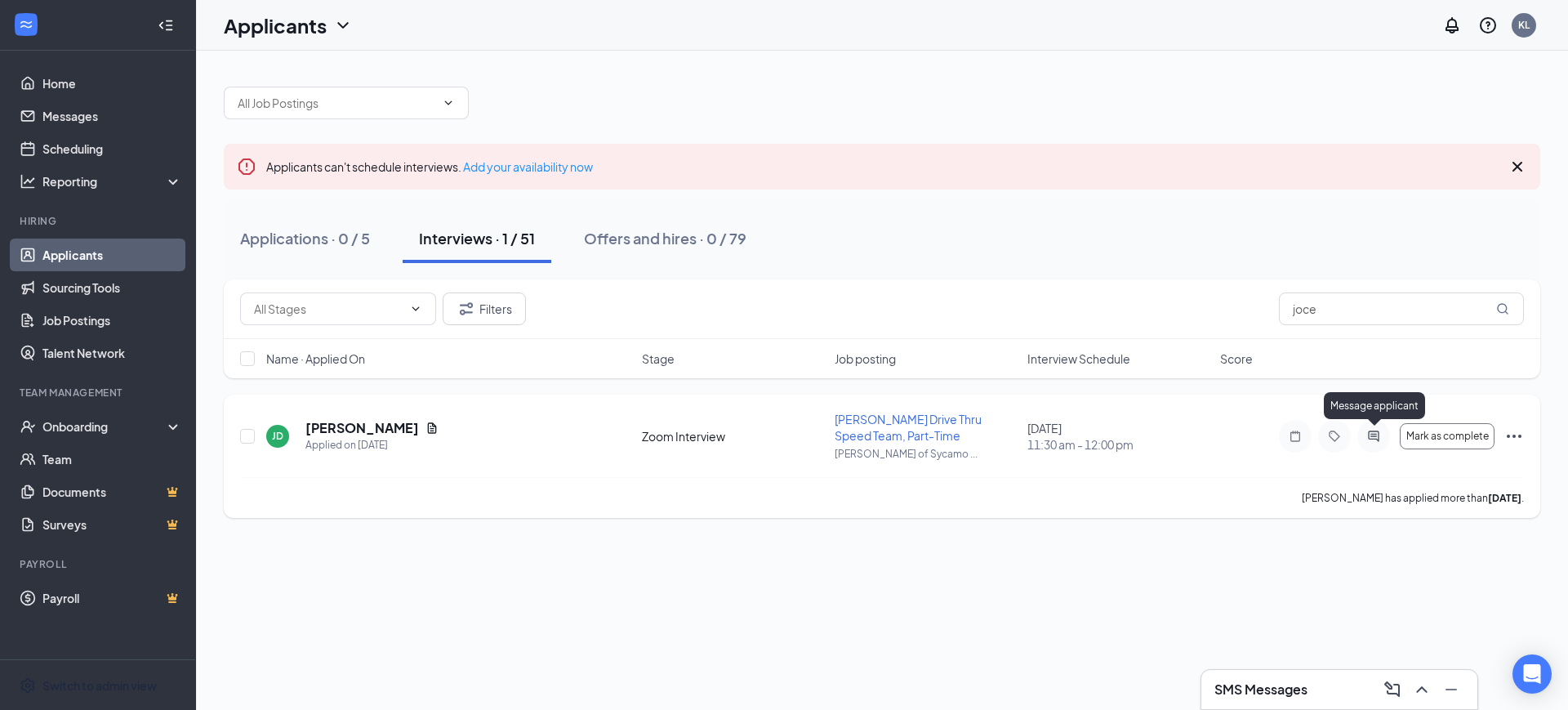
click at [767, 435] on icon "ActiveChat" at bounding box center [1374, 437] width 20 height 13
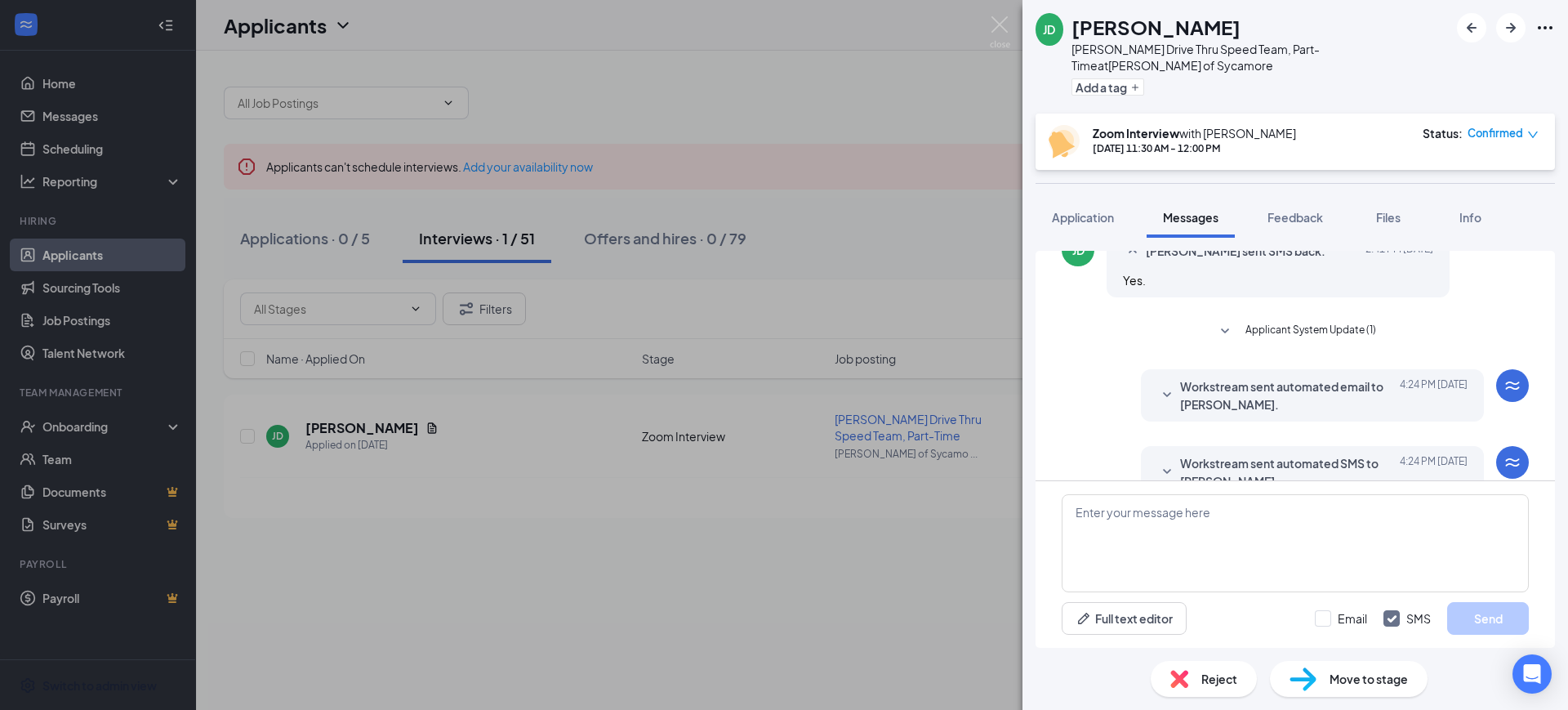
click at [767, 455] on span "Workstream sent automated SMS to [PERSON_NAME]." at bounding box center [1287, 472] width 214 height 36
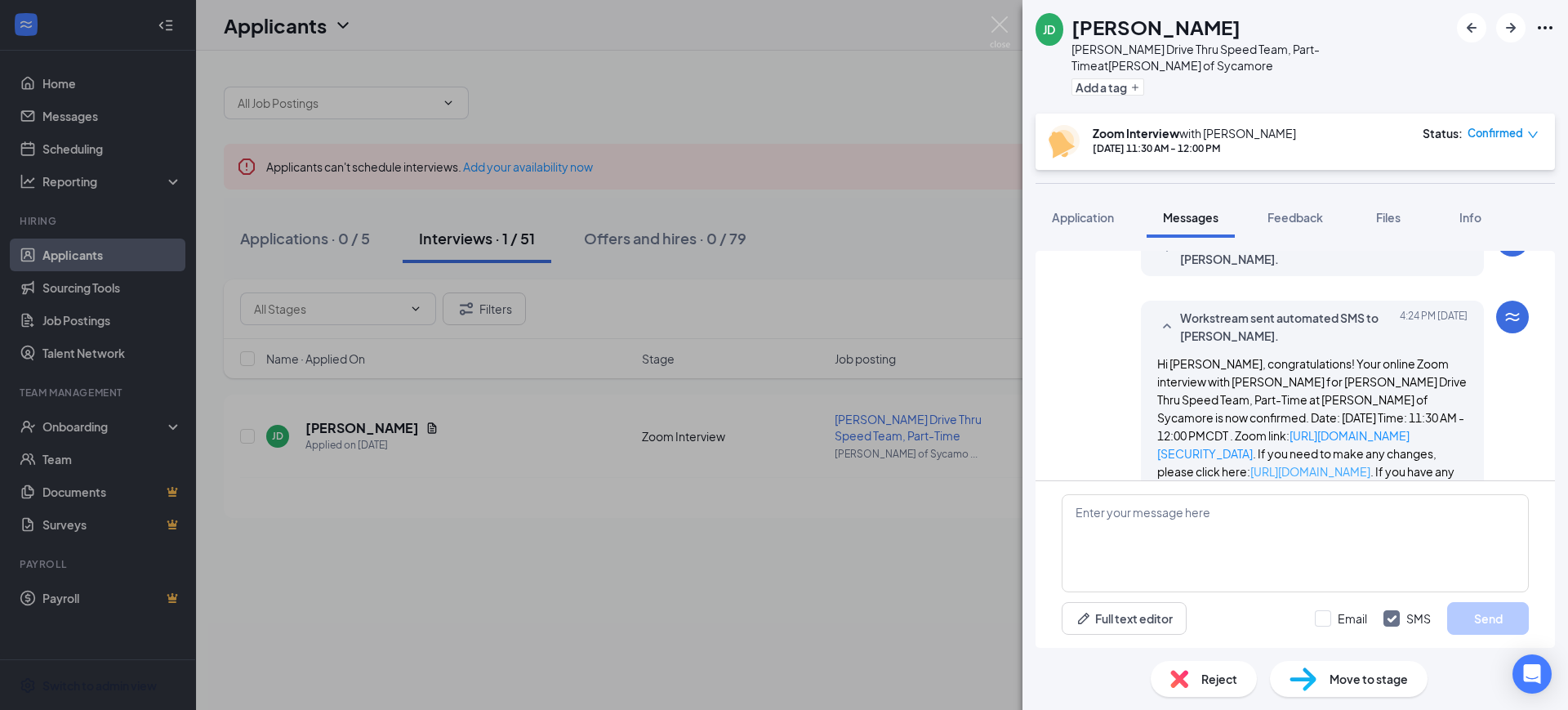
scroll to position [996, 0]
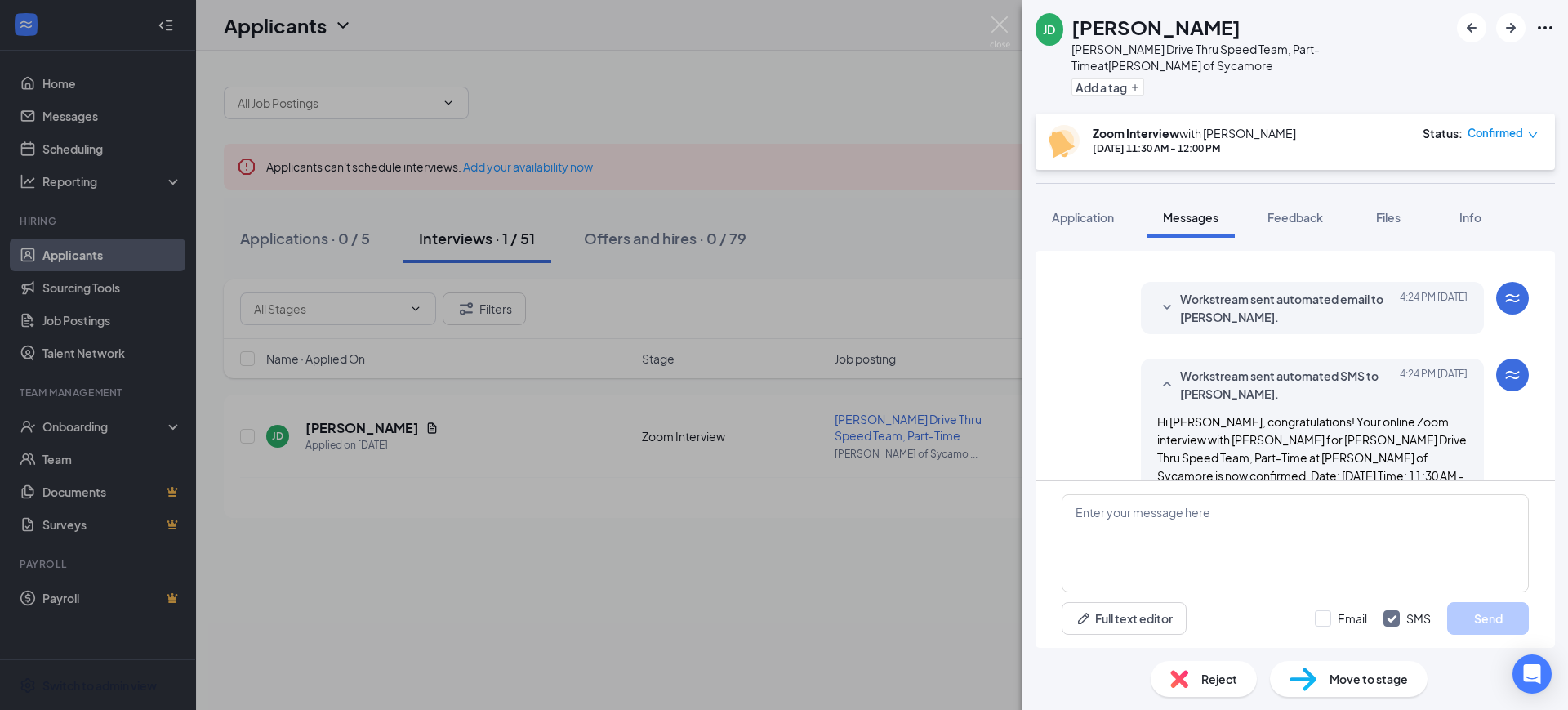
scroll to position [792, 0]
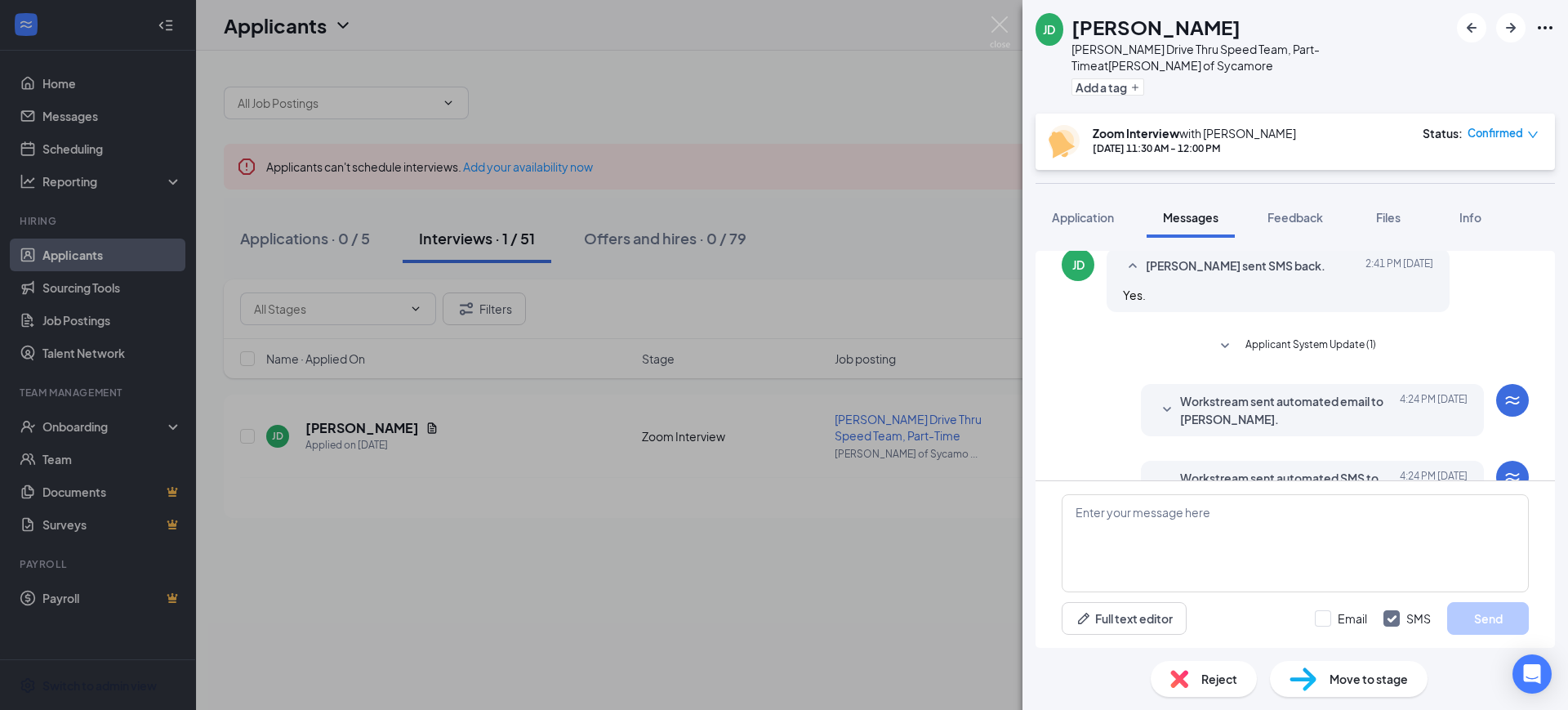
click at [74, 150] on div "[PERSON_NAME] [PERSON_NAME] Drive Thru Speed Team, Part-Time at [PERSON_NAME] o…" at bounding box center [784, 355] width 1568 height 710
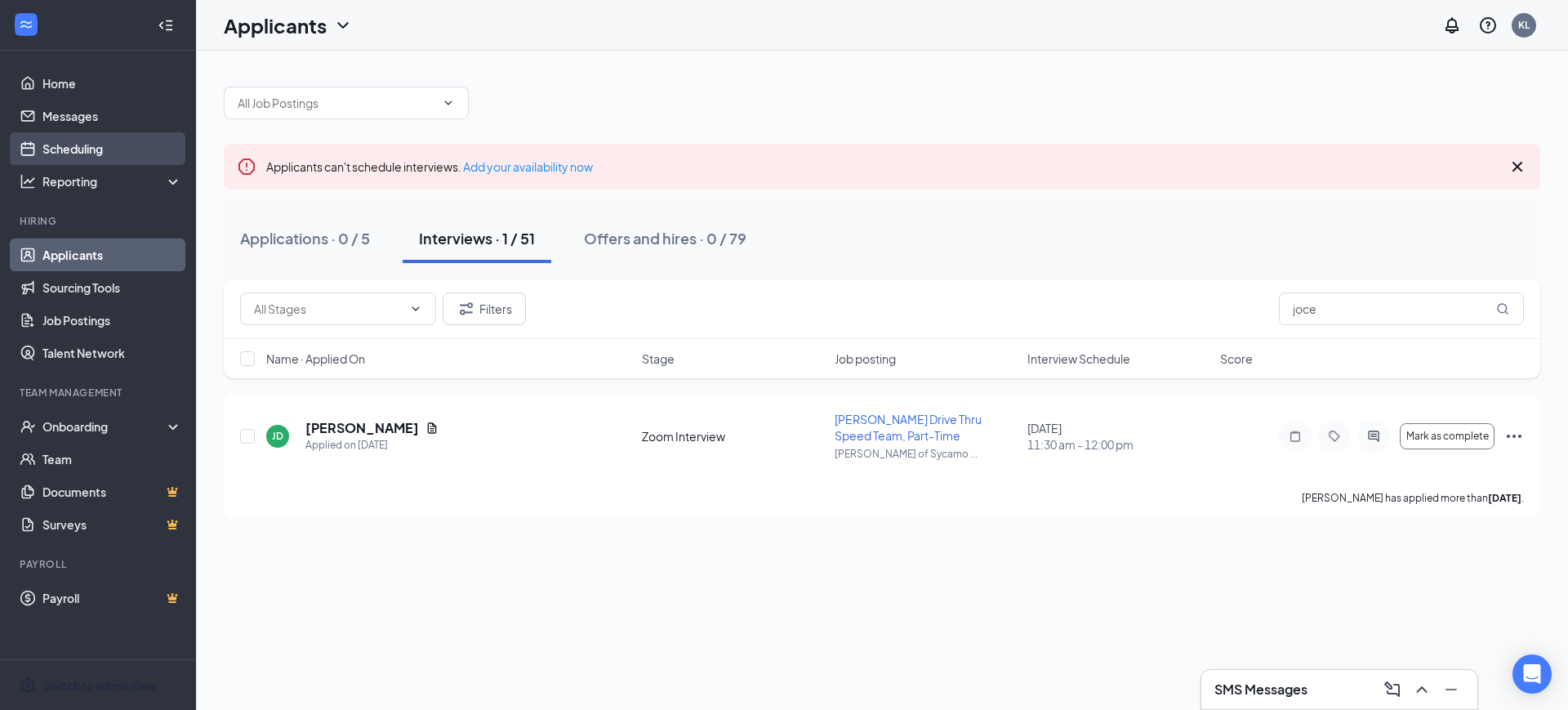
click at [85, 151] on link "Scheduling" at bounding box center [112, 148] width 140 height 33
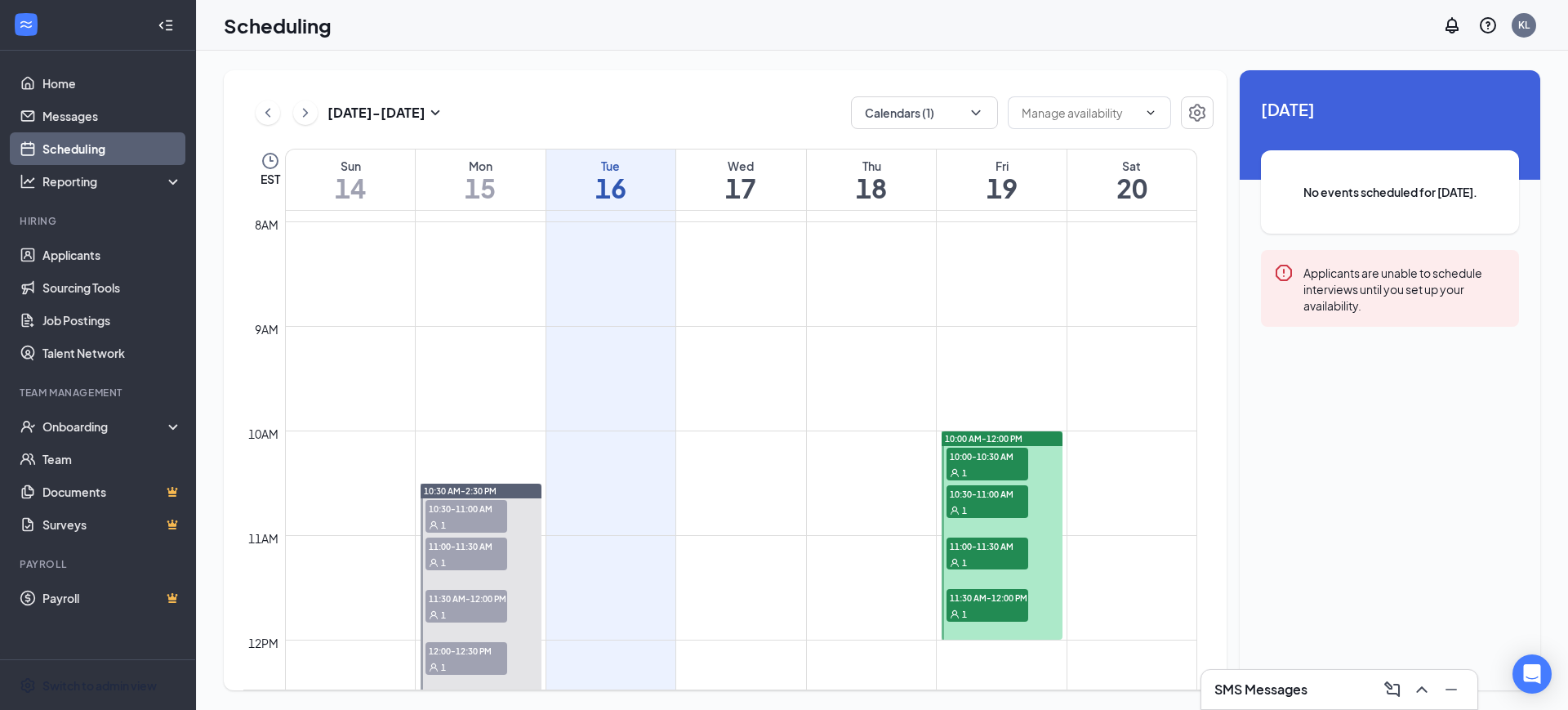
scroll to position [803, 0]
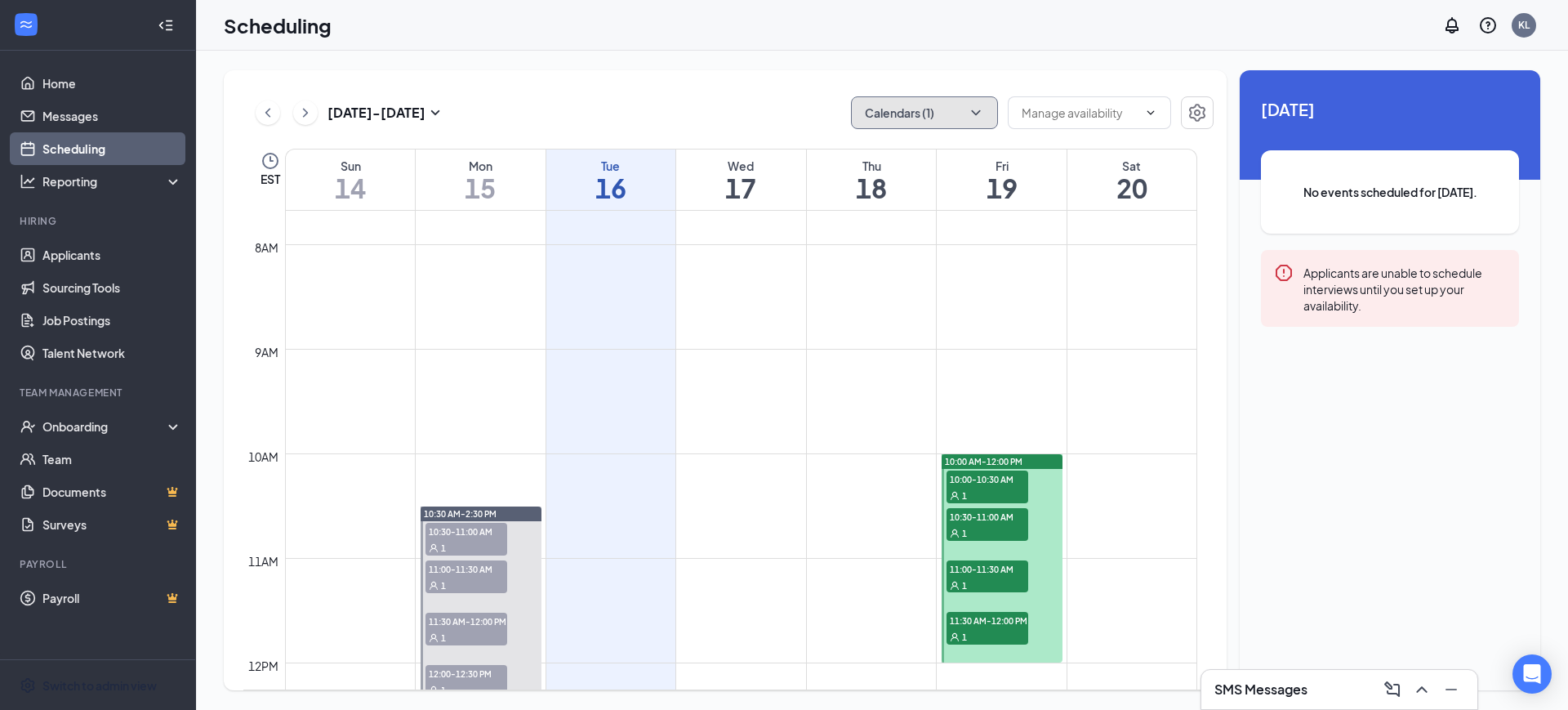
click at [767, 116] on button "Calendars (1)" at bounding box center [924, 113] width 147 height 33
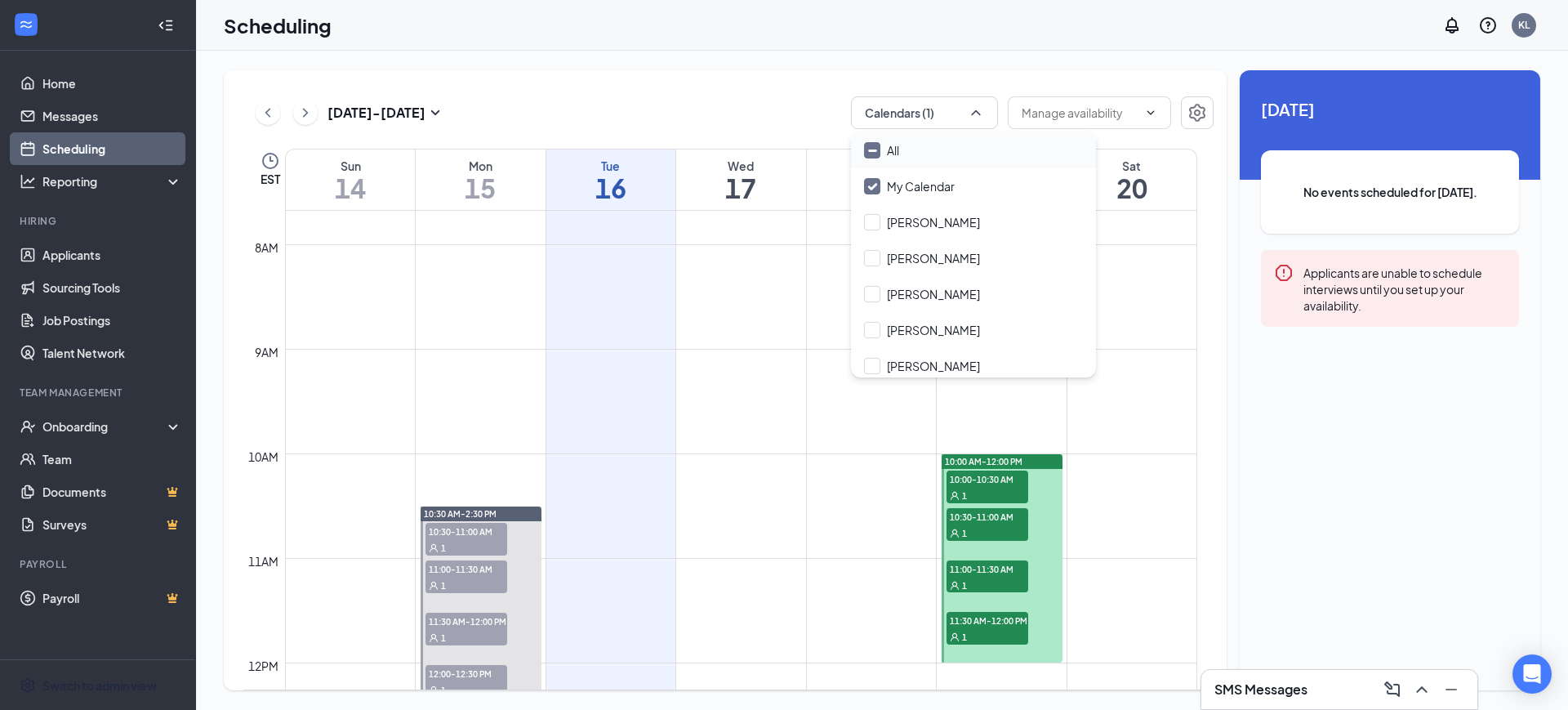
click at [767, 146] on input "All" at bounding box center [881, 149] width 35 height 16
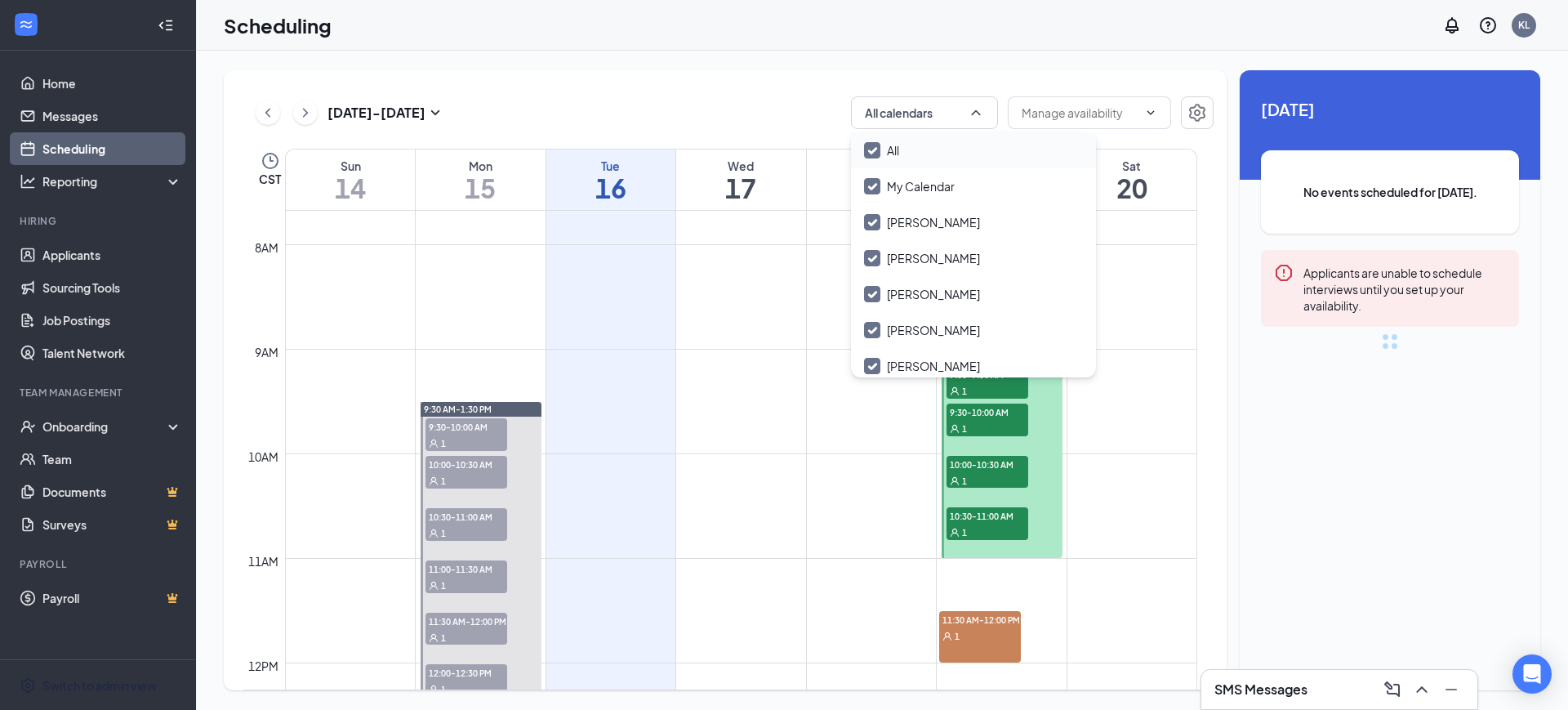
checkbox input "true"
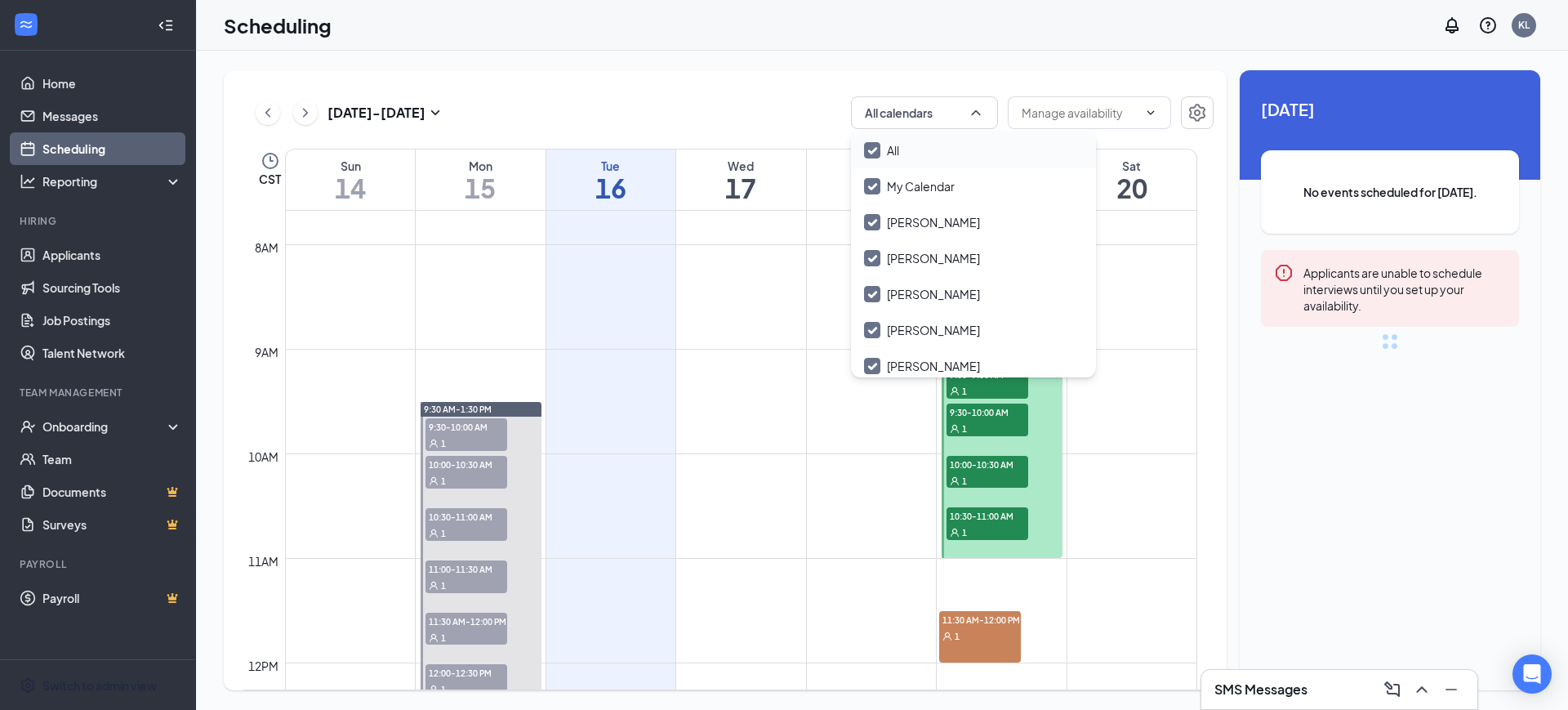
checkbox input "true"
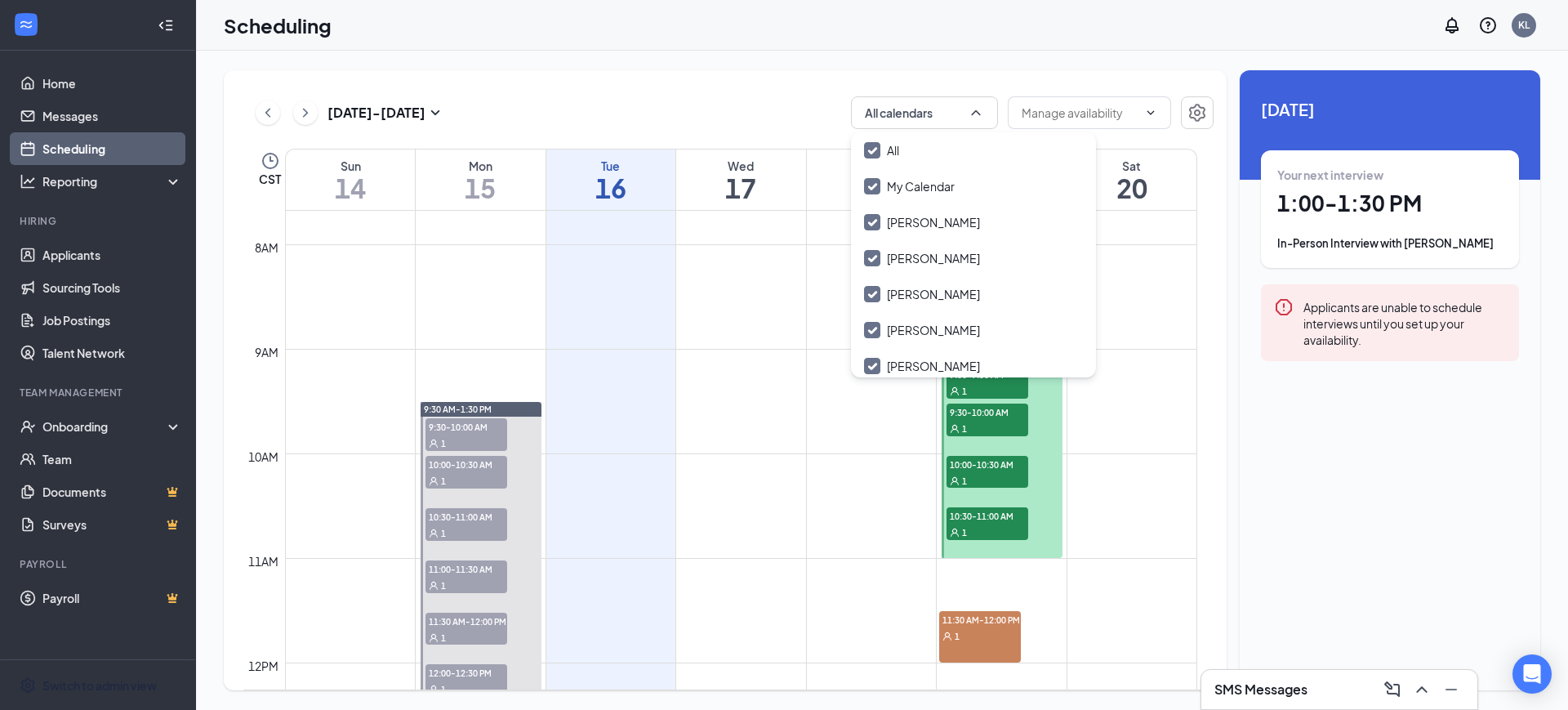
click at [757, 92] on div "[DATE] - [DATE] All calendars CST Sun 14 Mon 15 Tue 16 Wed 17 Thu 18 Fri 19 Sat…" at bounding box center [725, 380] width 1003 height 620
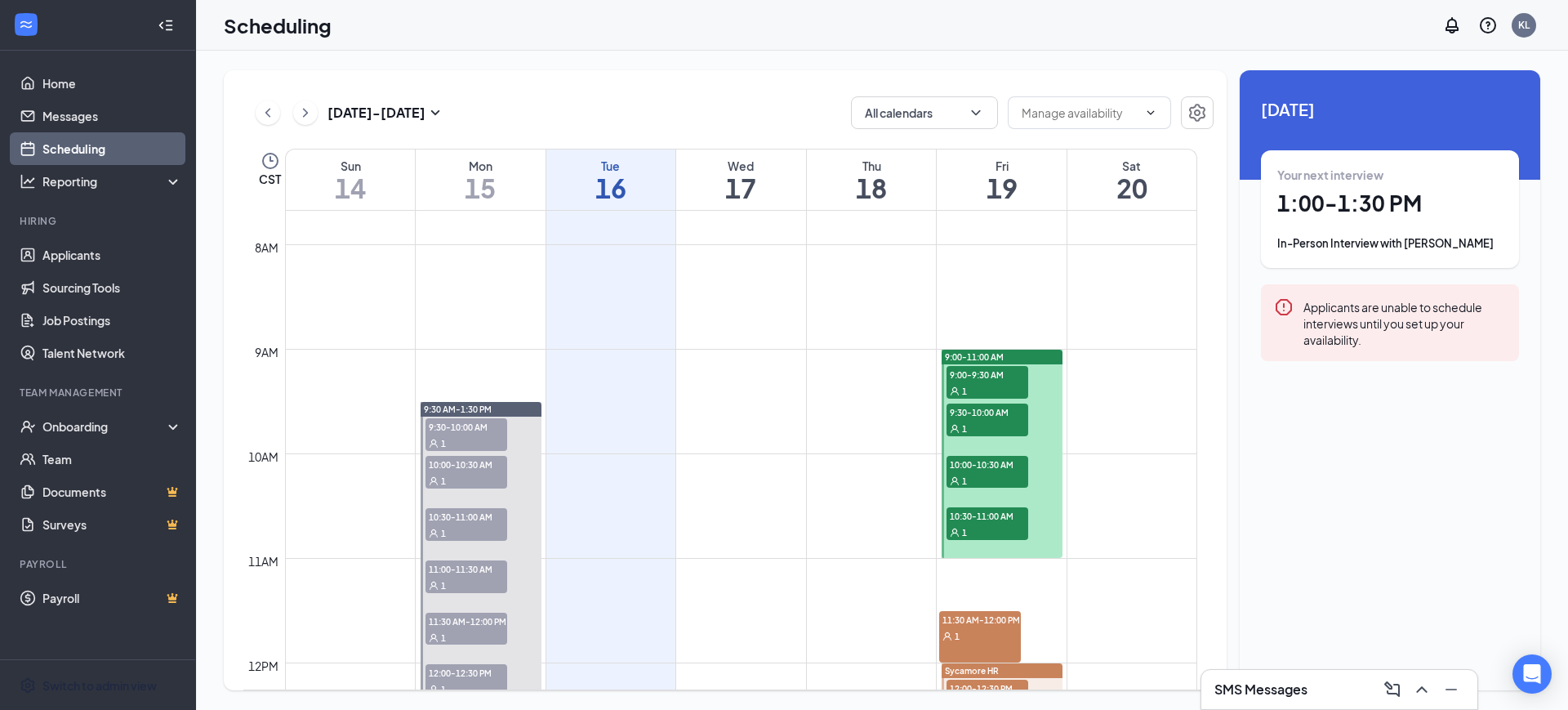
scroll to position [905, 0]
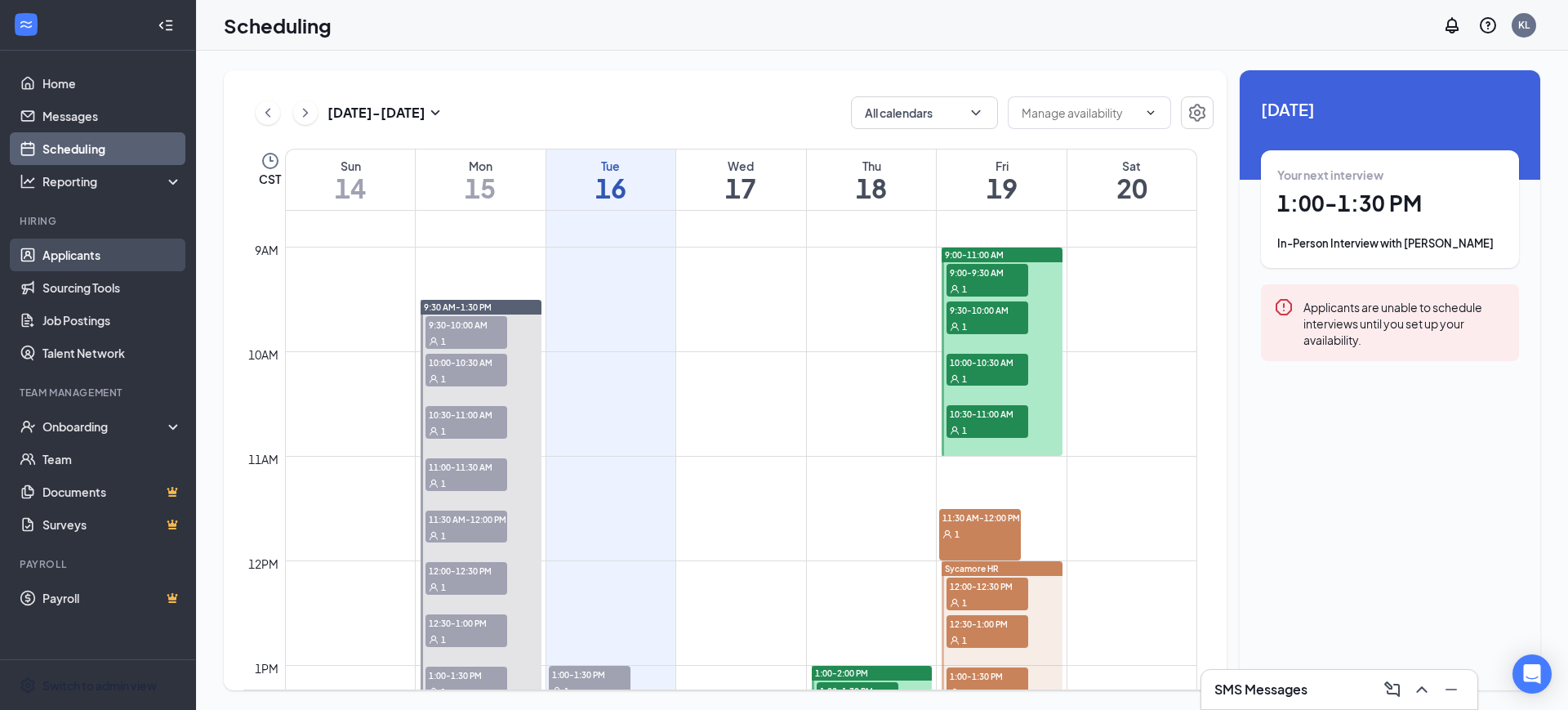
click at [83, 256] on link "Applicants" at bounding box center [112, 255] width 140 height 33
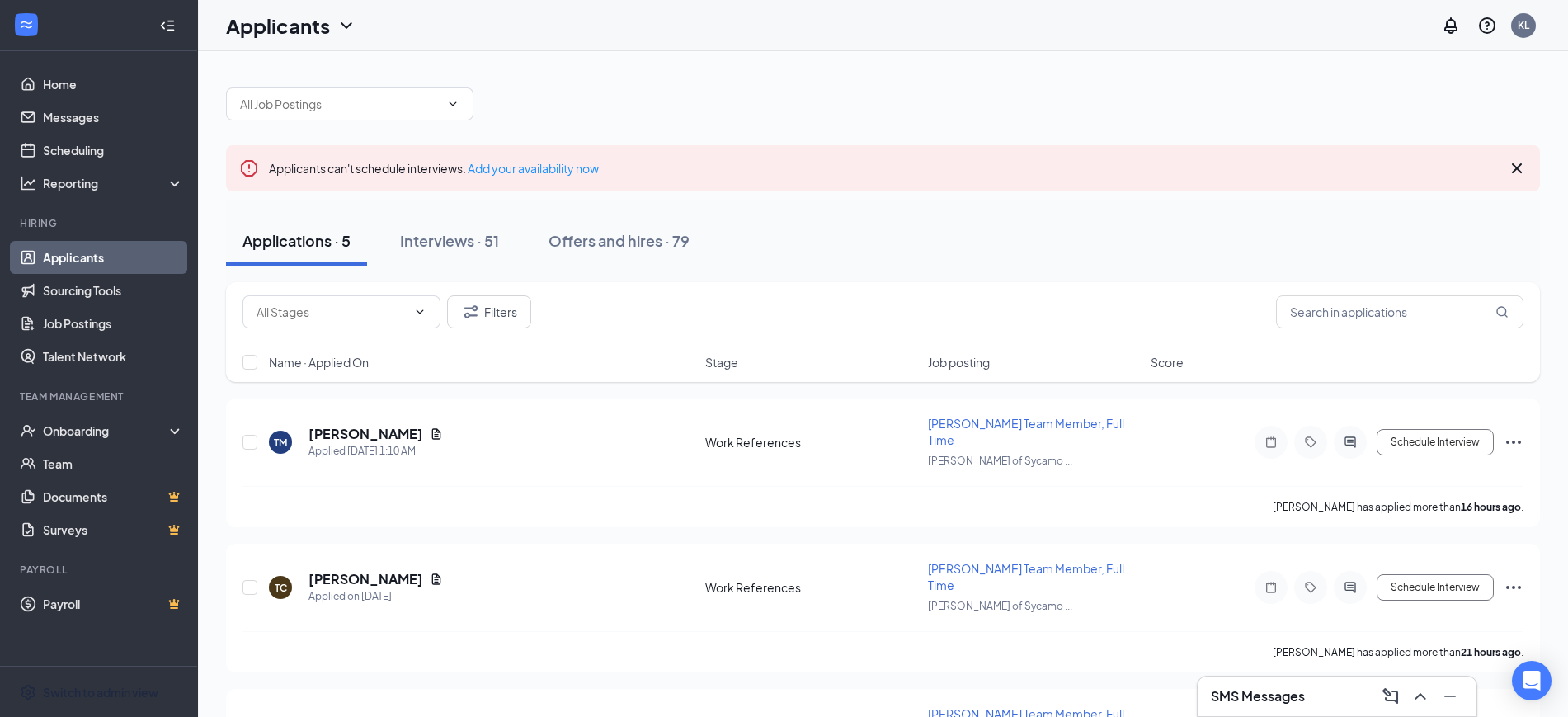
click at [437, 238] on div "Interviews · 51" at bounding box center [449, 241] width 99 height 21
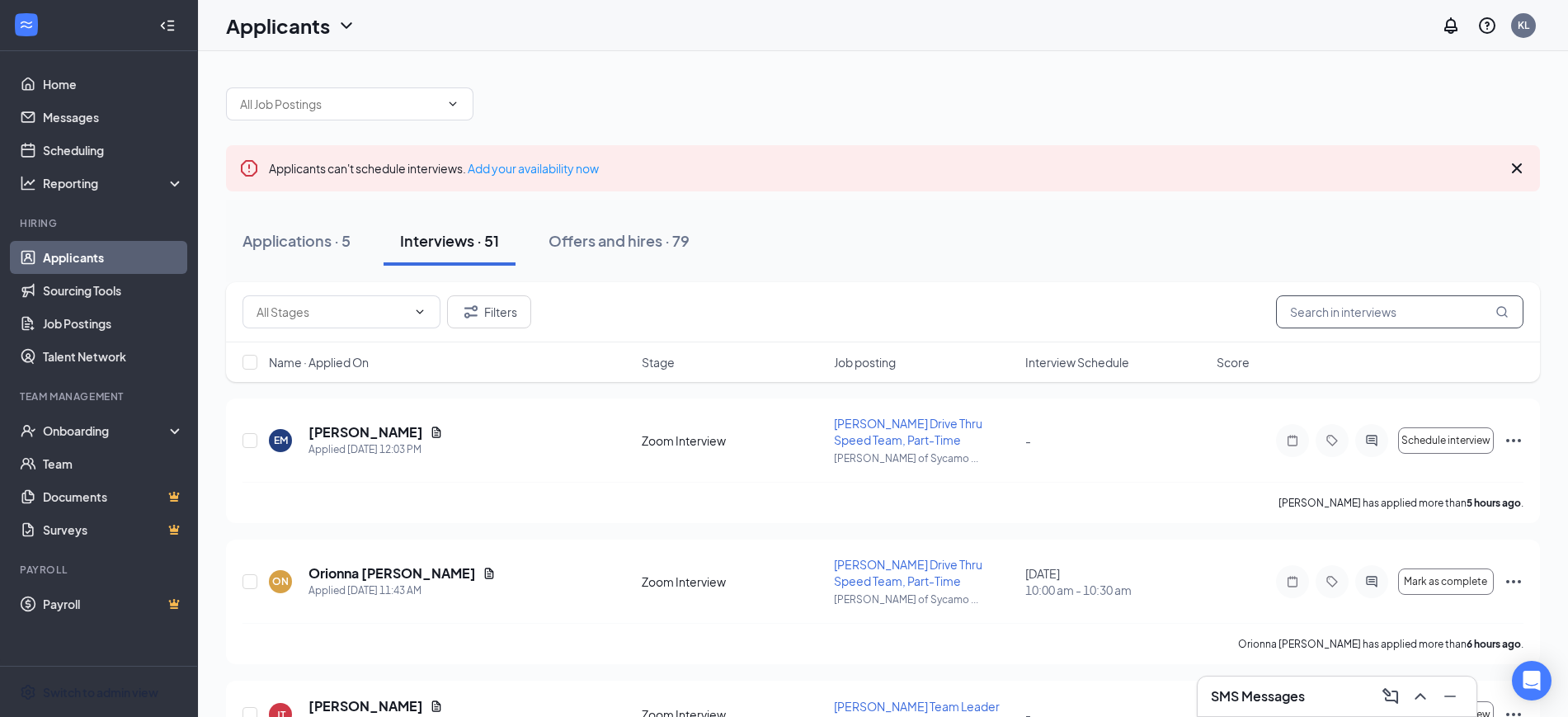
click at [775, 312] on input "text" at bounding box center [1399, 311] width 247 height 33
type input "joce"
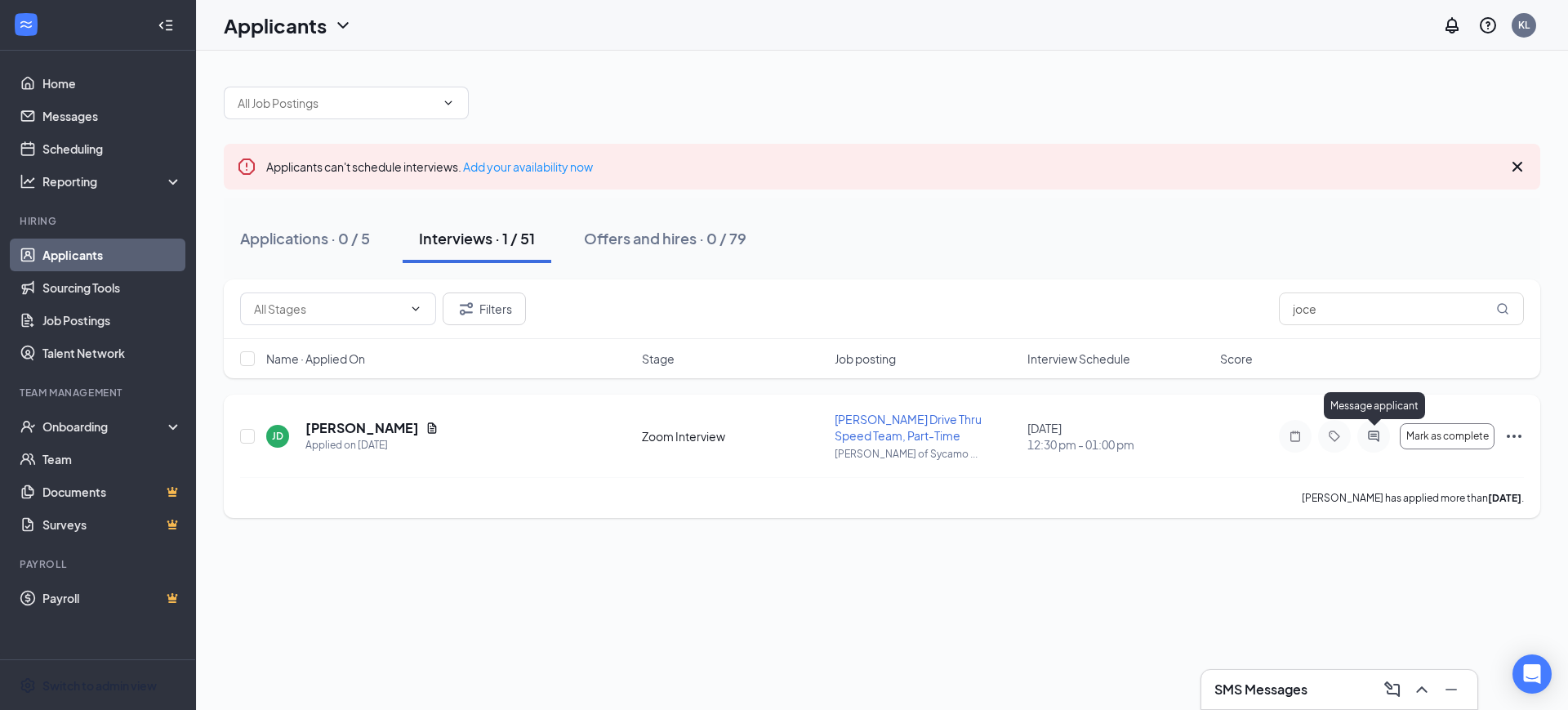
click at [767, 435] on icon "ActiveChat" at bounding box center [1374, 437] width 20 height 13
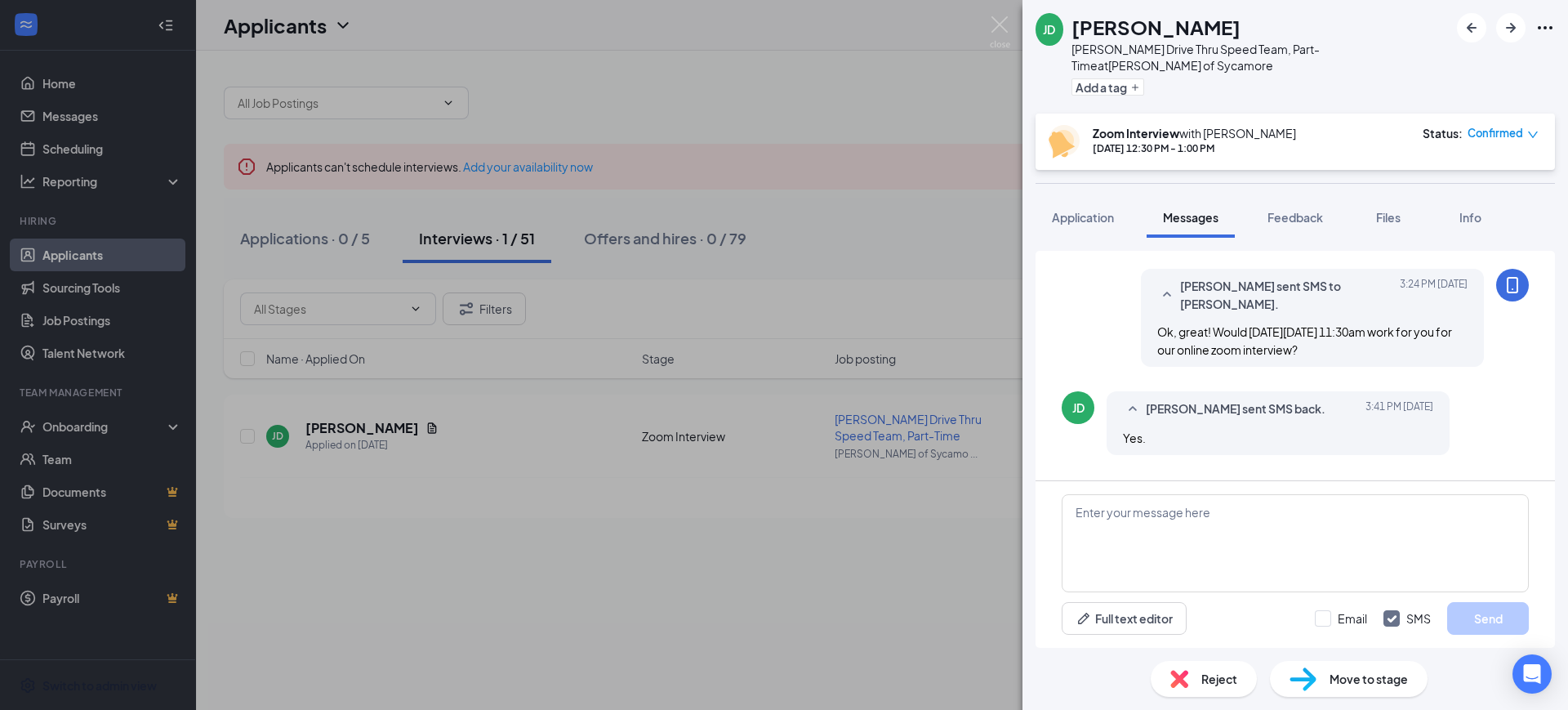
scroll to position [602, 0]
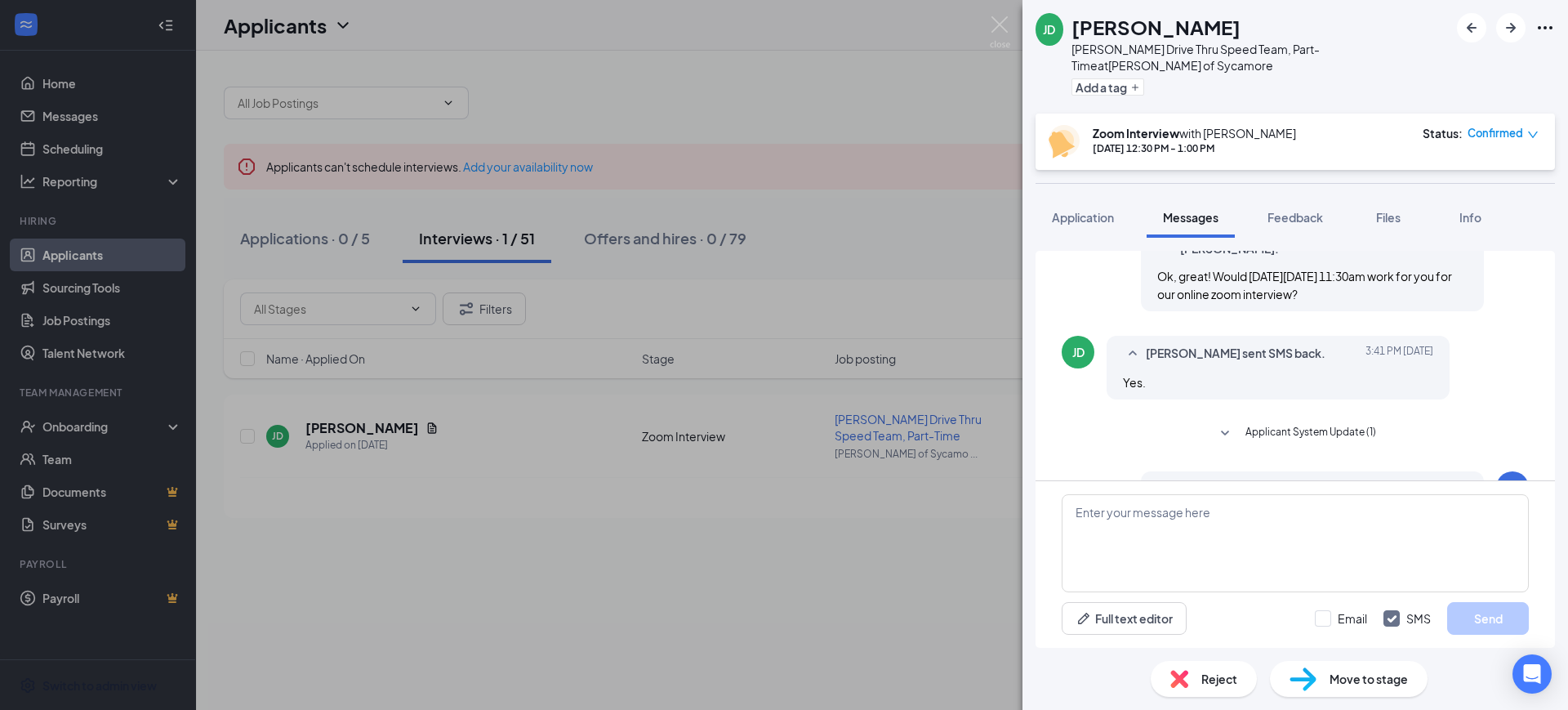
scroll to position [807, 0]
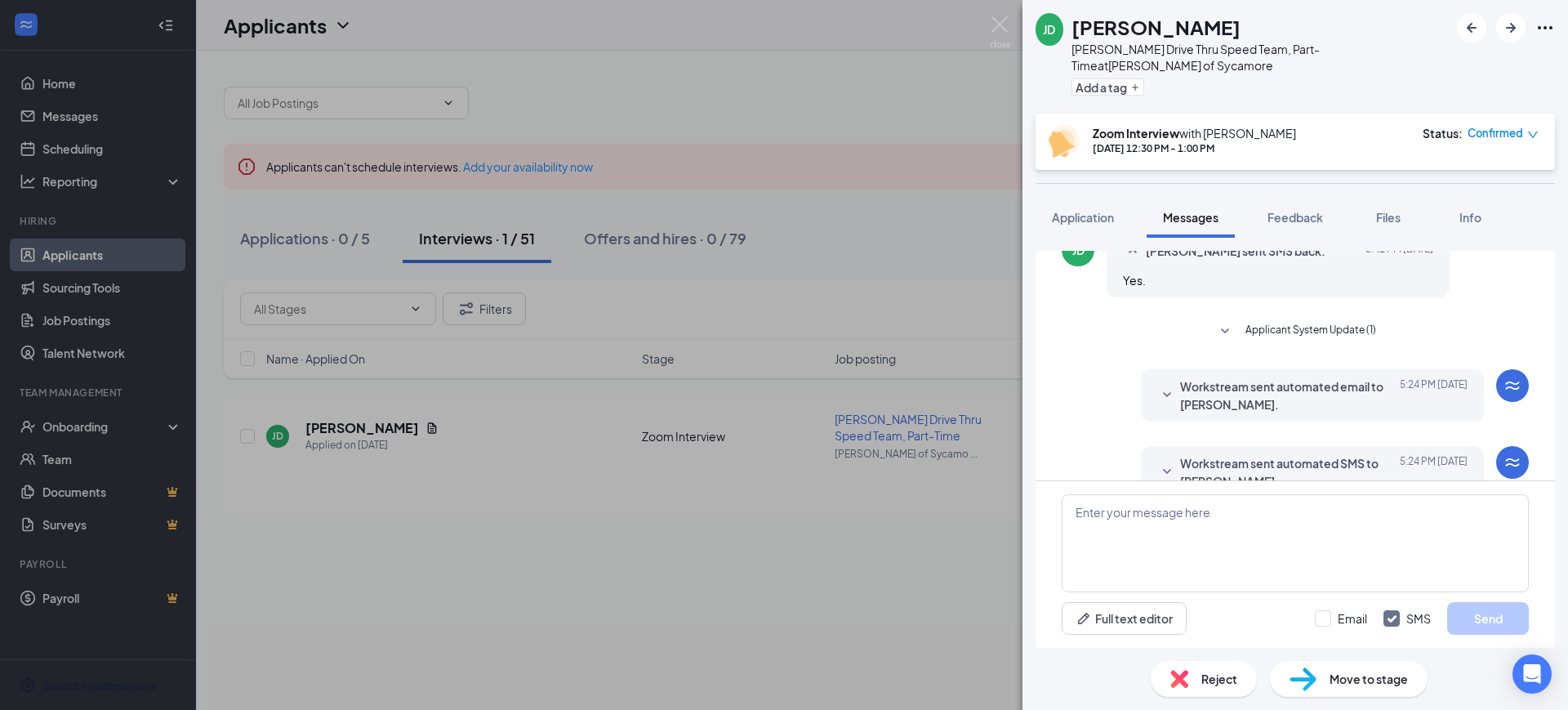
click at [767, 378] on span "Workstream sent automated email to [PERSON_NAME]." at bounding box center [1287, 395] width 214 height 36
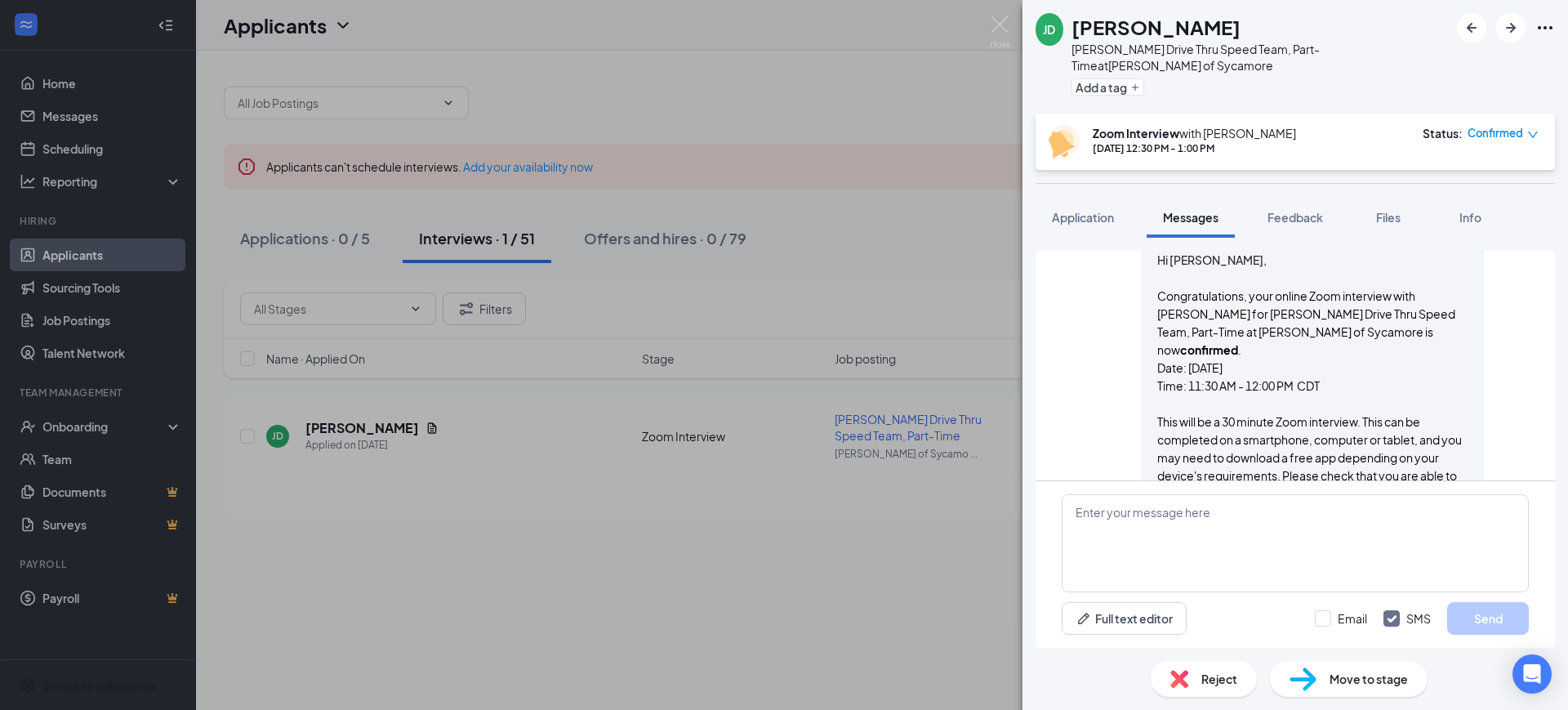
scroll to position [1011, 0]
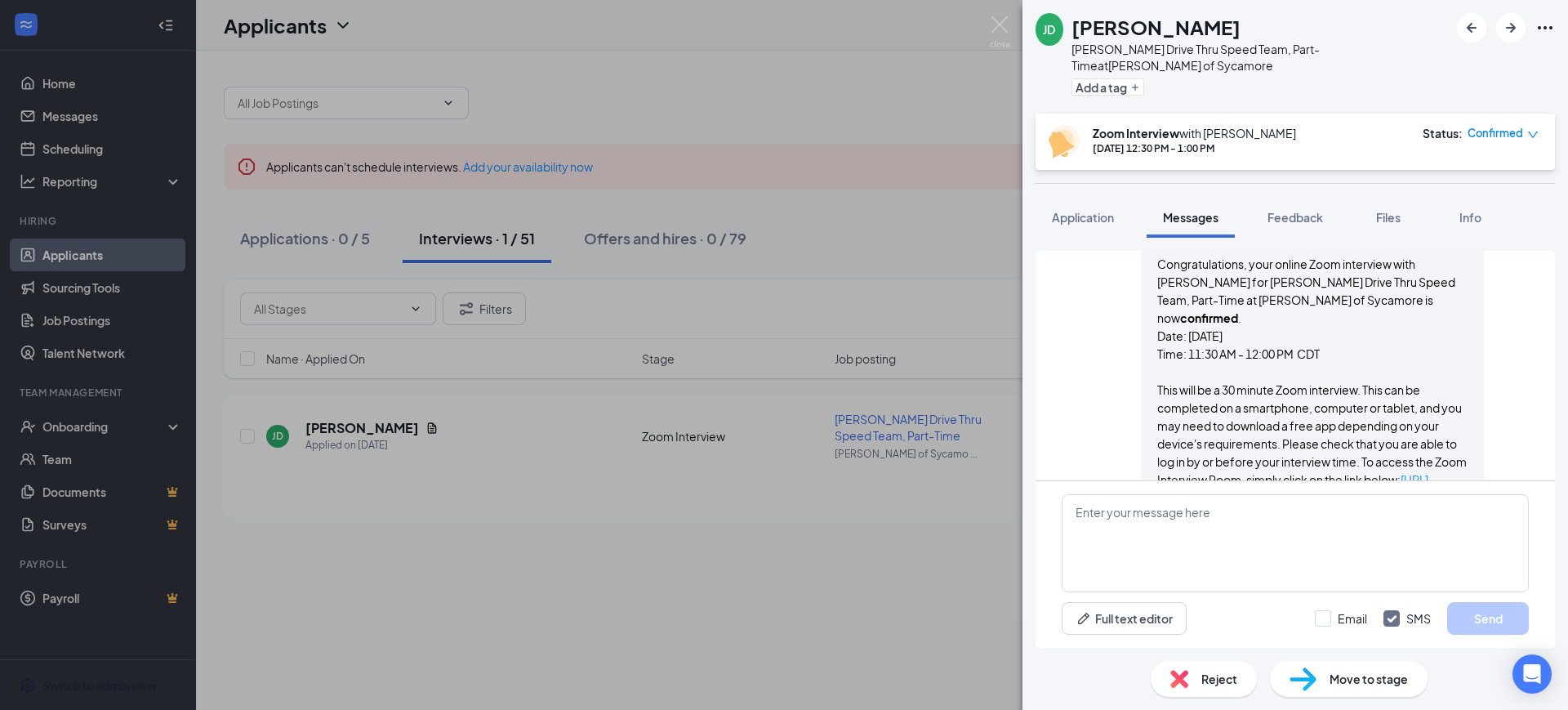
click at [767, 31] on img at bounding box center [1000, 32] width 21 height 32
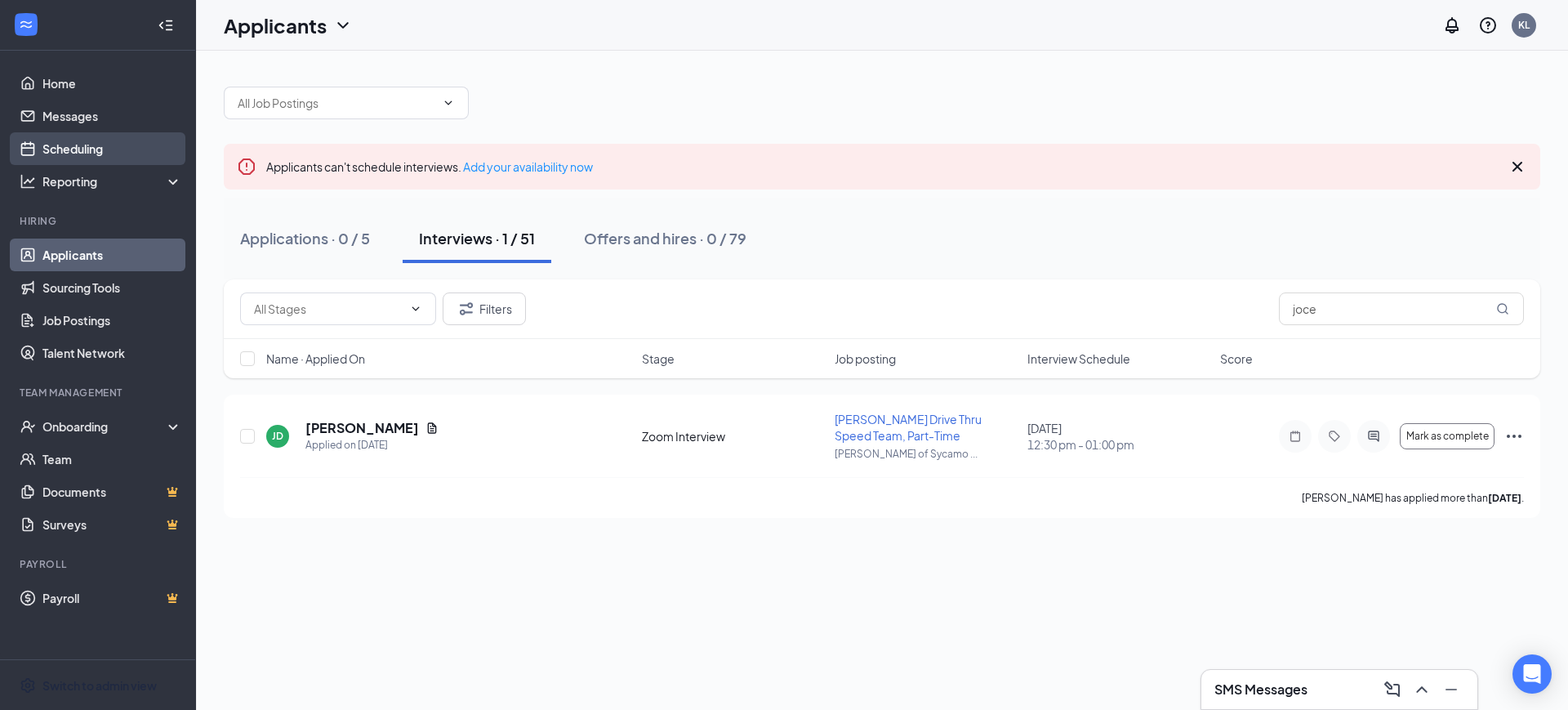
click at [85, 158] on link "Scheduling" at bounding box center [112, 148] width 140 height 33
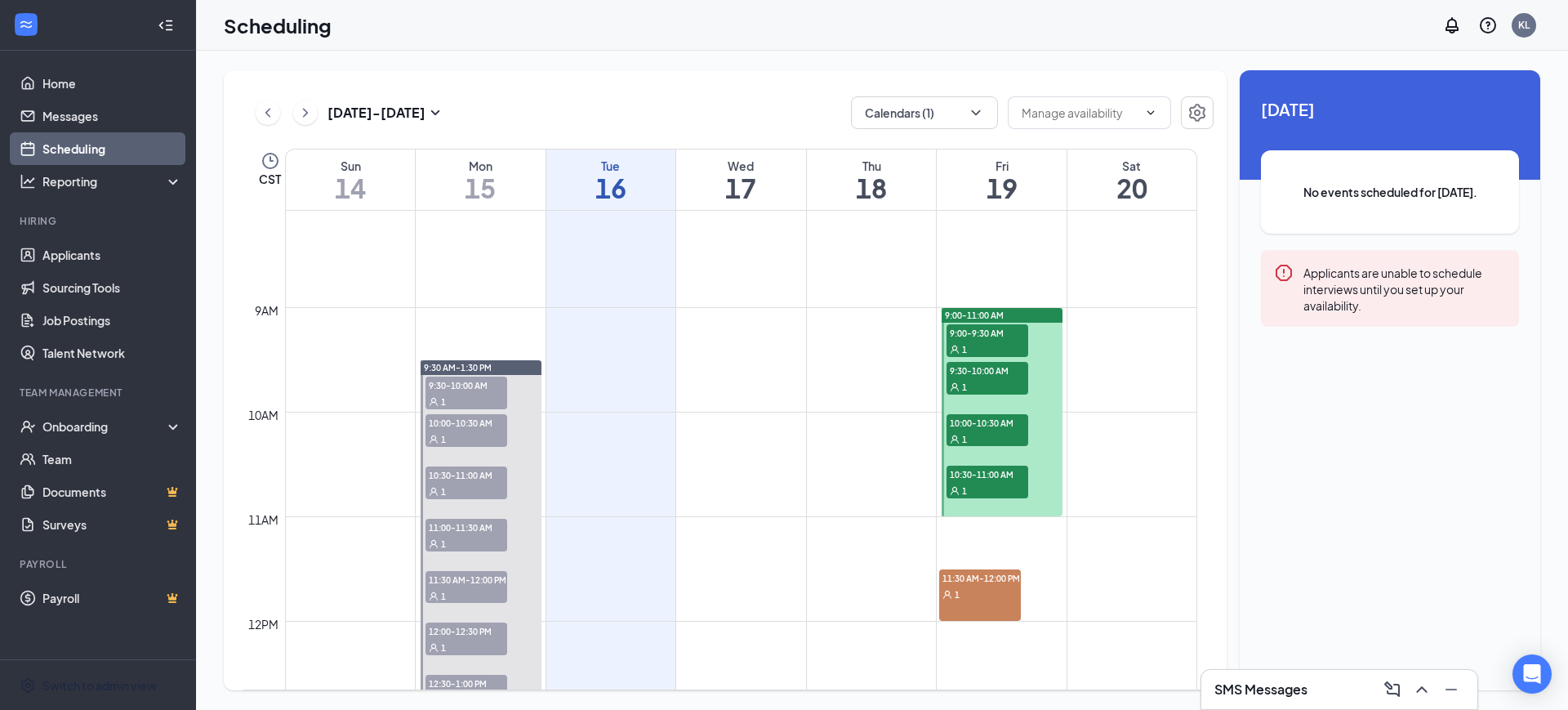
scroll to position [905, 0]
